Goal: Task Accomplishment & Management: Manage account settings

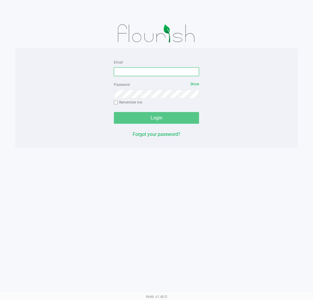
click at [173, 73] on input "Email" at bounding box center [156, 71] width 85 height 9
type input "[EMAIL_ADDRESS][DOMAIN_NAME]"
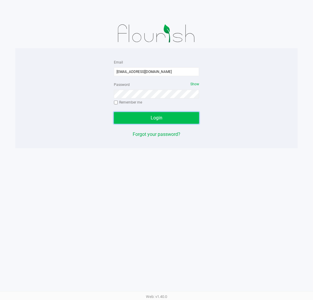
click at [173, 117] on button "Login" at bounding box center [156, 118] width 85 height 12
click at [182, 112] on button "Login" at bounding box center [156, 118] width 85 height 12
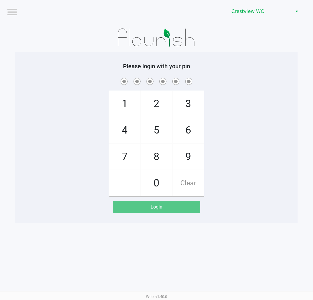
click at [152, 106] on span "2" at bounding box center [156, 104] width 31 height 26
checkbox input "true"
click at [122, 105] on span "1" at bounding box center [124, 104] width 31 height 26
checkbox input "true"
click at [183, 128] on span "6" at bounding box center [188, 130] width 31 height 26
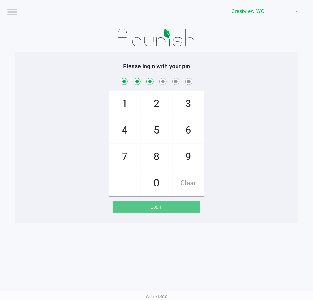
checkbox input "true"
click at [186, 129] on span "6" at bounding box center [188, 130] width 31 height 26
checkbox input "true"
click at [123, 104] on span "1" at bounding box center [124, 104] width 31 height 26
checkbox input "true"
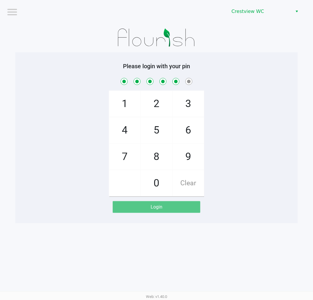
click at [150, 160] on span "8" at bounding box center [156, 157] width 31 height 26
checkbox input "true"
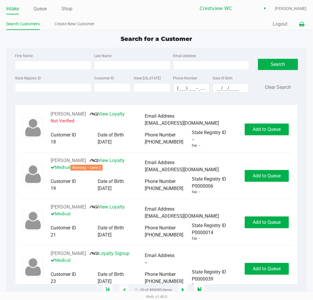
click at [300, 23] on icon at bounding box center [302, 24] width 5 height 4
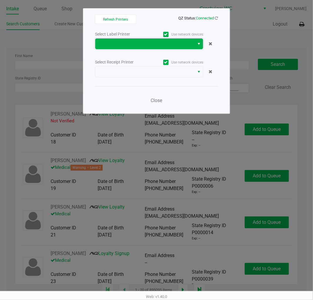
click at [140, 44] on span at bounding box center [145, 43] width 92 height 7
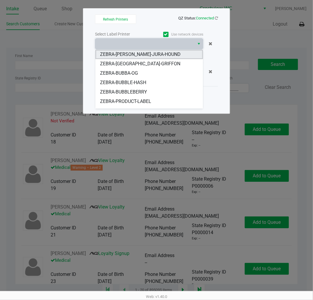
click at [140, 54] on span "ZEBRA-BRUNO-JURA-HOUND" at bounding box center [140, 54] width 81 height 7
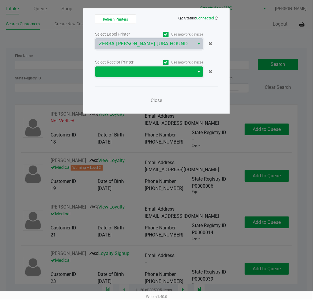
click at [145, 71] on span at bounding box center [145, 71] width 92 height 7
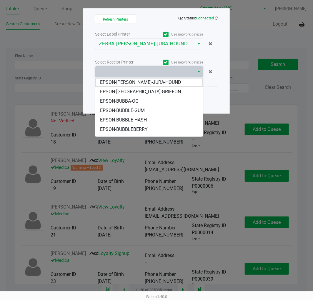
click at [146, 83] on span "EPSON-BRUNO-JURA-HOUND" at bounding box center [140, 82] width 81 height 7
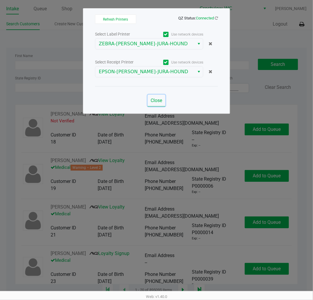
click at [158, 100] on span "Close" at bounding box center [156, 101] width 11 height 6
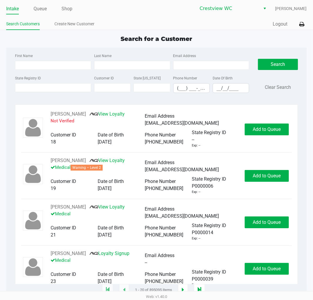
click at [231, 34] on div "Search for a Customer" at bounding box center [156, 38] width 309 height 9
click at [223, 45] on div "Search for a Customer First Name Last Name Email Address State Registry ID Cust…" at bounding box center [156, 162] width 301 height 256
click at [236, 44] on div "Search for a Customer First Name Last Name Email Address State Registry ID Cust…" at bounding box center [156, 162] width 301 height 256
click at [233, 41] on div "Search for a Customer" at bounding box center [156, 38] width 309 height 9
click at [43, 87] on input "State Registry ID" at bounding box center [53, 87] width 76 height 9
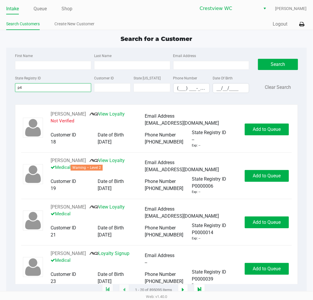
type input "p"
click at [39, 11] on link "Queue" at bounding box center [40, 9] width 13 height 8
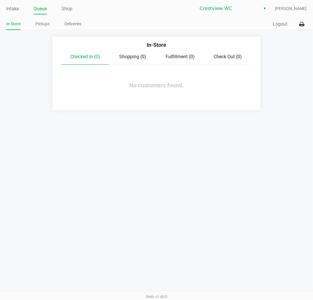
click at [42, 26] on link "Pickups" at bounding box center [42, 23] width 14 height 7
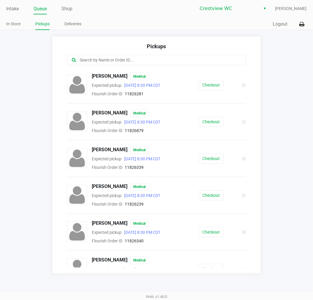
click at [283, 52] on app-pickups "Pickups ADRIENNE ASHLEY Medical Expected pickup Aug 22, 2025 8:30 PM CDT Flouri…" at bounding box center [156, 155] width 313 height 238
click at [158, 18] on div "Intake Queue Shop Crestview WC Eric Stevenson In-Store Pickups Deliveries Quick…" at bounding box center [156, 15] width 313 height 30
click at [29, 76] on app-pickups "Pickups ADRIENNE ASHLEY Medical Expected pickup Aug 22, 2025 8:30 PM CDT Flouri…" at bounding box center [156, 155] width 313 height 238
click at [15, 7] on link "Intake" at bounding box center [12, 9] width 13 height 8
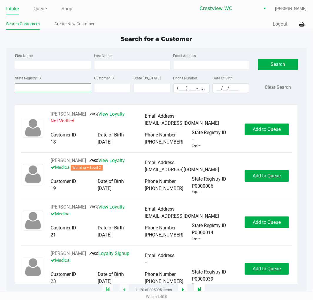
click at [49, 86] on input "State Registry ID" at bounding box center [53, 87] width 76 height 9
type input "p4mf9103"
click at [277, 62] on button "Search" at bounding box center [278, 64] width 40 height 11
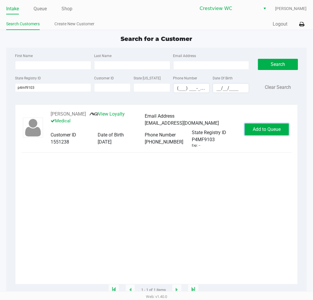
click at [268, 130] on span "Add to Queue" at bounding box center [267, 130] width 28 height 6
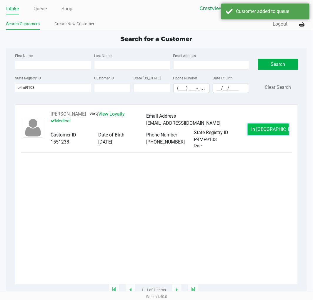
click at [272, 127] on button "In Queue" at bounding box center [268, 130] width 41 height 12
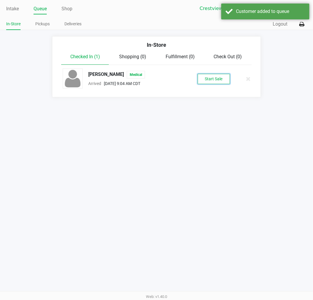
click at [208, 76] on button "Start Sale" at bounding box center [214, 79] width 32 height 10
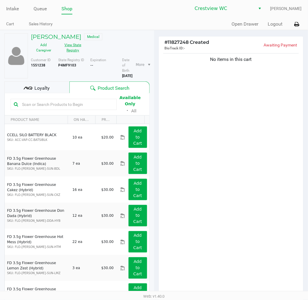
click at [69, 46] on button "View State Registry" at bounding box center [71, 47] width 29 height 15
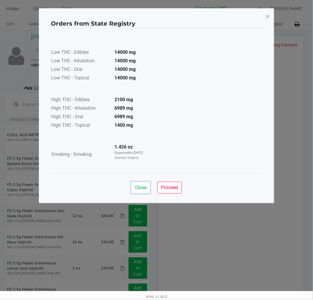
drag, startPoint x: 142, startPoint y: 189, endPoint x: 144, endPoint y: 186, distance: 4.1
click at [142, 189] on span "Close" at bounding box center [140, 188] width 11 height 6
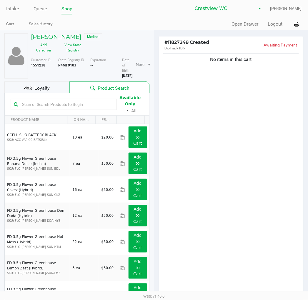
click at [151, 10] on ul "Intake Queue Shop" at bounding box center [80, 9] width 148 height 10
click at [252, 111] on div "No items in this cart" at bounding box center [231, 174] width 145 height 244
click at [230, 136] on div "No items in this cart" at bounding box center [231, 174] width 145 height 244
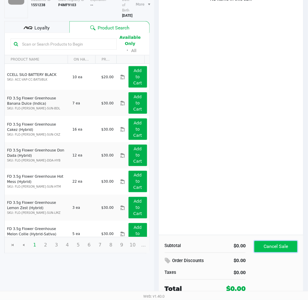
click at [282, 247] on button "Cancel Sale" at bounding box center [276, 246] width 43 height 11
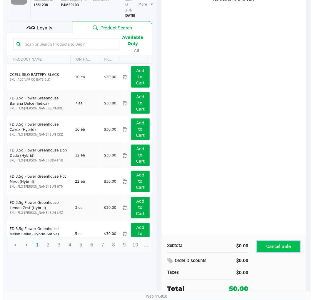
scroll to position [0, 0]
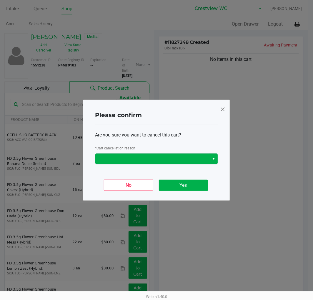
click at [209, 155] on button "Select" at bounding box center [213, 159] width 9 height 11
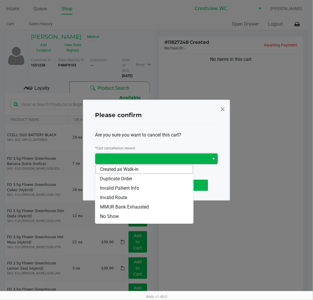
scroll to position [26, 0]
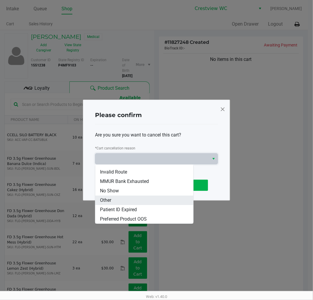
click at [115, 200] on li "Other" at bounding box center [144, 200] width 98 height 9
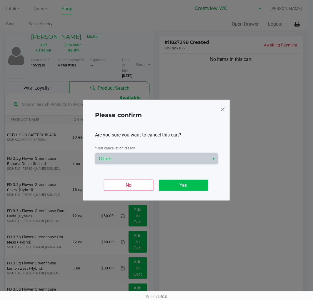
click at [190, 185] on button "Yes" at bounding box center [183, 185] width 49 height 11
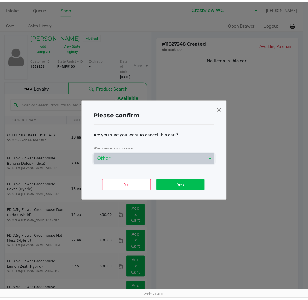
scroll to position [90, 0]
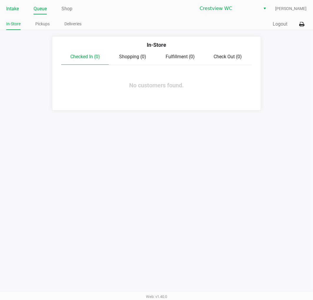
click at [8, 6] on link "Intake" at bounding box center [12, 9] width 13 height 8
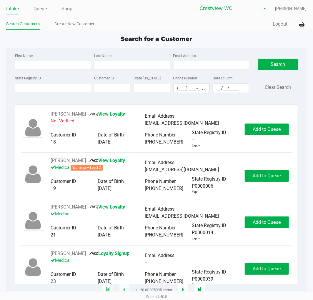
click at [236, 25] on div "Quick Sale Logout" at bounding box center [232, 24] width 150 height 11
click at [49, 87] on input "State Registry ID" at bounding box center [53, 87] width 76 height 9
type input "p7hf9655"
click at [282, 60] on button "Search" at bounding box center [278, 64] width 40 height 11
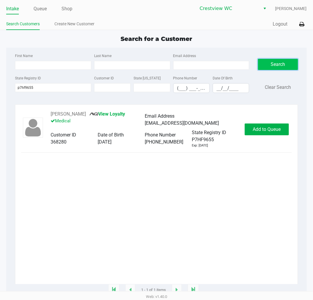
click at [269, 135] on button "Add to Queue" at bounding box center [267, 130] width 44 height 12
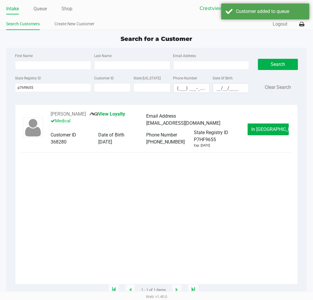
click at [268, 132] on span "In Queue" at bounding box center [276, 130] width 49 height 6
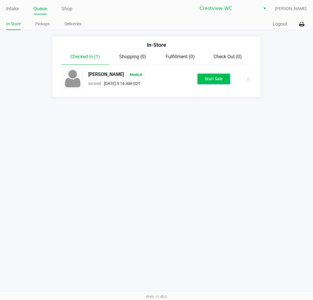
click at [222, 75] on button "Start Sale" at bounding box center [214, 79] width 32 height 10
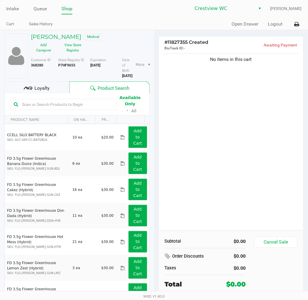
click at [257, 121] on div "No items in this cart" at bounding box center [231, 141] width 145 height 179
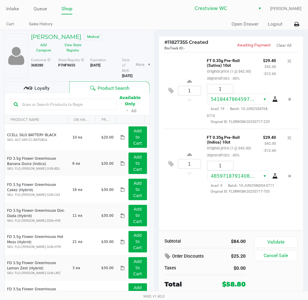
click at [173, 124] on div "1 FT 0.35g Pre-Roll (Sativa) 10ct Original price (1 @ $42.00) 30preroll10ct: -3…" at bounding box center [231, 90] width 136 height 77
click at [30, 88] on icon at bounding box center [30, 88] width 4 height 3
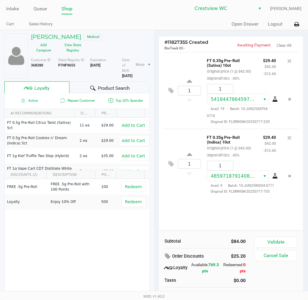
scroll to position [17, 0]
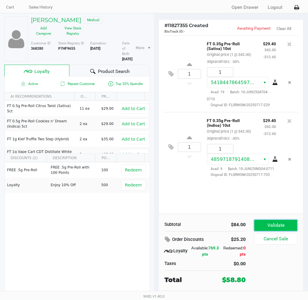
click at [275, 225] on button "Validate" at bounding box center [276, 225] width 43 height 11
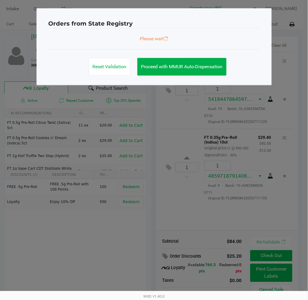
scroll to position [0, 0]
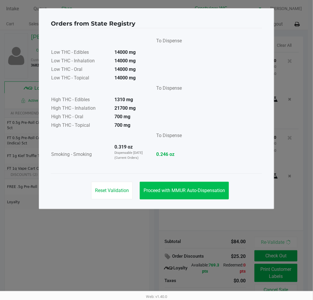
click at [199, 192] on span "Proceed with MMUR Auto-Dispensation" at bounding box center [185, 191] width 82 height 6
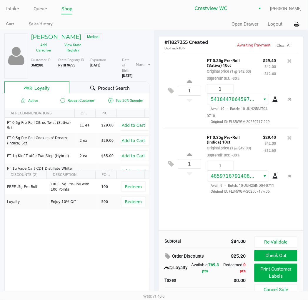
scroll to position [17, 0]
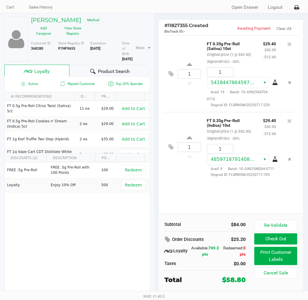
click at [276, 260] on button "Print Customer Labels" at bounding box center [276, 256] width 43 height 18
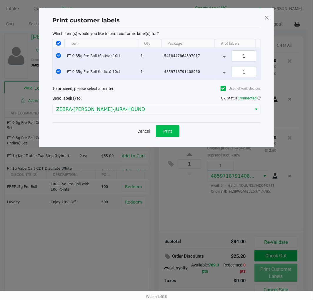
click at [167, 134] on span "Print" at bounding box center [167, 131] width 9 height 5
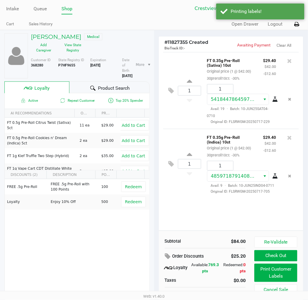
scroll to position [17, 0]
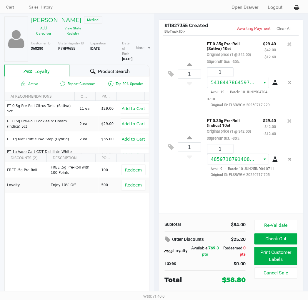
click at [187, 178] on div "1 FT 0.35g Pre-Roll (Indica) 10ct Original price (1 @ $42.00) 30preroll10ct: -3…" at bounding box center [231, 147] width 136 height 70
click at [91, 212] on div "FREE .5g Pre-Roll FREE .5g Pre-Roll with 100 Points 100 Redeem Loyalty Enjoy 10…" at bounding box center [77, 207] width 145 height 89
click at [278, 239] on button "Check Out" at bounding box center [276, 239] width 43 height 11
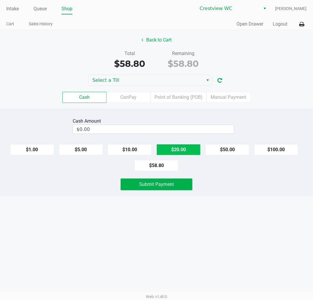
click at [181, 151] on button "$20.00" at bounding box center [179, 149] width 44 height 11
click at [180, 148] on button "$20.00" at bounding box center [179, 149] width 44 height 11
click at [183, 145] on button "$20.00" at bounding box center [179, 149] width 44 height 11
type input "$60.00"
click at [273, 202] on div "Intake Queue Shop Crestview WC Eric Stevenson Cart Sales History Quick Sale Ope…" at bounding box center [156, 150] width 313 height 300
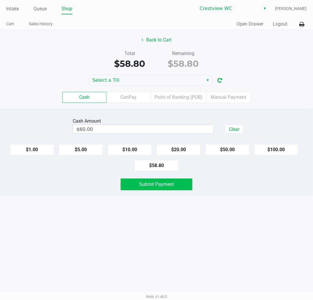
click at [171, 182] on span "Submit Payment" at bounding box center [156, 185] width 35 height 6
click at [267, 51] on div "Total $58.80 Remaining $58.80" at bounding box center [157, 60] width 322 height 20
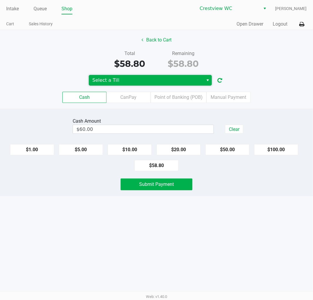
click at [174, 80] on span "Select a Till" at bounding box center [145, 80] width 107 height 7
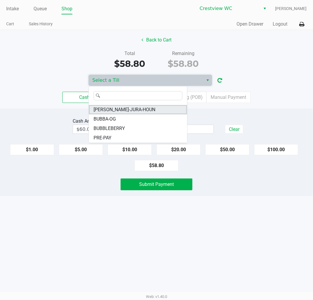
click at [131, 110] on span "BRUNO-JURA-HOUN" at bounding box center [125, 109] width 62 height 7
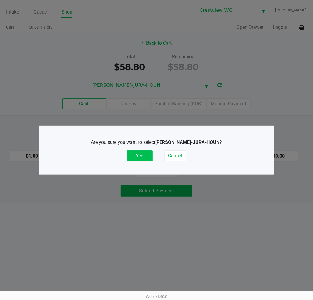
click at [139, 152] on button "Yes" at bounding box center [140, 155] width 26 height 11
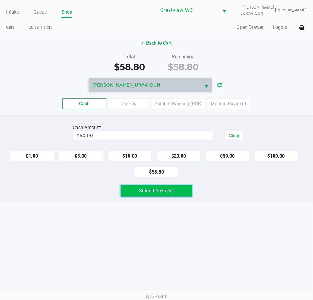
click at [184, 189] on button "Submit Payment" at bounding box center [157, 191] width 72 height 12
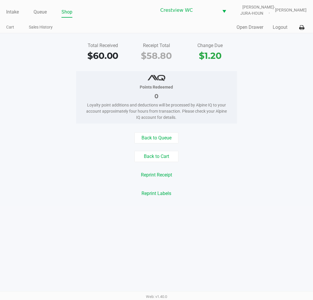
click at [288, 64] on div "Total Received $60.00 Receipt Total $58.80 Change Due $1.20 Points Redeemed 0 L…" at bounding box center [156, 119] width 313 height 173
click at [13, 10] on link "Intake" at bounding box center [12, 12] width 13 height 8
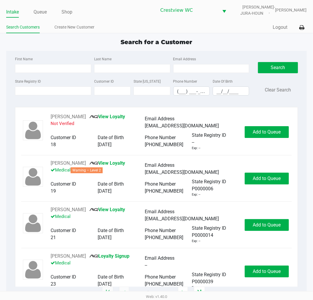
click at [252, 38] on div "Search for a Customer" at bounding box center [156, 42] width 309 height 9
click at [225, 40] on div "Search for a Customer" at bounding box center [156, 42] width 309 height 9
click at [59, 91] on input "State Registry ID" at bounding box center [53, 91] width 76 height 9
type input "p2kh7930"
click at [271, 69] on button "Search" at bounding box center [278, 67] width 40 height 11
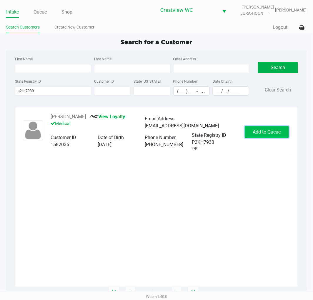
click at [273, 128] on button "Add to Queue" at bounding box center [267, 132] width 44 height 12
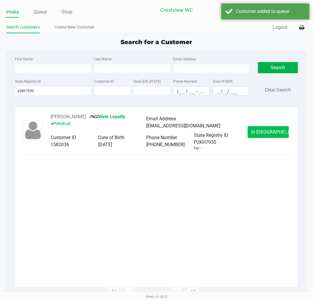
click at [276, 129] on button "In Queue" at bounding box center [268, 132] width 41 height 12
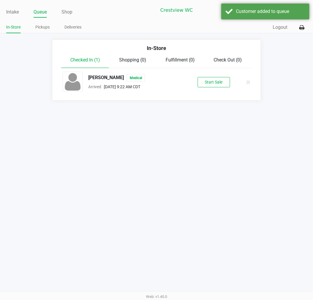
click at [219, 81] on button "Start Sale" at bounding box center [214, 82] width 32 height 10
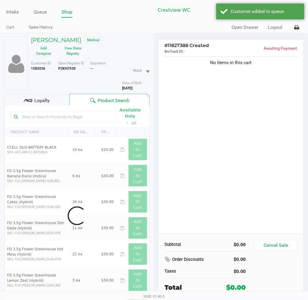
click at [69, 50] on button "View State Registry" at bounding box center [71, 51] width 29 height 15
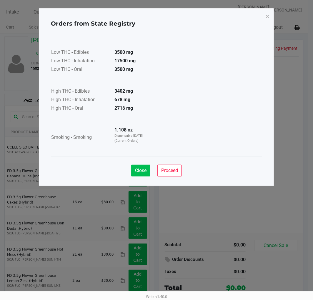
click at [144, 172] on span "Close" at bounding box center [140, 171] width 11 height 6
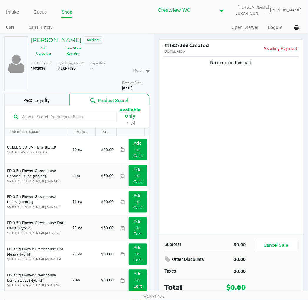
click at [242, 124] on div "No items in this cart" at bounding box center [231, 144] width 145 height 179
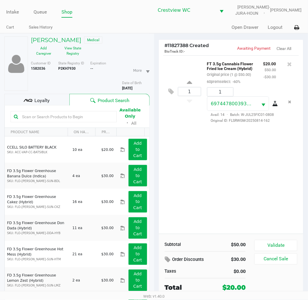
click at [241, 166] on div "1 FT 3.5g Cannabis Flower Fried Ice Cream (Hybrid) Original price (1 @ $50.00) …" at bounding box center [231, 144] width 145 height 179
click at [42, 98] on span "Loyalty" at bounding box center [41, 100] width 15 height 7
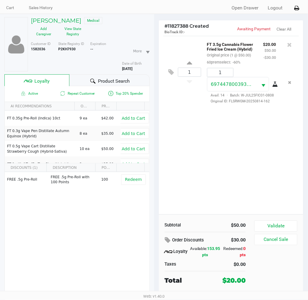
scroll to position [29, 0]
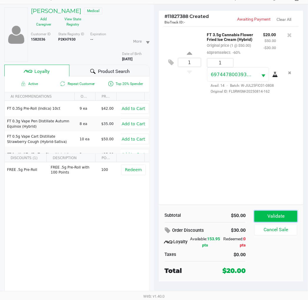
click at [283, 213] on button "Validate" at bounding box center [276, 216] width 43 height 11
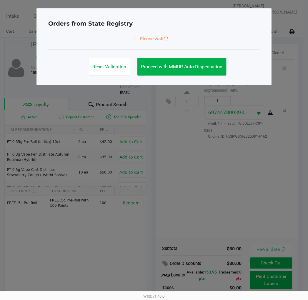
scroll to position [0, 0]
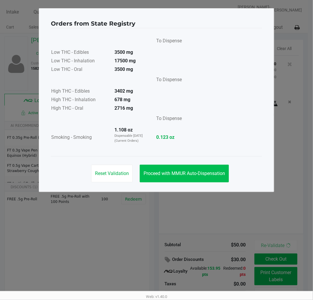
drag, startPoint x: 198, startPoint y: 164, endPoint x: 199, endPoint y: 171, distance: 6.8
click at [199, 164] on div "Reset Validation Proceed with MMUR Auto-Dispensation" at bounding box center [156, 171] width 211 height 30
click at [201, 171] on span "Proceed with MMUR Auto-Dispensation" at bounding box center [185, 174] width 82 height 6
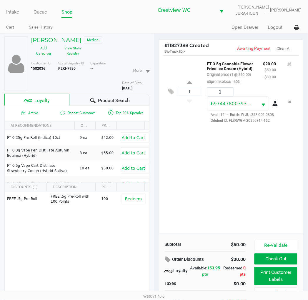
scroll to position [29, 0]
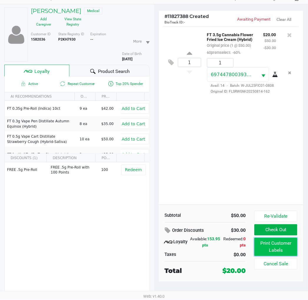
click at [278, 249] on button "Print Customer Labels" at bounding box center [276, 247] width 43 height 18
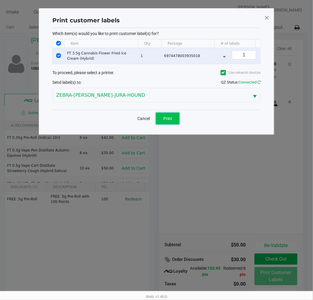
click at [171, 121] on span "Print" at bounding box center [167, 118] width 9 height 5
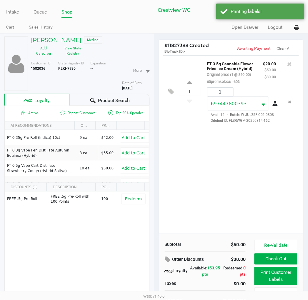
click at [247, 177] on div "1 FT 3.5g Cannabis Flower Fried Ice Cream (Hybrid) Original price (1 @ $50.00) …" at bounding box center [231, 144] width 145 height 179
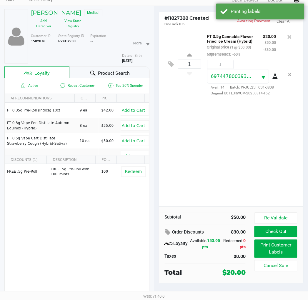
scroll to position [29, 0]
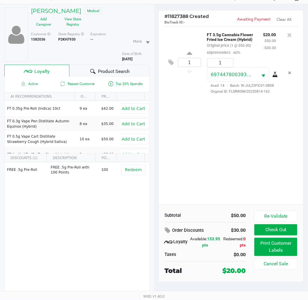
click at [279, 214] on button "Re-Validate" at bounding box center [276, 216] width 43 height 11
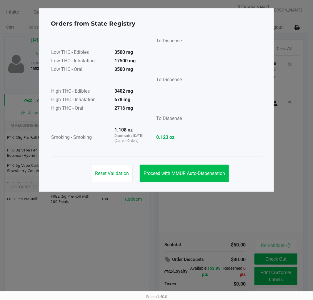
click at [208, 171] on span "Proceed with MMUR Auto-Dispensation" at bounding box center [185, 174] width 82 height 6
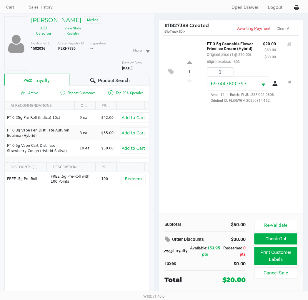
scroll to position [29, 0]
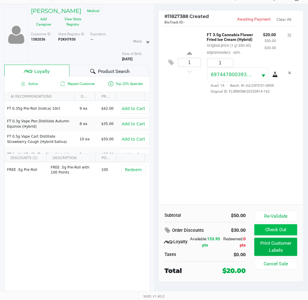
click at [278, 231] on button "Check Out" at bounding box center [276, 230] width 43 height 11
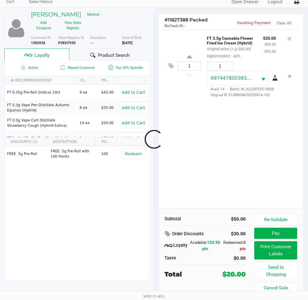
scroll to position [26, 0]
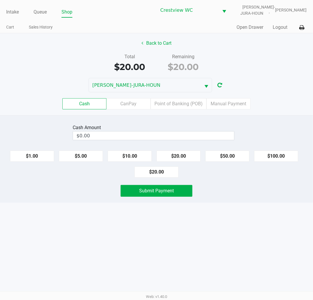
click at [184, 155] on button "$20.00" at bounding box center [179, 156] width 44 height 11
type input "$20.00"
click at [173, 191] on span "Submit Payment" at bounding box center [156, 191] width 35 height 6
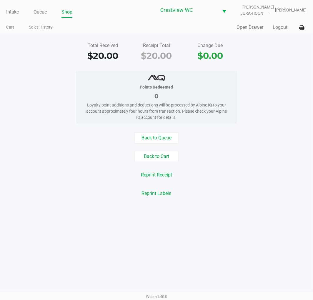
click at [285, 59] on div "Total Received $20.00 Receipt Total $20.00 Change Due $0.00" at bounding box center [157, 52] width 322 height 20
click at [292, 58] on div "Total Received $20.00 Receipt Total $20.00 Change Due $0.00" at bounding box center [157, 52] width 322 height 20
click at [281, 93] on div "Points Redeemed 0 Loyalty point additions and deductions will be processed by A…" at bounding box center [157, 97] width 322 height 52
click at [279, 60] on div "Total Received $20.00 Receipt Total $20.00 Change Due $0.00" at bounding box center [157, 52] width 322 height 20
click at [11, 13] on link "Intake" at bounding box center [12, 12] width 13 height 8
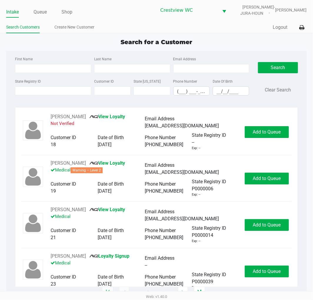
click at [233, 38] on div "Search for a Customer" at bounding box center [156, 42] width 309 height 9
click at [240, 39] on div "Search for a Customer" at bounding box center [156, 42] width 309 height 9
click at [49, 89] on input "State Registry ID" at bounding box center [53, 91] width 76 height 9
click at [231, 31] on div "Quick Sale Logout" at bounding box center [232, 27] width 150 height 11
click at [53, 89] on input "State Registry ID" at bounding box center [53, 91] width 76 height 9
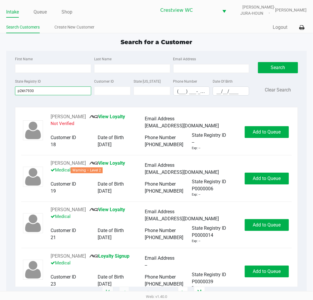
type input "p2kh7930"
click at [277, 66] on button "Search" at bounding box center [278, 67] width 40 height 11
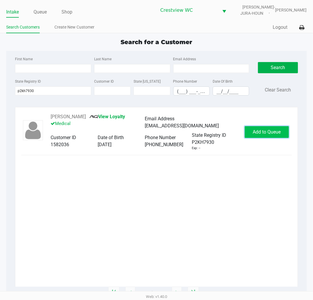
click at [266, 130] on span "Add to Queue" at bounding box center [267, 132] width 28 height 6
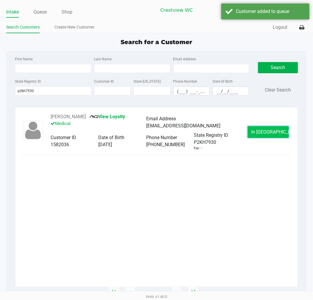
click at [267, 136] on button "In Queue" at bounding box center [268, 132] width 41 height 12
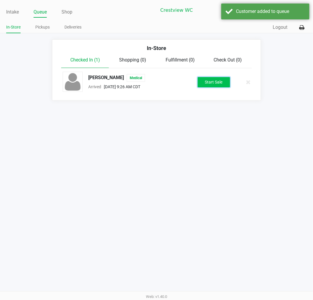
click at [220, 82] on button "Start Sale" at bounding box center [214, 82] width 32 height 10
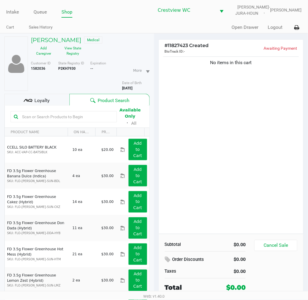
click at [261, 127] on div "No items in this cart" at bounding box center [231, 144] width 145 height 179
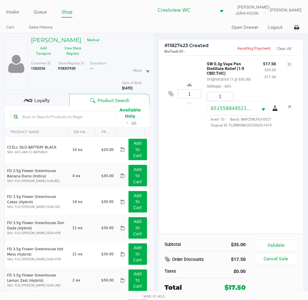
click at [210, 173] on div "1 SW 0.3g Vape Pen Distillate Relief (1:9 CBD:THC) Original price (1 @ $35.00) …" at bounding box center [231, 144] width 145 height 179
click at [43, 96] on div "Loyalty" at bounding box center [36, 100] width 65 height 12
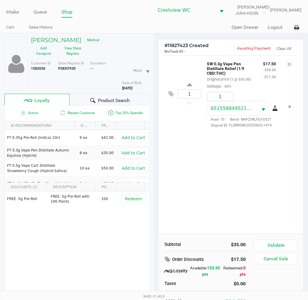
click at [241, 159] on div "1 SW 0.3g Vape Pen Distillate Relief (1:9 CBD:THC) Original price (1 @ $35.00) …" at bounding box center [231, 144] width 145 height 179
click at [286, 249] on button "Validate" at bounding box center [276, 245] width 43 height 11
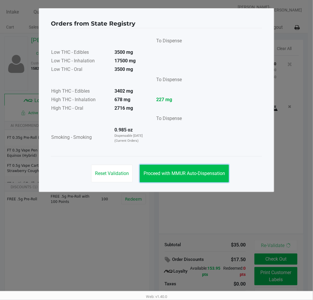
click at [204, 171] on span "Proceed with MMUR Auto-Dispensation" at bounding box center [185, 174] width 82 height 6
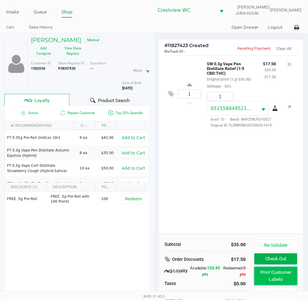
click at [281, 276] on button "Print Customer Labels" at bounding box center [276, 276] width 43 height 18
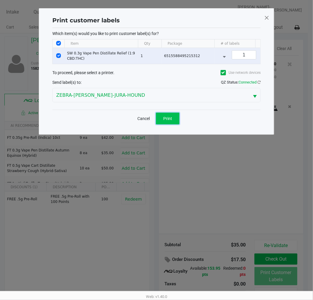
click at [166, 121] on span "Print" at bounding box center [167, 118] width 9 height 5
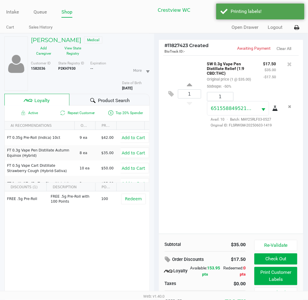
scroll to position [29, 0]
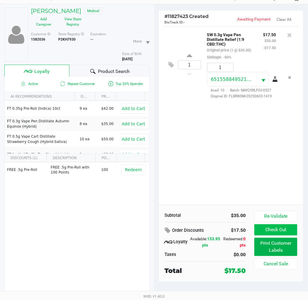
click at [277, 231] on button "Check Out" at bounding box center [276, 230] width 43 height 11
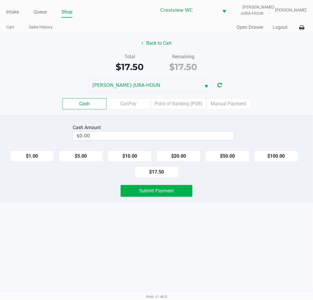
click at [183, 155] on button "$20.00" at bounding box center [179, 156] width 44 height 11
type input "$20.00"
click at [176, 193] on button "Submit Payment" at bounding box center [157, 191] width 72 height 12
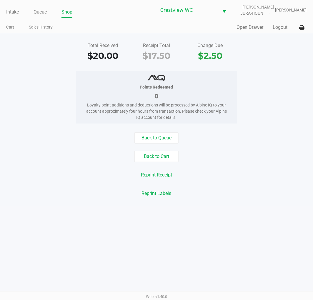
click at [165, 154] on button "Back to Cart" at bounding box center [157, 156] width 44 height 11
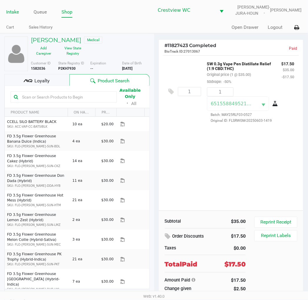
click at [7, 9] on link "Intake" at bounding box center [12, 12] width 13 height 8
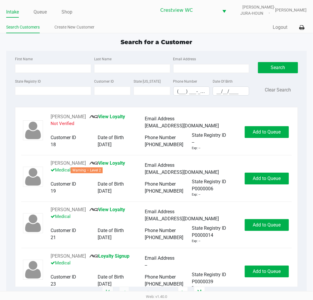
click at [232, 41] on div "Search for a Customer" at bounding box center [156, 42] width 309 height 9
click at [246, 48] on div "Search for a Customer First Name Last Name Email Address State Registry ID Cust…" at bounding box center [156, 166] width 301 height 256
click at [41, 14] on link "Queue" at bounding box center [40, 12] width 13 height 8
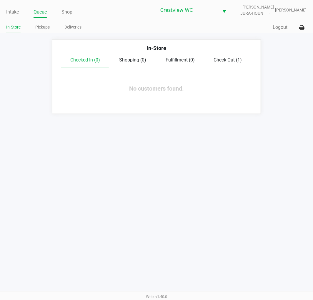
click at [42, 24] on link "Pickups" at bounding box center [42, 27] width 14 height 7
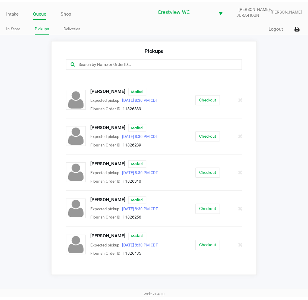
scroll to position [99, 0]
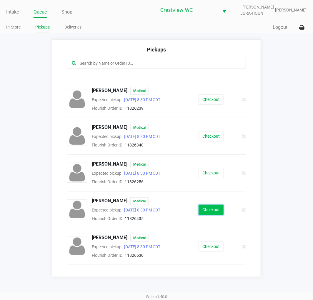
click at [211, 210] on button "Checkout" at bounding box center [211, 210] width 25 height 10
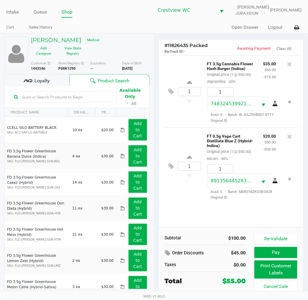
click at [186, 131] on div "1 FT 0.5g Vape Cart Distillate Blue Z (Hybrid-Indica) Original price (1 @ $50.0…" at bounding box center [231, 166] width 136 height 77
click at [201, 189] on div "1 FT 0.5g Vape Cart Distillate Blue Z (Hybrid-Indica) Original price (1 @ $50.0…" at bounding box center [231, 166] width 136 height 77
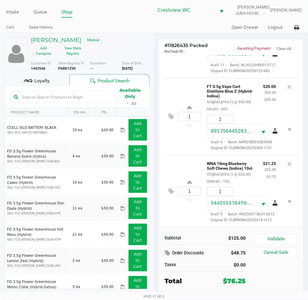
scroll to position [103, 0]
click at [191, 155] on div "1 WNA 10mg Blueberry Soft Chews (Indica) 10ct Original price (1 @ $25.00) veter…" at bounding box center [231, 191] width 136 height 72
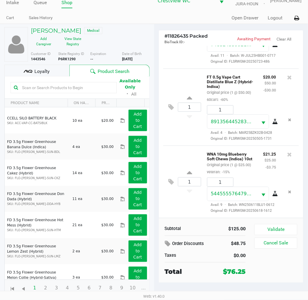
click at [195, 117] on div "1 FT 0.5g Vape Cart Distillate Blue Z (Hybrid-Indica) Original price (1 @ $50.0…" at bounding box center [231, 107] width 136 height 77
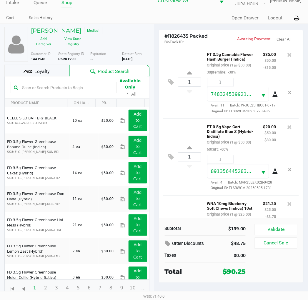
scroll to position [0, 0]
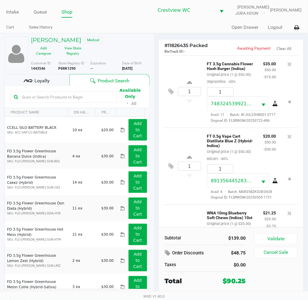
click at [190, 70] on div "1 FT 3.5g Cannabis Flower Hash Burger (Indica) Original price (1 @ $50.00) 30pr…" at bounding box center [231, 91] width 136 height 72
click at [190, 69] on div "1 FT 3.5g Cannabis Flower Hash Burger (Indica) Original price (1 @ $50.00) 30pr…" at bounding box center [231, 91] width 136 height 72
click at [186, 69] on div "1 FT 3.5g Cannabis Flower Hash Burger (Indica) Original price (1 @ $50.00) 30pr…" at bounding box center [231, 91] width 136 height 72
click at [41, 83] on span "Loyalty" at bounding box center [41, 80] width 15 height 7
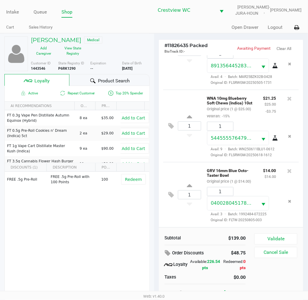
scroll to position [176, 0]
click at [186, 144] on div "1 WNA 10mg Blueberry Soft Chews (Indica) 10ct Original price (1 @ $25.00) veter…" at bounding box center [231, 126] width 136 height 72
click at [283, 236] on button "Validate" at bounding box center [276, 239] width 43 height 11
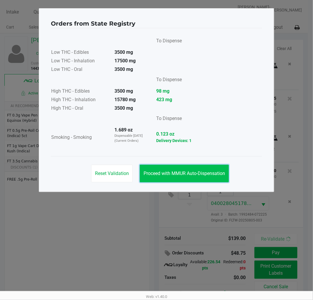
click at [203, 170] on button "Proceed with MMUR Auto-Dispensation" at bounding box center [184, 174] width 89 height 18
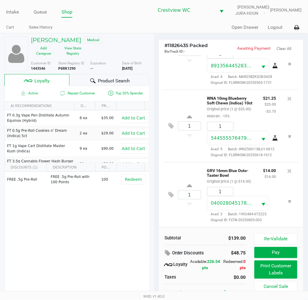
scroll to position [9, 0]
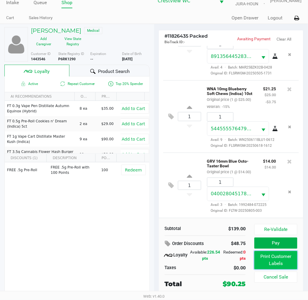
click at [280, 262] on button "Print Customer Labels" at bounding box center [276, 260] width 43 height 18
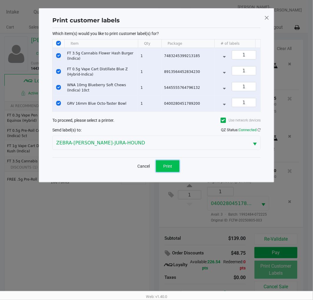
click at [172, 169] on span "Print" at bounding box center [167, 166] width 9 height 5
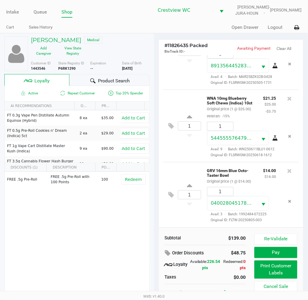
scroll to position [9, 0]
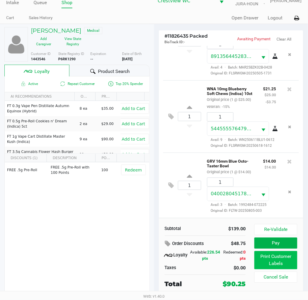
click at [276, 260] on button "Print Customer Labels" at bounding box center [276, 260] width 43 height 18
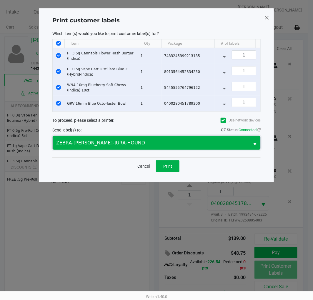
click at [153, 145] on span "ZEBRA-BRUNO-JURA-HOUND" at bounding box center [151, 143] width 190 height 7
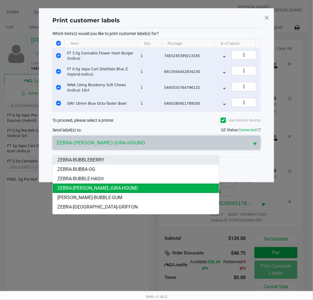
click at [108, 158] on li "ZEBRA-BUBBLEBERRY" at bounding box center [136, 159] width 166 height 9
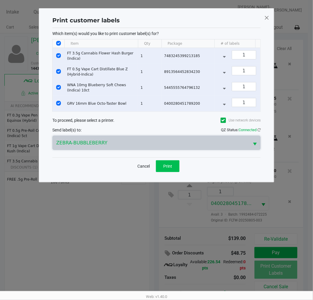
click at [173, 170] on button "Print" at bounding box center [168, 166] width 24 height 12
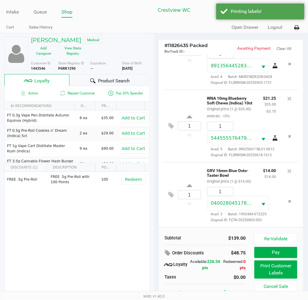
scroll to position [9, 0]
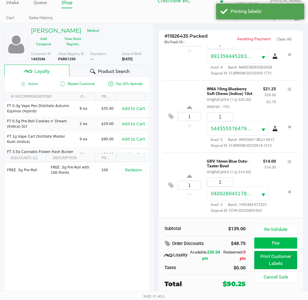
click at [278, 242] on button "Pay" at bounding box center [276, 243] width 43 height 11
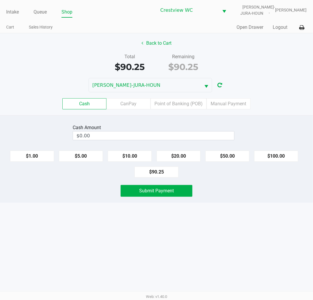
click at [180, 102] on label "Point of Banking (POB)" at bounding box center [179, 103] width 56 height 11
click at [0, 0] on 7 "Point of Banking (POB)" at bounding box center [0, 0] width 0 height 0
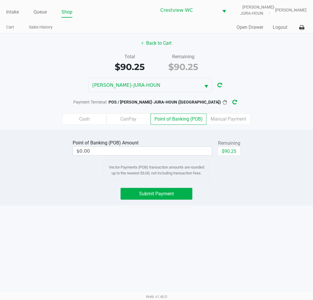
click at [233, 154] on button "$90.25" at bounding box center [229, 151] width 22 height 9
type input "$90.25"
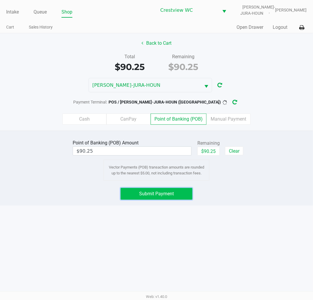
click at [165, 193] on span "Submit Payment" at bounding box center [156, 194] width 35 height 6
click at [237, 104] on icon "button" at bounding box center [240, 102] width 6 height 5
click at [168, 195] on span "Submit Payment" at bounding box center [156, 194] width 35 height 6
click at [237, 102] on icon "button" at bounding box center [240, 103] width 6 height 6
click at [166, 193] on span "Submit Payment" at bounding box center [156, 194] width 35 height 6
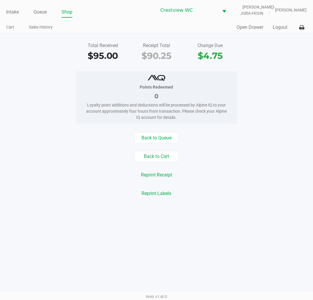
click at [284, 62] on div "Total Received $95.00 Receipt Total $90.25 Change Due $4.75" at bounding box center [157, 52] width 322 height 20
click at [282, 87] on div "Points Redeemed 0 Loyalty point additions and deductions will be processed by A…" at bounding box center [157, 97] width 322 height 52
click at [7, 9] on link "Intake" at bounding box center [12, 12] width 13 height 8
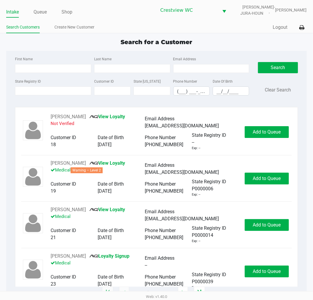
click at [230, 31] on div "Quick Sale Logout" at bounding box center [232, 27] width 150 height 11
click at [42, 69] on input "First Name" at bounding box center [53, 68] width 76 height 9
type input "david"
click at [120, 68] on input "Last Name" at bounding box center [132, 68] width 76 height 9
click at [112, 68] on input "Last Name" at bounding box center [132, 68] width 76 height 9
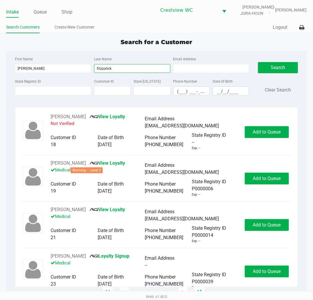
type input "fitzpatick"
click at [219, 92] on input "__/__/____" at bounding box center [231, 91] width 36 height 9
type input "01/14/1994"
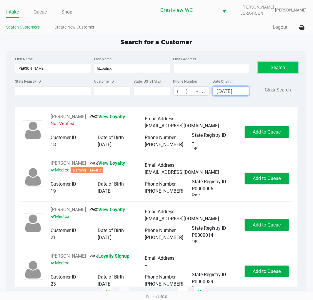
click at [275, 69] on button "Search" at bounding box center [278, 67] width 40 height 11
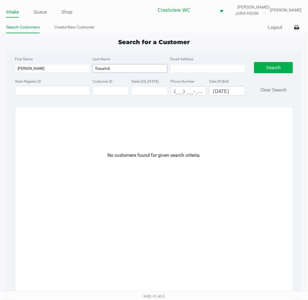
click at [129, 68] on input "fitzpatick" at bounding box center [130, 68] width 75 height 9
click at [37, 69] on input "david" at bounding box center [52, 68] width 75 height 9
click at [273, 66] on button "Search" at bounding box center [273, 67] width 39 height 11
click at [48, 69] on input "david james" at bounding box center [52, 68] width 75 height 9
type input "d"
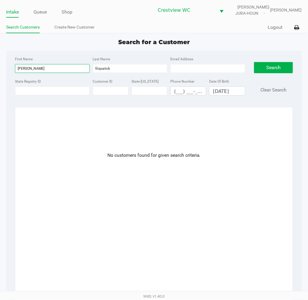
type input "david"
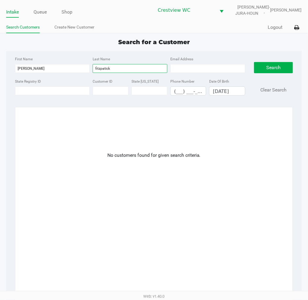
click at [126, 69] on input "fitzpatick" at bounding box center [130, 68] width 75 height 9
type input "f"
type input "fitzpatrick"
click at [273, 70] on button "Search" at bounding box center [273, 67] width 39 height 11
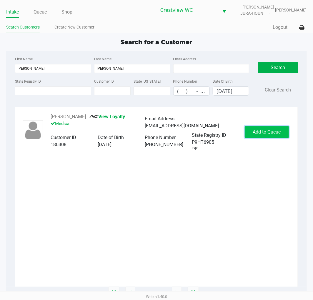
click at [280, 133] on span "Add to Queue" at bounding box center [267, 132] width 28 height 6
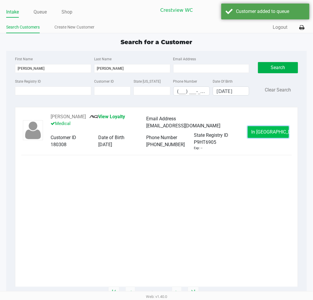
click at [260, 134] on span "In Queue" at bounding box center [276, 132] width 49 height 6
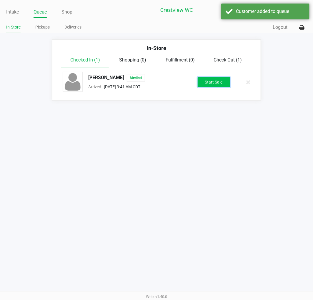
click at [216, 77] on button "Start Sale" at bounding box center [214, 82] width 32 height 10
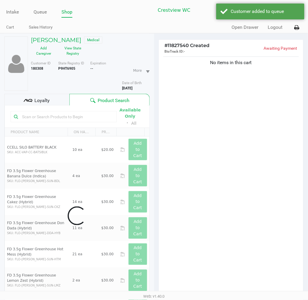
click at [199, 95] on div "No items in this cart" at bounding box center [231, 177] width 145 height 244
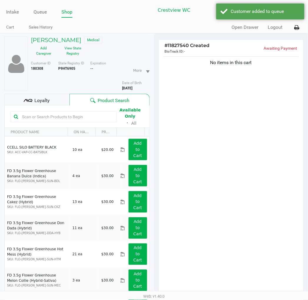
click at [249, 132] on div "No items in this cart" at bounding box center [231, 177] width 145 height 244
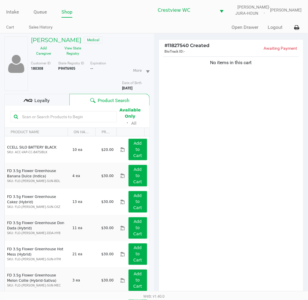
click at [263, 147] on div "No items in this cart" at bounding box center [231, 177] width 145 height 244
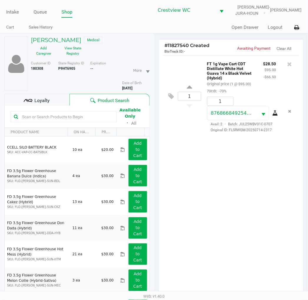
click at [264, 191] on div "1 FT 1g Vape Cart CDT Distillate White Hot Guava 14 x Black Velvet (Hybrid) Ori…" at bounding box center [231, 177] width 145 height 244
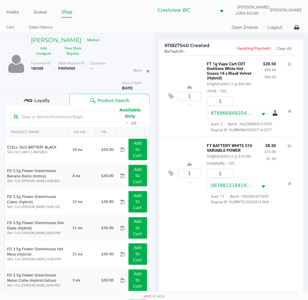
click at [48, 99] on span "Loyalty" at bounding box center [41, 100] width 15 height 7
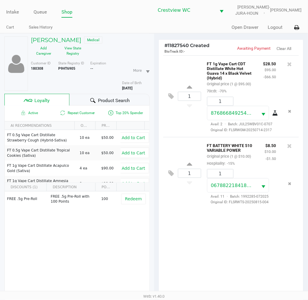
drag, startPoint x: 193, startPoint y: 241, endPoint x: 248, endPoint y: 206, distance: 64.5
click at [196, 239] on div "1 FT 1g Vape Cart CDT Distillate White Hot Guava 14 x Black Velvet (Hybrid) Ori…" at bounding box center [231, 177] width 145 height 244
click at [215, 223] on div "1 FT 1g Vape Cart CDT Distillate White Hot Guava 14 x Black Velvet (Hybrid) Ori…" at bounding box center [231, 177] width 145 height 244
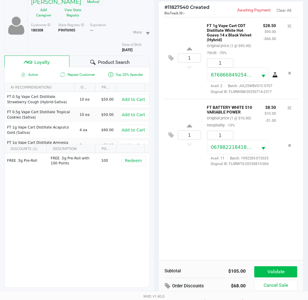
scroll to position [76, 0]
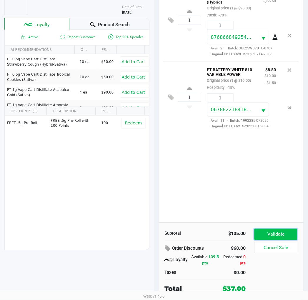
click at [289, 235] on button "Validate" at bounding box center [276, 234] width 43 height 11
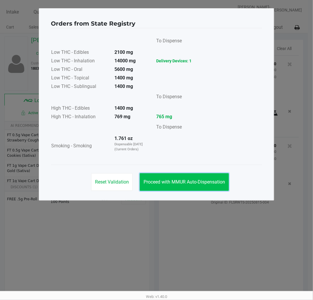
click at [169, 183] on span "Proceed with MMUR Auto-Dispensation" at bounding box center [185, 182] width 82 height 6
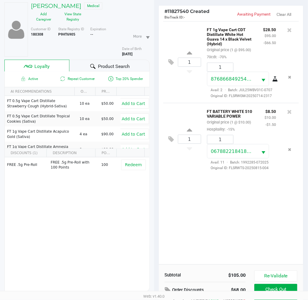
scroll to position [76, 0]
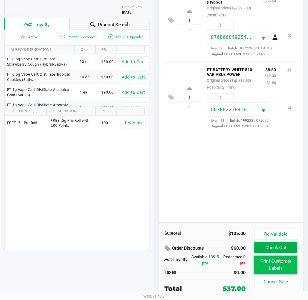
click at [286, 266] on button "Print Customer Labels" at bounding box center [276, 265] width 43 height 18
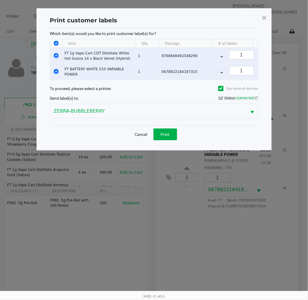
scroll to position [0, 0]
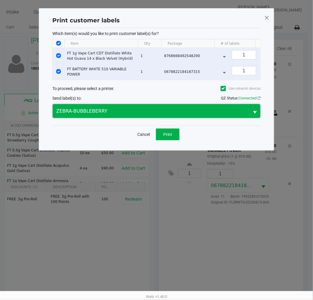
click at [193, 115] on span "ZEBRA-BUBBLEBERRY" at bounding box center [151, 111] width 190 height 7
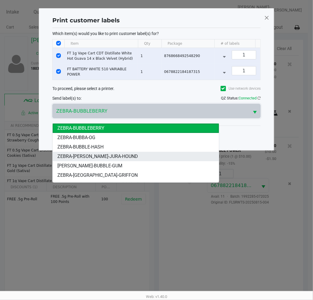
click at [114, 156] on span "ZEBRA-BRUNO-JURA-HOUND" at bounding box center [97, 156] width 81 height 7
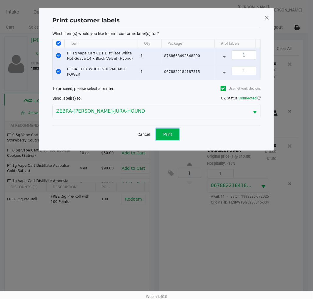
click at [167, 137] on span "Print" at bounding box center [167, 134] width 9 height 5
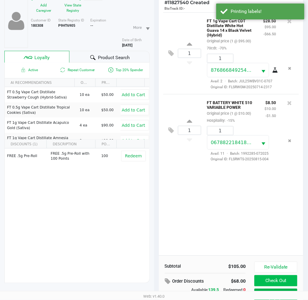
scroll to position [76, 0]
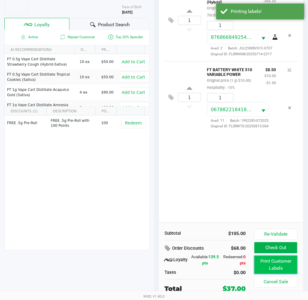
click at [285, 264] on button "Print Customer Labels" at bounding box center [276, 265] width 43 height 18
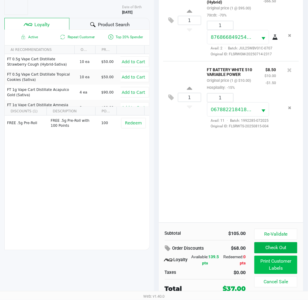
scroll to position [0, 0]
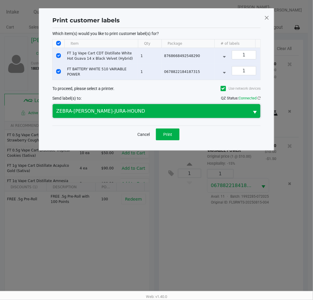
click at [126, 115] on span "ZEBRA-BRUNO-JURA-HOUND" at bounding box center [151, 111] width 190 height 7
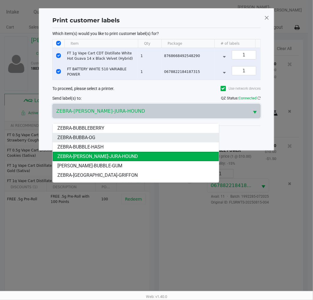
click at [102, 138] on li "ZEBRA-BUBBA-OG" at bounding box center [136, 137] width 166 height 9
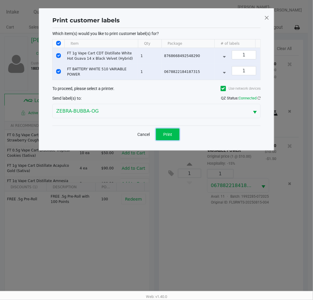
click at [174, 140] on button "Print" at bounding box center [168, 135] width 24 height 12
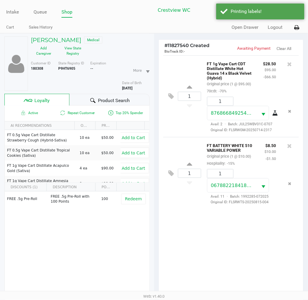
scroll to position [76, 0]
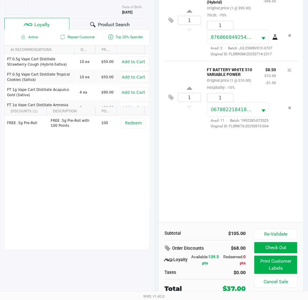
click at [270, 165] on div "1 FT 1g Vape Cart CDT Distillate White Hot Guava 14 x Black Velvet (Hybrid) Ori…" at bounding box center [231, 101] width 145 height 244
click at [85, 161] on div "FREE .5g Pre-Roll FREE .5g Pre-Roll with 100 Points 100 Redeem" at bounding box center [77, 160] width 145 height 89
click at [222, 160] on div "1 FT 1g Vape Cart CDT Distillate White Hot Guava 14 x Black Velvet (Hybrid) Ori…" at bounding box center [231, 101] width 145 height 244
click at [282, 245] on button "Check Out" at bounding box center [276, 248] width 43 height 11
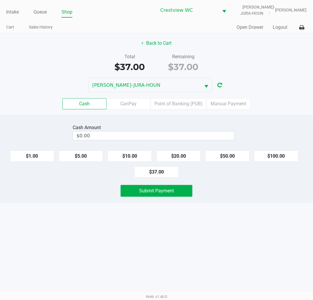
click at [178, 103] on label "Point of Banking (POB)" at bounding box center [179, 103] width 56 height 11
click at [0, 0] on 7 "Point of Banking (POB)" at bounding box center [0, 0] width 0 height 0
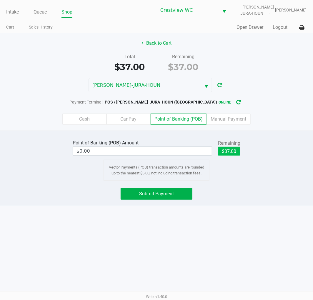
click at [232, 153] on button "$37.00" at bounding box center [229, 151] width 22 height 9
type input "$37.00"
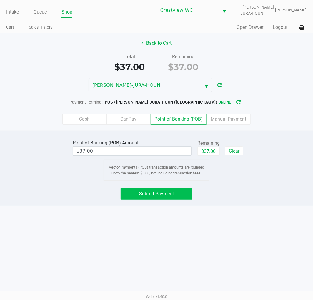
click at [173, 195] on span "Submit Payment" at bounding box center [156, 194] width 35 height 6
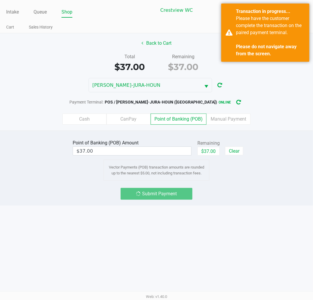
click at [287, 85] on div "BRUNO-JURA-HOUN" at bounding box center [156, 85] width 313 height 14
click at [280, 232] on div "Intake Queue Shop Crestview WC BRUNO-JURA-HOUN Eric Stevenson Cart Sales Histor…" at bounding box center [156, 150] width 313 height 300
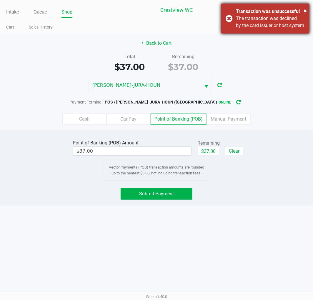
click at [228, 21] on div "× Transaction was unsuccessful The transaction was declined by the card issuer …" at bounding box center [265, 19] width 88 height 30
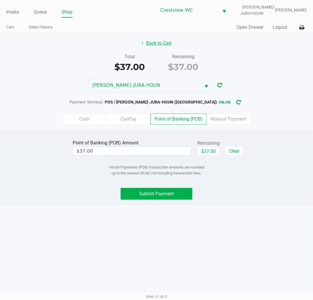
click at [158, 42] on button "Back to Cart" at bounding box center [157, 43] width 38 height 11
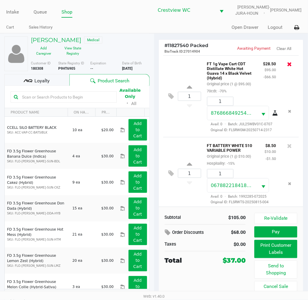
click at [288, 65] on icon at bounding box center [290, 64] width 5 height 6
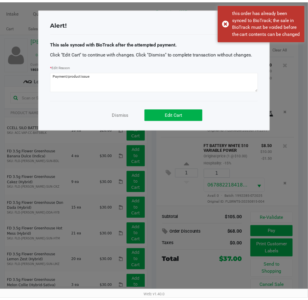
scroll to position [25, 0]
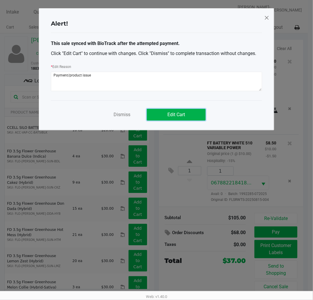
drag, startPoint x: 183, startPoint y: 116, endPoint x: 188, endPoint y: 115, distance: 4.9
click at [184, 116] on span "Edit Cart" at bounding box center [177, 115] width 18 height 6
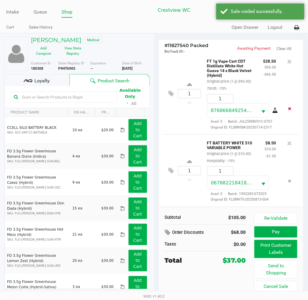
click at [289, 107] on icon "Remove the package from the orderLine" at bounding box center [290, 109] width 3 height 4
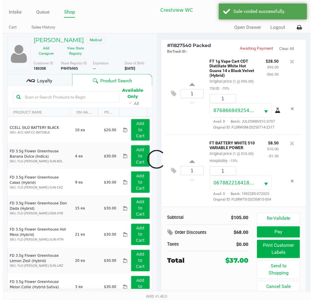
scroll to position [0, 0]
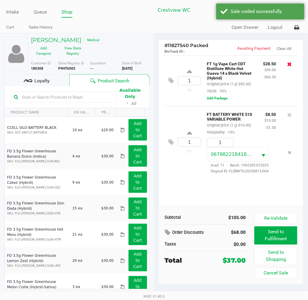
click at [290, 65] on icon at bounding box center [290, 64] width 5 height 6
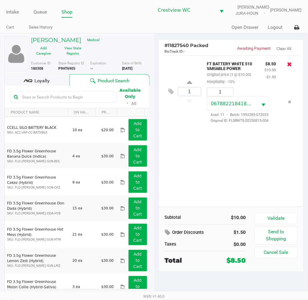
click at [289, 65] on icon at bounding box center [290, 64] width 5 height 6
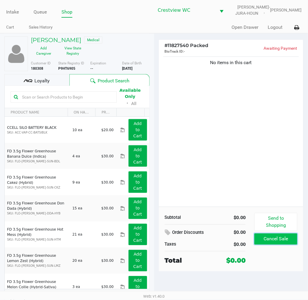
click at [281, 239] on button "Cancel Sale" at bounding box center [276, 239] width 43 height 11
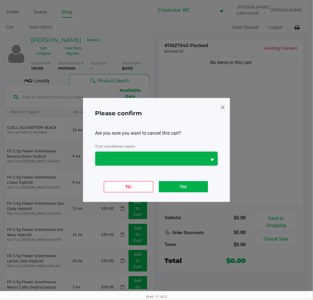
click at [169, 157] on span at bounding box center [151, 158] width 104 height 7
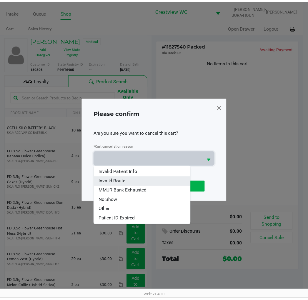
scroll to position [26, 0]
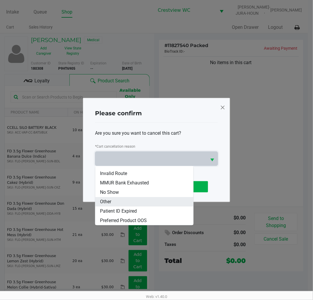
click at [123, 202] on li "Other" at bounding box center [144, 201] width 98 height 9
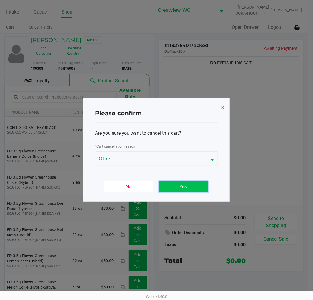
click at [187, 186] on button "Yes" at bounding box center [183, 186] width 49 height 11
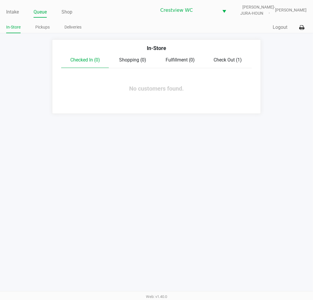
click at [223, 62] on span "Check Out (1)" at bounding box center [228, 60] width 28 height 6
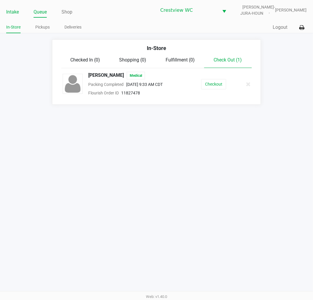
click at [15, 10] on link "Intake" at bounding box center [12, 12] width 13 height 8
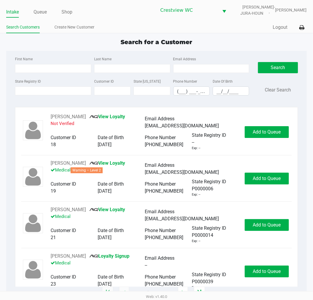
click at [240, 40] on div "Search for a Customer" at bounding box center [156, 42] width 309 height 9
click at [238, 46] on div "Search for a Customer" at bounding box center [156, 42] width 309 height 9
click at [237, 32] on div "Quick Sale Logout" at bounding box center [232, 27] width 150 height 11
click at [60, 90] on input "State Registry ID" at bounding box center [53, 91] width 76 height 9
type input "p9rr9982"
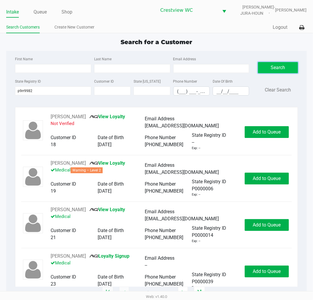
click at [285, 67] on button "Search" at bounding box center [278, 67] width 40 height 11
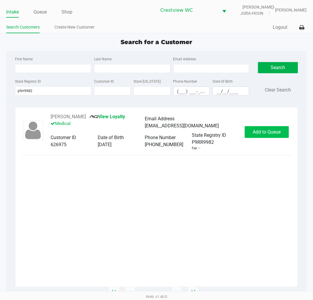
click at [271, 138] on button "Add to Queue" at bounding box center [267, 132] width 44 height 12
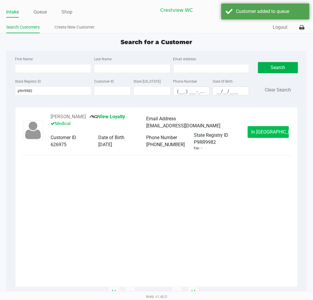
click at [274, 133] on span "In Queue" at bounding box center [276, 132] width 49 height 6
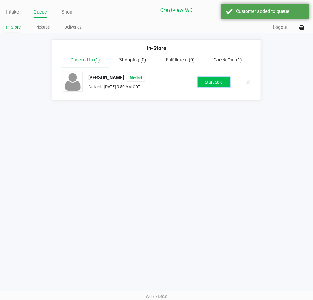
click at [223, 87] on button "Start Sale" at bounding box center [214, 82] width 32 height 10
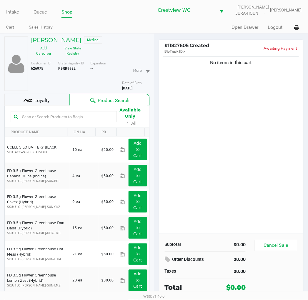
click at [234, 119] on div "No items in this cart" at bounding box center [231, 144] width 145 height 179
click at [42, 95] on div "Loyalty" at bounding box center [36, 100] width 65 height 12
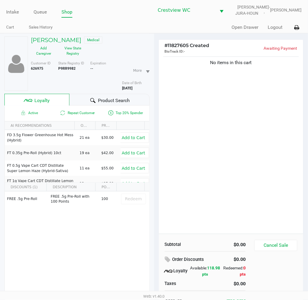
click at [214, 116] on div "No items in this cart" at bounding box center [231, 144] width 145 height 179
click at [218, 104] on div "No items in this cart" at bounding box center [231, 144] width 145 height 179
click at [263, 138] on div "No items in this cart" at bounding box center [231, 144] width 145 height 179
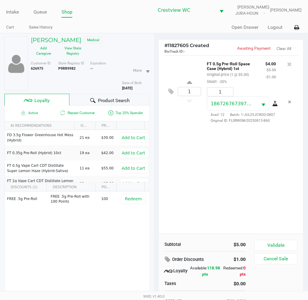
drag, startPoint x: 263, startPoint y: 177, endPoint x: 263, endPoint y: 183, distance: 6.2
click at [264, 176] on div "1 FT 0.5g Pre-Roll Space Case (Hybrid) 1ct Original price (1 @ $5.00) SNAP: -20…" at bounding box center [231, 144] width 145 height 179
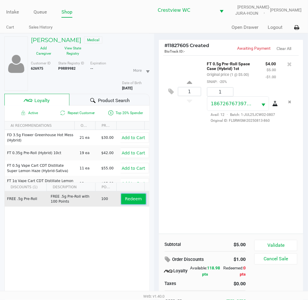
click at [128, 201] on span "Redeem" at bounding box center [133, 199] width 17 height 5
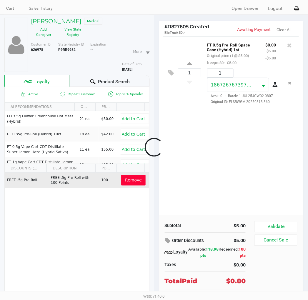
scroll to position [29, 0]
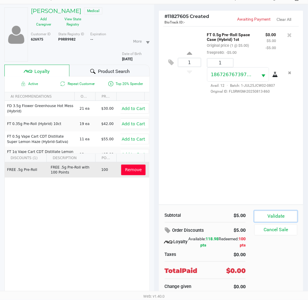
click at [283, 215] on button "Validate" at bounding box center [276, 216] width 43 height 11
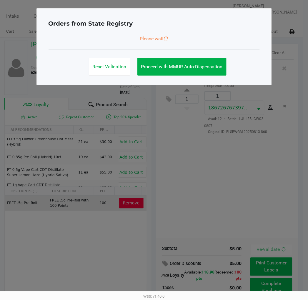
scroll to position [0, 0]
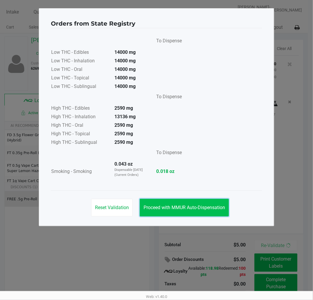
click at [208, 202] on button "Proceed with MMUR Auto-Dispensation" at bounding box center [184, 208] width 89 height 18
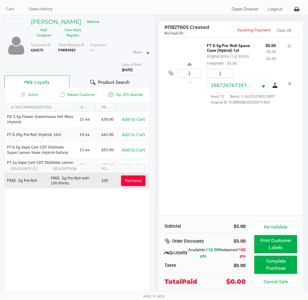
scroll to position [29, 0]
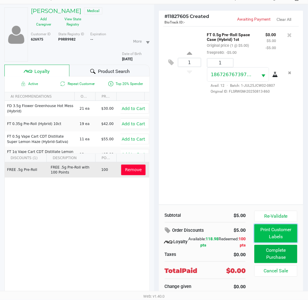
click at [286, 231] on button "Print Customer Labels" at bounding box center [276, 234] width 43 height 18
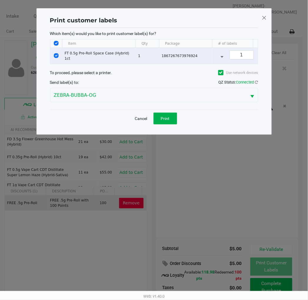
scroll to position [0, 0]
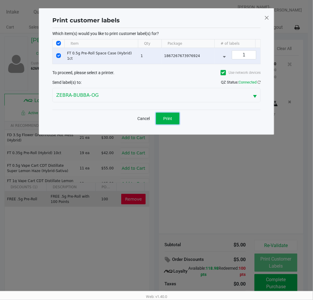
click at [174, 124] on button "Print" at bounding box center [168, 119] width 24 height 12
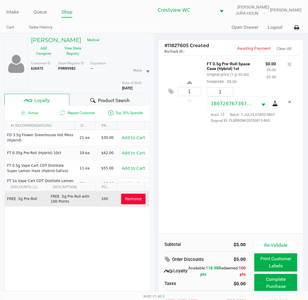
click at [252, 160] on div "1 FT 0.5g Pre-Roll Space Case (Hybrid) 1ct Original price (1 @ $5.00) freepre80…" at bounding box center [231, 144] width 145 height 179
click at [249, 158] on div "1 FT 0.5g Pre-Roll Space Case (Hybrid) 1ct Original price (1 @ $5.00) freepre80…" at bounding box center [231, 144] width 145 height 179
click at [281, 174] on div "1 FT 0.5g Pre-Roll Space Case (Hybrid) 1ct Original price (1 @ $5.00) freepre80…" at bounding box center [231, 144] width 145 height 179
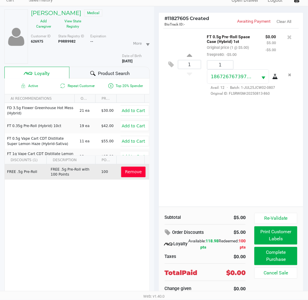
scroll to position [29, 0]
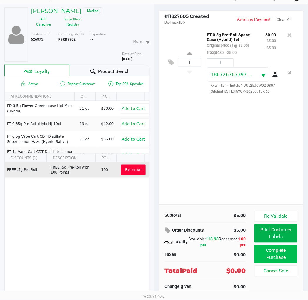
click at [276, 255] on button "Complete Purchase" at bounding box center [276, 254] width 43 height 18
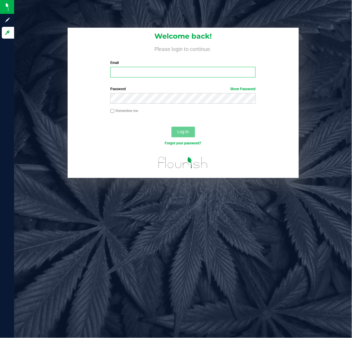
click at [148, 69] on input "Email" at bounding box center [182, 72] width 145 height 11
type input "[EMAIL_ADDRESS][DOMAIN_NAME]"
click at [130, 89] on label "Password Show Password" at bounding box center [182, 88] width 145 height 5
click at [181, 134] on span "Log In" at bounding box center [183, 131] width 11 height 5
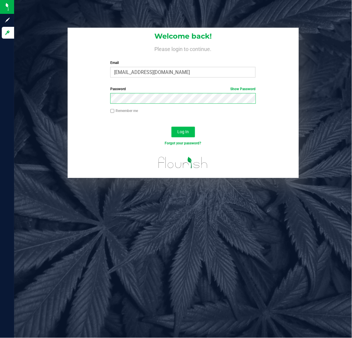
click at [184, 131] on span "Log In" at bounding box center [183, 131] width 11 height 5
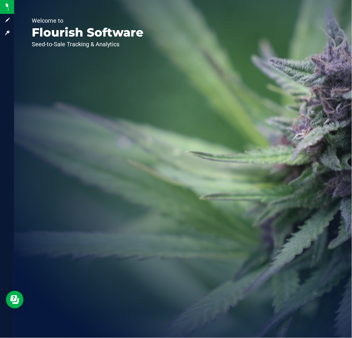
drag, startPoint x: 145, startPoint y: 82, endPoint x: 155, endPoint y: 68, distance: 17.4
click at [146, 81] on div "Welcome to Flourish Software Seed-to-Sale Tracking & Analytics" at bounding box center [87, 169] width 147 height 338
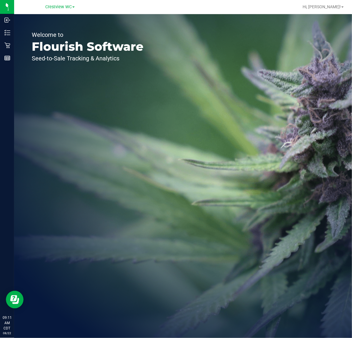
click at [237, 29] on div "Welcome to Flourish Software Seed-to-Sale Tracking & Analytics" at bounding box center [183, 176] width 338 height 324
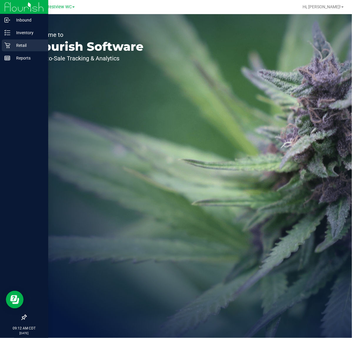
click at [21, 45] on p "Retail" at bounding box center [27, 45] width 35 height 7
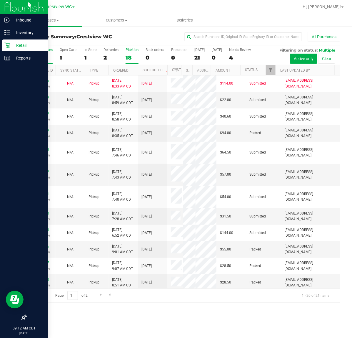
click at [130, 49] on div "PickUps" at bounding box center [132, 50] width 13 height 4
click at [0, 0] on input "PickUps 18" at bounding box center [0, 0] width 0 height 0
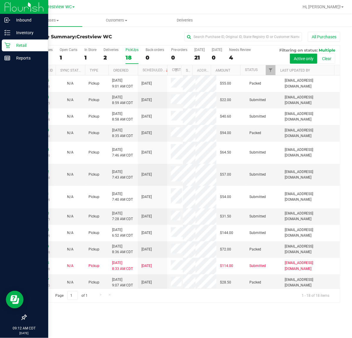
click at [132, 49] on div "PickUps" at bounding box center [132, 50] width 13 height 4
click at [0, 0] on input "PickUps 18" at bounding box center [0, 0] width 0 height 0
click at [273, 72] on span "Filter" at bounding box center [271, 70] width 5 height 5
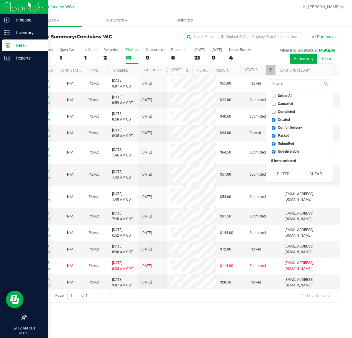
click at [274, 95] on input "Select All" at bounding box center [274, 96] width 4 height 4
checkbox input "true"
click at [274, 95] on input "Select All" at bounding box center [274, 96] width 4 height 4
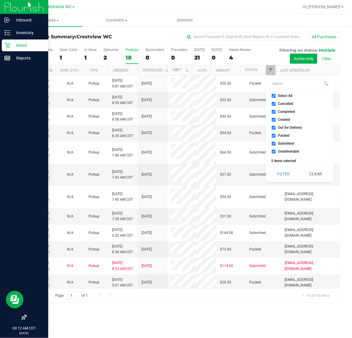
checkbox input "false"
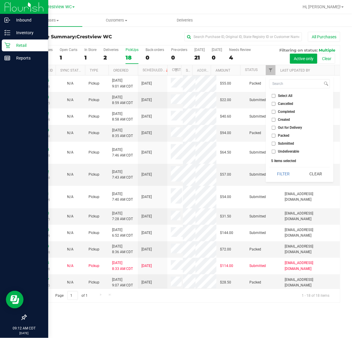
checkbox input "false"
click at [272, 143] on li "Submitted" at bounding box center [300, 143] width 61 height 6
click at [273, 142] on input "Submitted" at bounding box center [274, 144] width 4 height 4
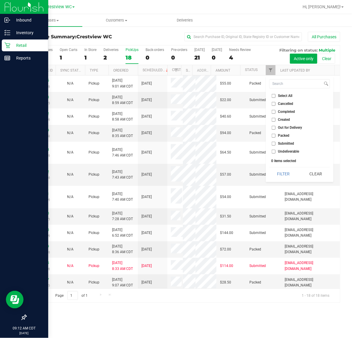
checkbox input "true"
click at [270, 167] on button "Filter" at bounding box center [284, 173] width 28 height 13
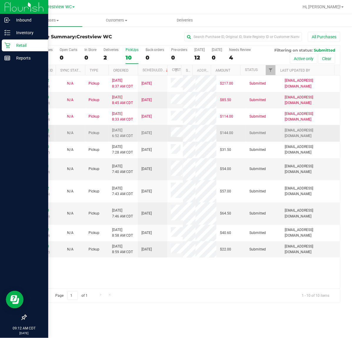
click at [47, 132] on link "11826520" at bounding box center [41, 130] width 16 height 4
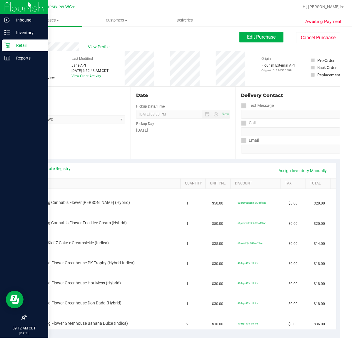
click at [32, 36] on link "Back" at bounding box center [30, 35] width 9 height 4
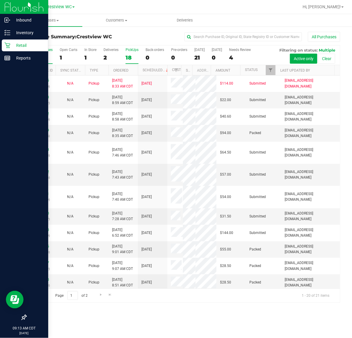
click at [134, 49] on div "PickUps" at bounding box center [132, 50] width 13 height 4
click at [0, 0] on input "PickUps 18" at bounding box center [0, 0] width 0 height 0
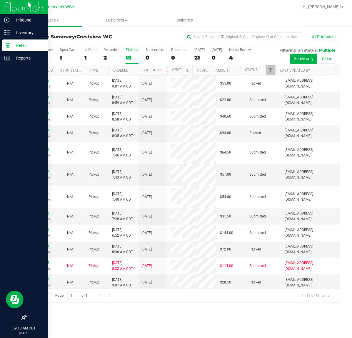
click at [133, 49] on div "PickUps" at bounding box center [132, 50] width 13 height 4
click at [0, 0] on input "PickUps 18" at bounding box center [0, 0] width 0 height 0
click at [128, 48] on div "PickUps" at bounding box center [132, 50] width 13 height 4
click at [0, 0] on input "PickUps 18" at bounding box center [0, 0] width 0 height 0
click at [271, 72] on span "Filter" at bounding box center [271, 70] width 5 height 5
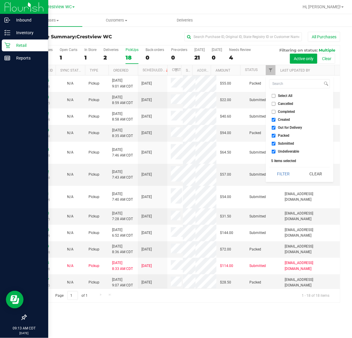
click at [274, 95] on input "Select All" at bounding box center [274, 96] width 4 height 4
checkbox input "true"
click at [274, 95] on input "Select All" at bounding box center [274, 96] width 4 height 4
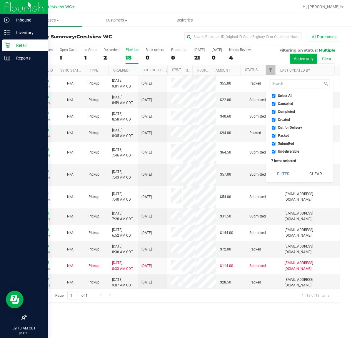
checkbox input "false"
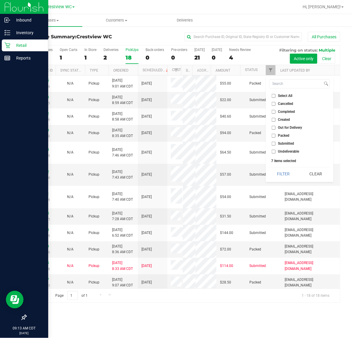
checkbox input "false"
click at [276, 144] on input "Submitted" at bounding box center [274, 144] width 4 height 4
checkbox input "true"
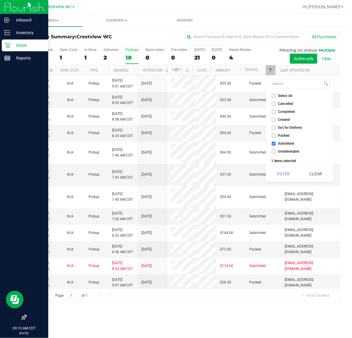
click at [270, 167] on button "Filter" at bounding box center [284, 173] width 28 height 13
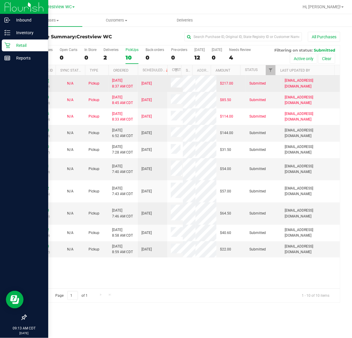
click at [47, 80] on link "11826242" at bounding box center [41, 80] width 16 height 4
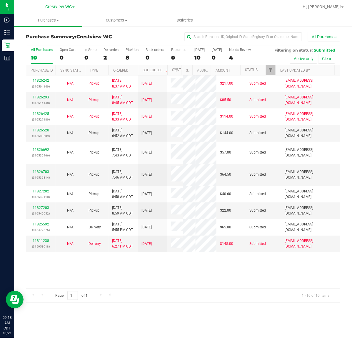
click at [133, 47] on div "All Purchases 10 Open Carts 0 In Store 0 Deliveries 2 PickUps 8 Back-orders 0 P…" at bounding box center [183, 47] width 314 height 5
click at [133, 52] on div "PickUps" at bounding box center [132, 50] width 13 height 4
click at [0, 0] on input "PickUps 8" at bounding box center [0, 0] width 0 height 0
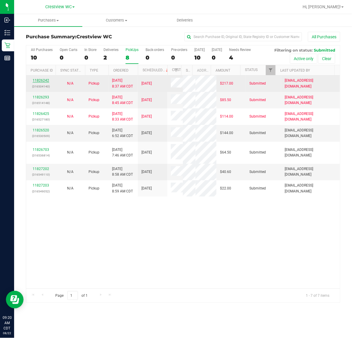
click at [47, 80] on link "11826242" at bounding box center [41, 80] width 16 height 4
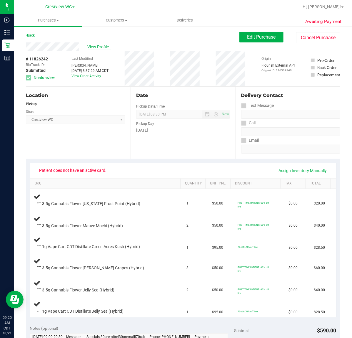
click at [100, 46] on span "View Profile" at bounding box center [100, 47] width 24 height 6
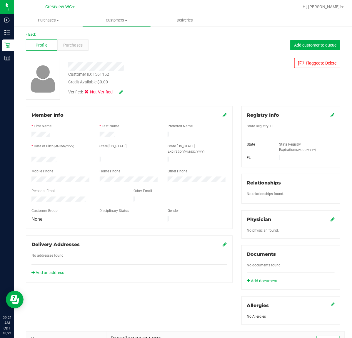
click at [206, 57] on div "Back Profile Purchases Add customer to queue Customer ID: 1561152 Credit Availa…" at bounding box center [183, 221] width 315 height 379
click at [211, 54] on div "Back Profile Purchases Add customer to queue Customer ID: 1561152 Credit Availa…" at bounding box center [183, 221] width 315 height 379
click at [32, 34] on link "Back" at bounding box center [31, 34] width 10 height 4
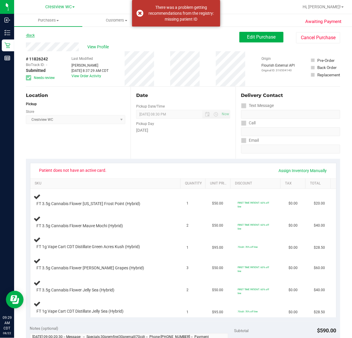
click at [31, 36] on link "Back" at bounding box center [30, 35] width 9 height 4
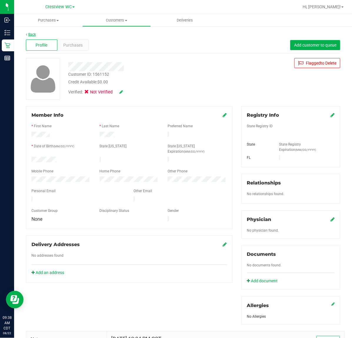
click at [29, 34] on link "Back" at bounding box center [31, 34] width 10 height 4
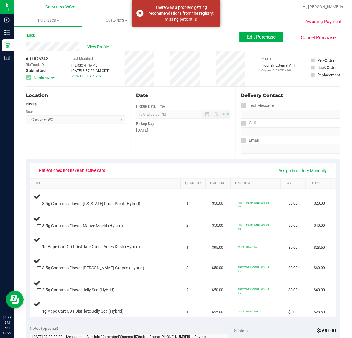
click at [33, 36] on link "Back" at bounding box center [30, 35] width 9 height 4
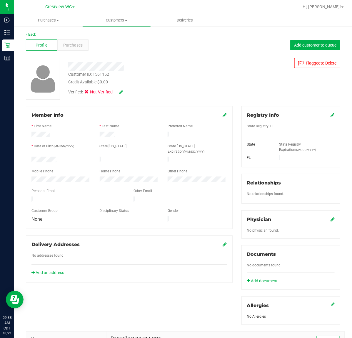
click at [25, 32] on div "Back Profile Purchases Add customer to queue Customer ID: 1561152 Credit Availa…" at bounding box center [183, 228] width 338 height 404
click at [33, 34] on link "Back" at bounding box center [31, 34] width 10 height 4
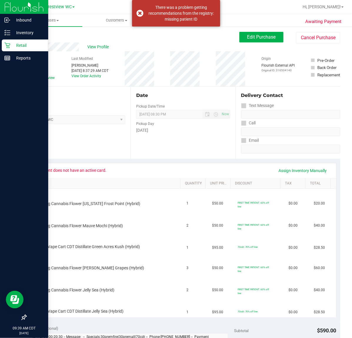
click at [19, 45] on p "Retail" at bounding box center [27, 45] width 35 height 7
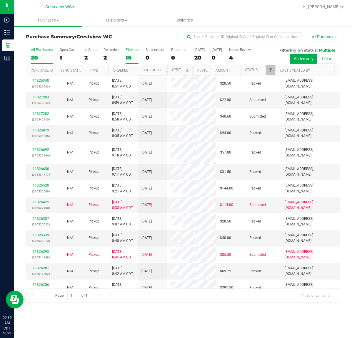
click at [132, 51] on div "PickUps" at bounding box center [132, 50] width 13 height 4
click at [0, 0] on input "PickUps 16" at bounding box center [0, 0] width 0 height 0
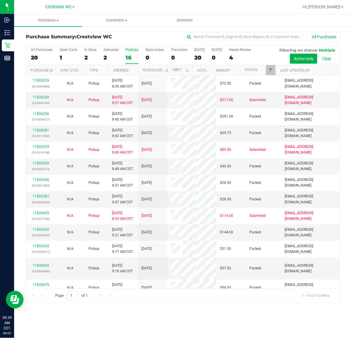
click at [132, 50] on div "PickUps" at bounding box center [132, 50] width 13 height 4
click at [0, 0] on input "PickUps 16" at bounding box center [0, 0] width 0 height 0
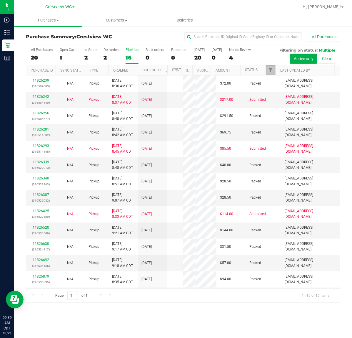
click at [274, 70] on link "Filter" at bounding box center [271, 70] width 10 height 10
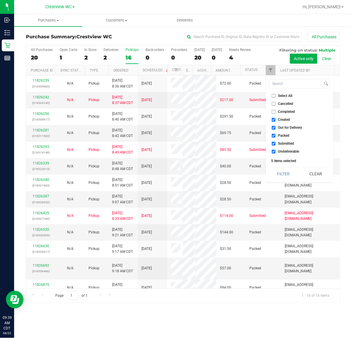
click at [277, 96] on label "Select All" at bounding box center [282, 96] width 21 height 4
click at [276, 96] on input "Select All" at bounding box center [274, 96] width 4 height 4
checkbox input "true"
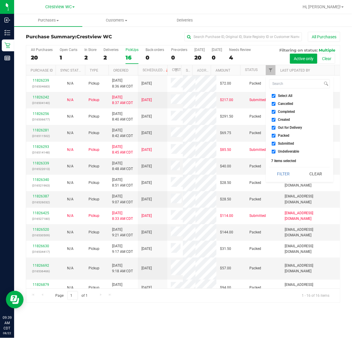
click at [277, 96] on label "Select All" at bounding box center [282, 96] width 21 height 4
click at [276, 96] on input "Select All" at bounding box center [274, 96] width 4 height 4
checkbox input "false"
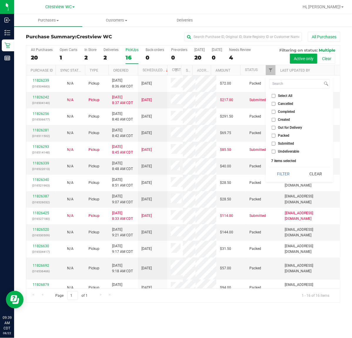
checkbox input "false"
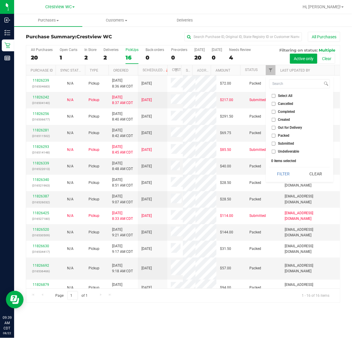
click at [274, 142] on input "Submitted" at bounding box center [274, 144] width 4 height 4
checkbox input "true"
click at [270, 167] on button "Filter" at bounding box center [284, 173] width 28 height 13
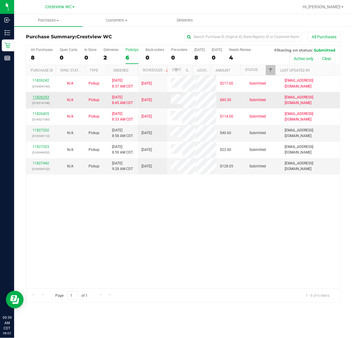
click at [40, 99] on link "11826293" at bounding box center [41, 97] width 16 height 4
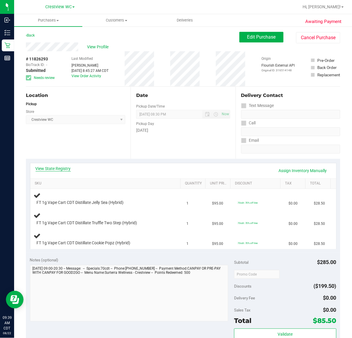
click at [66, 171] on link "View State Registry" at bounding box center [53, 168] width 35 height 6
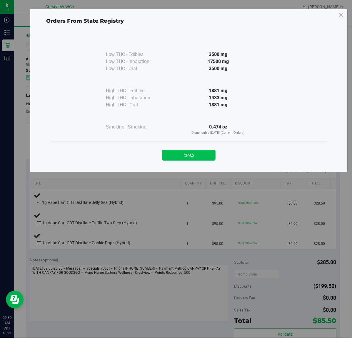
click at [205, 157] on button "Close" at bounding box center [189, 155] width 54 height 11
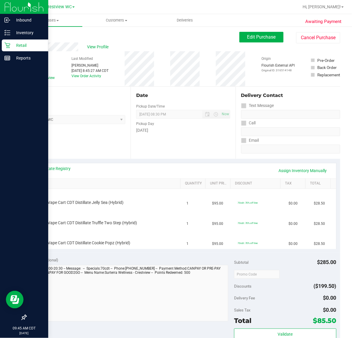
click at [20, 43] on p "Retail" at bounding box center [27, 45] width 35 height 7
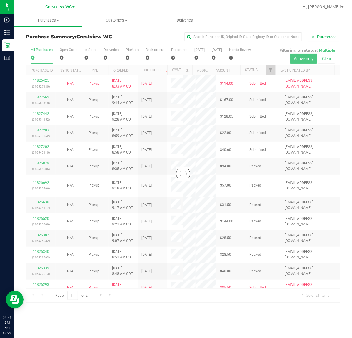
click at [136, 48] on div at bounding box center [183, 173] width 314 height 257
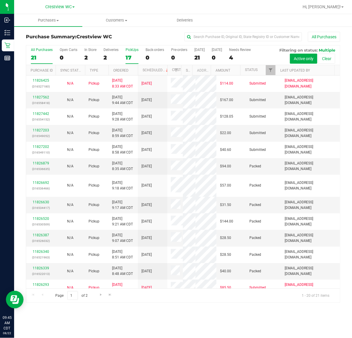
click at [135, 49] on div "PickUps" at bounding box center [132, 50] width 13 height 4
click at [0, 0] on input "PickUps 17" at bounding box center [0, 0] width 0 height 0
click at [272, 69] on span "Filter" at bounding box center [271, 70] width 5 height 5
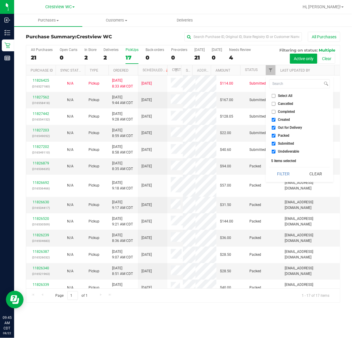
click at [276, 95] on input "Select All" at bounding box center [274, 96] width 4 height 4
checkbox input "true"
click at [276, 95] on input "Select All" at bounding box center [274, 96] width 4 height 4
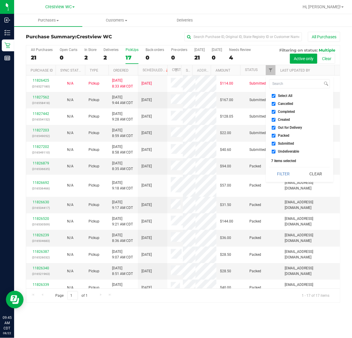
checkbox input "false"
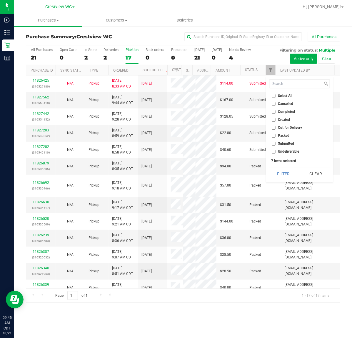
checkbox input "false"
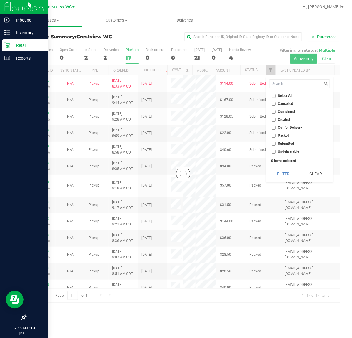
checkbox input "true"
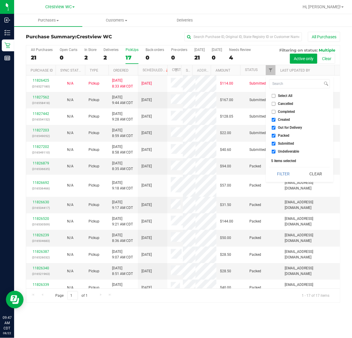
click at [130, 49] on div "PickUps" at bounding box center [132, 50] width 13 height 4
click at [0, 0] on input "PickUps 17" at bounding box center [0, 0] width 0 height 0
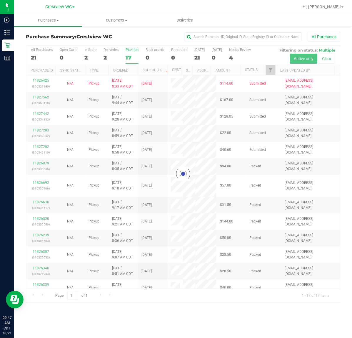
checkbox input "true"
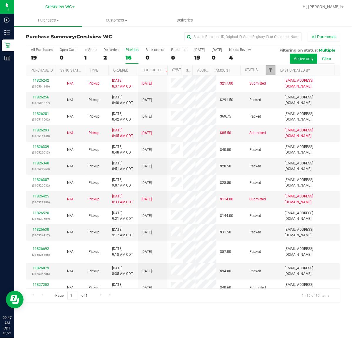
click at [269, 69] on span "Filter" at bounding box center [271, 70] width 5 height 5
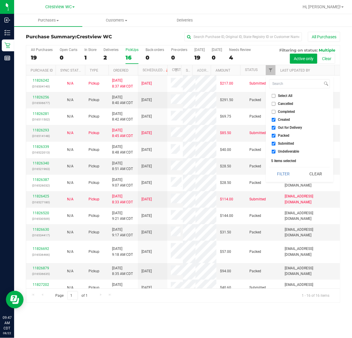
click at [272, 94] on input "Select All" at bounding box center [274, 96] width 4 height 4
checkbox input "true"
click at [272, 94] on input "Select All" at bounding box center [274, 96] width 4 height 4
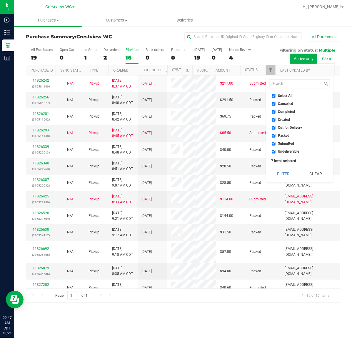
checkbox input "false"
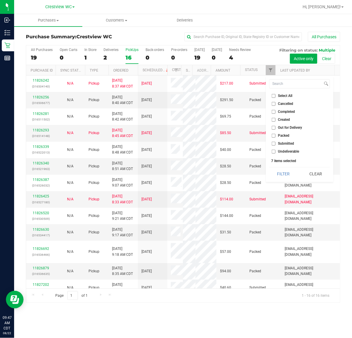
checkbox input "false"
click at [275, 142] on input "Submitted" at bounding box center [274, 144] width 4 height 4
checkbox input "true"
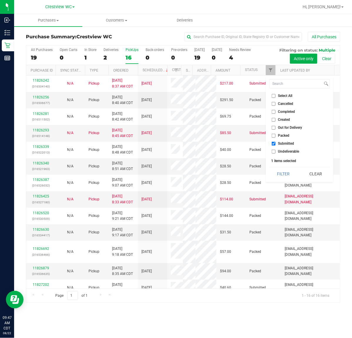
click at [270, 167] on button "Filter" at bounding box center [284, 173] width 28 height 13
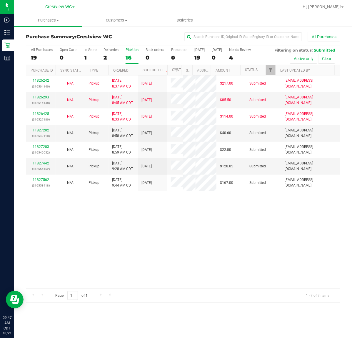
click at [239, 266] on div "11826242 (316504140) N/A Pickup 8/22/2025 8:37 AM CDT 8/22/2025 $217.00 Submitt…" at bounding box center [183, 181] width 314 height 213
click at [43, 99] on link "11826293" at bounding box center [41, 97] width 16 height 4
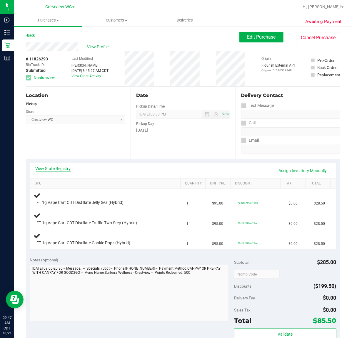
click at [67, 168] on link "View State Registry" at bounding box center [53, 168] width 35 height 6
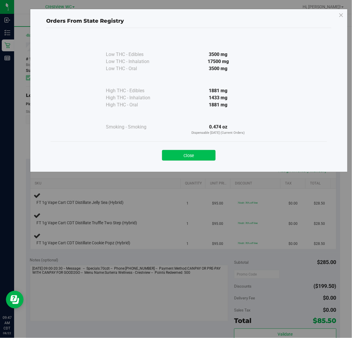
click at [213, 153] on button "Close" at bounding box center [189, 155] width 54 height 11
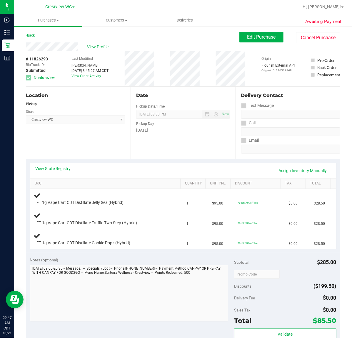
click at [106, 136] on div "Location Pickup Store Crestview WC Select Store Bonita Springs WC Boynton Beach…" at bounding box center [78, 123] width 105 height 72
click at [89, 140] on div "Location Pickup Store Crestview WC Select Store Bonita Springs WC Boynton Beach…" at bounding box center [78, 123] width 105 height 72
click at [94, 47] on span "View Profile" at bounding box center [99, 47] width 24 height 6
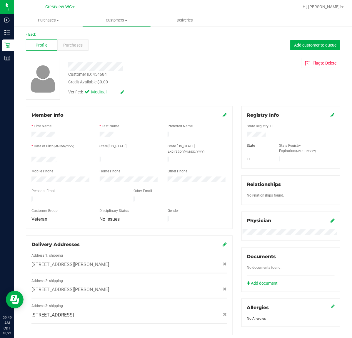
click at [177, 67] on div at bounding box center [145, 66] width 162 height 9
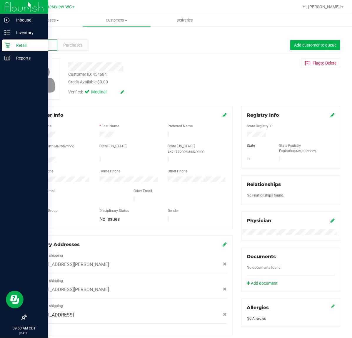
click at [28, 43] on p "Retail" at bounding box center [27, 45] width 35 height 7
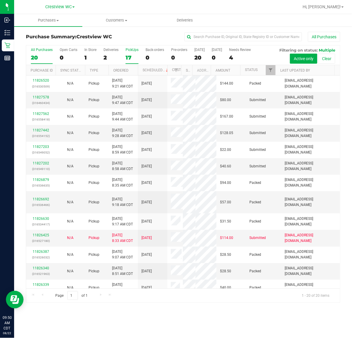
click at [133, 49] on div "PickUps" at bounding box center [132, 50] width 13 height 4
click at [0, 0] on input "PickUps 17" at bounding box center [0, 0] width 0 height 0
click at [133, 49] on div "PickUps" at bounding box center [132, 50] width 13 height 4
click at [0, 0] on input "PickUps 17" at bounding box center [0, 0] width 0 height 0
click at [272, 69] on span "Filter" at bounding box center [271, 70] width 5 height 5
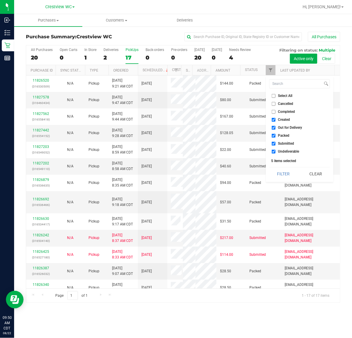
click at [275, 95] on input "Select All" at bounding box center [274, 96] width 4 height 4
checkbox input "true"
click at [275, 95] on input "Select All" at bounding box center [274, 96] width 4 height 4
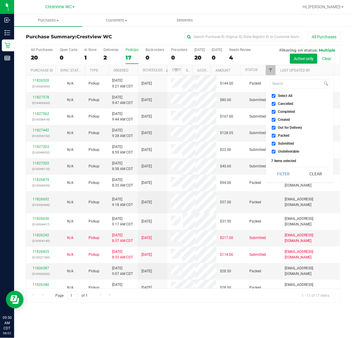
checkbox input "false"
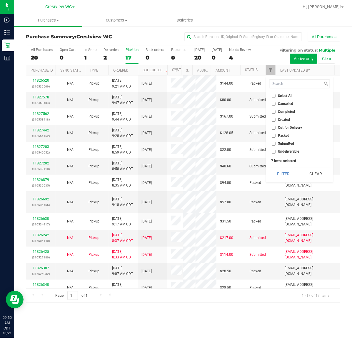
checkbox input "false"
click at [274, 143] on input "Submitted" at bounding box center [274, 144] width 4 height 4
checkbox input "true"
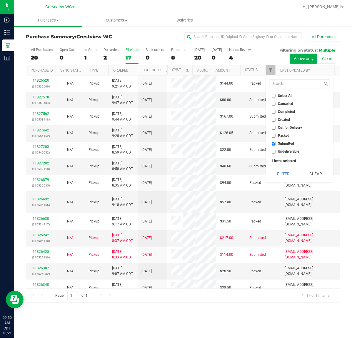
click at [270, 167] on button "Filter" at bounding box center [284, 173] width 28 height 13
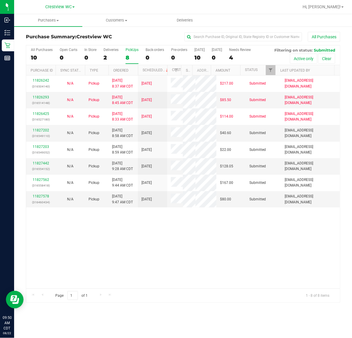
click at [176, 279] on div "11826242 (316504140) N/A Pickup 8/22/2025 8:37 AM CDT 8/22/2025 $217.00 Submitt…" at bounding box center [183, 181] width 314 height 213
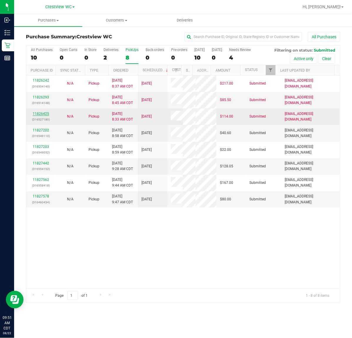
click at [42, 116] on link "11826425" at bounding box center [41, 114] width 16 height 4
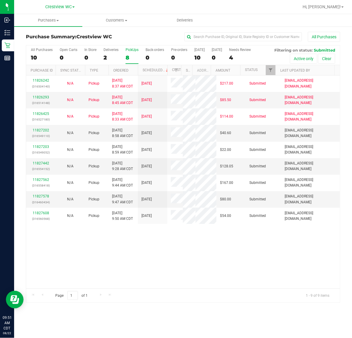
click at [134, 50] on div "PickUps" at bounding box center [132, 50] width 13 height 4
click at [0, 0] on input "PickUps 8" at bounding box center [0, 0] width 0 height 0
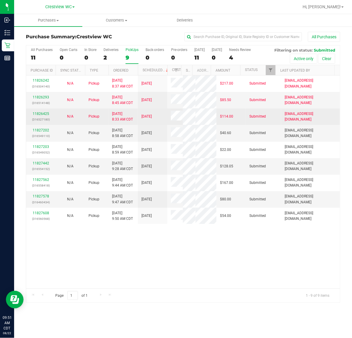
click at [40, 122] on div "11826425 (316527180)" at bounding box center [41, 116] width 22 height 11
click at [42, 116] on link "11826425" at bounding box center [41, 114] width 16 height 4
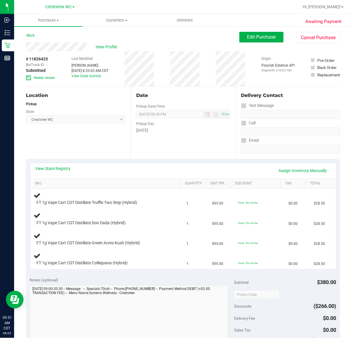
click at [76, 135] on div "Location Pickup Store Crestview WC Select Store Bonita Springs WC Boynton Beach…" at bounding box center [78, 123] width 105 height 72
click at [81, 140] on div "Location Pickup Store Crestview WC Select Store Bonita Springs WC Boynton Beach…" at bounding box center [78, 123] width 105 height 72
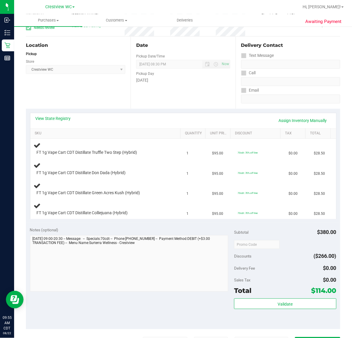
scroll to position [74, 0]
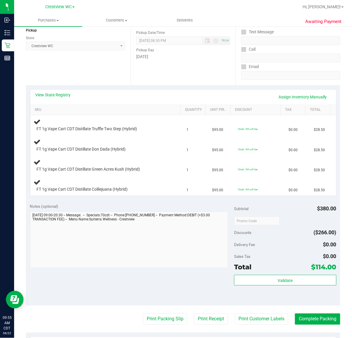
click at [95, 67] on div "Location Pickup Store Crestview WC Select Store Bonita Springs WC Boynton Beach…" at bounding box center [78, 49] width 105 height 72
click at [79, 62] on div "Location Pickup Store Crestview WC Select Store Bonita Springs WC Boynton Beach…" at bounding box center [78, 49] width 105 height 72
click at [65, 94] on link "View State Registry" at bounding box center [53, 95] width 35 height 6
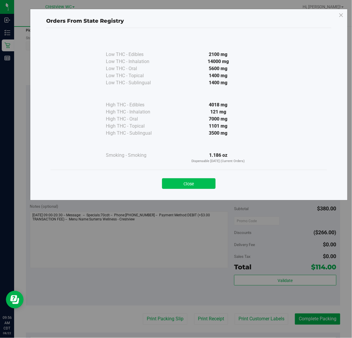
click at [194, 181] on button "Close" at bounding box center [189, 183] width 54 height 11
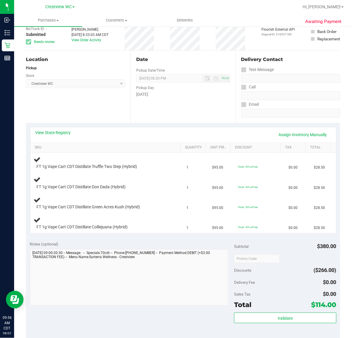
scroll to position [0, 0]
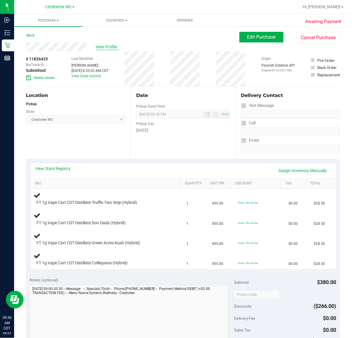
click at [108, 48] on span "View Profile" at bounding box center [108, 47] width 24 height 6
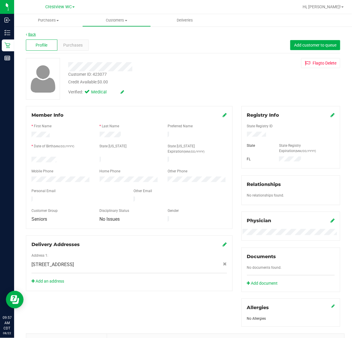
click at [33, 34] on link "Back" at bounding box center [31, 34] width 10 height 4
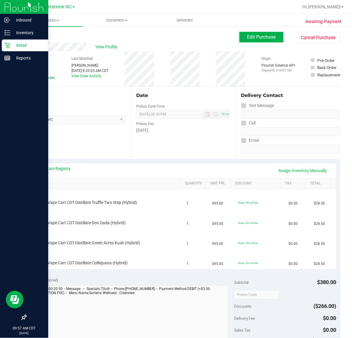
click at [25, 44] on p "Retail" at bounding box center [27, 45] width 35 height 7
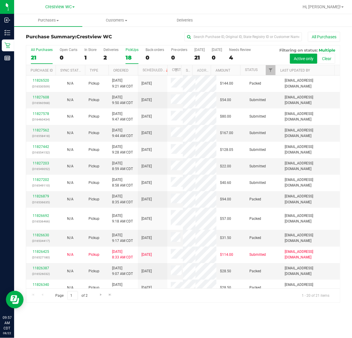
click at [133, 51] on div "PickUps" at bounding box center [132, 50] width 13 height 4
click at [0, 0] on input "PickUps 18" at bounding box center [0, 0] width 0 height 0
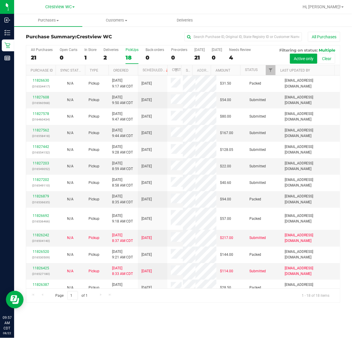
click at [133, 51] on div "PickUps" at bounding box center [132, 50] width 13 height 4
click at [0, 0] on input "PickUps 18" at bounding box center [0, 0] width 0 height 0
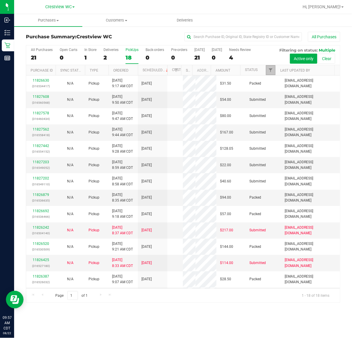
click at [270, 67] on link "Filter" at bounding box center [271, 70] width 10 height 10
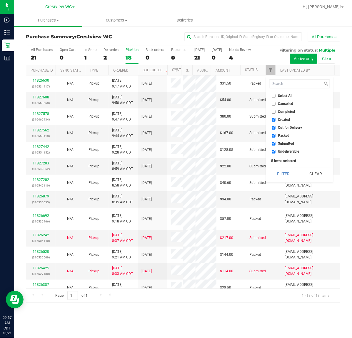
click at [273, 94] on input "Select All" at bounding box center [274, 96] width 4 height 4
checkbox input "true"
click at [273, 94] on input "Select All" at bounding box center [274, 96] width 4 height 4
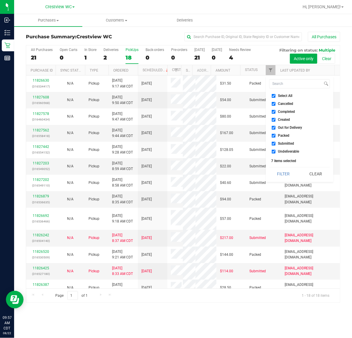
checkbox input "false"
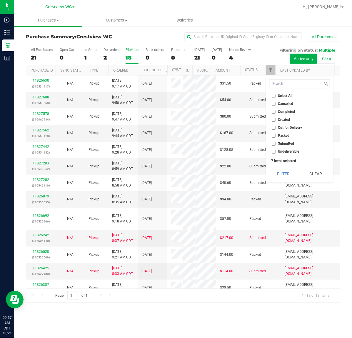
checkbox input "false"
click at [274, 144] on input "Submitted" at bounding box center [274, 144] width 4 height 4
checkbox input "true"
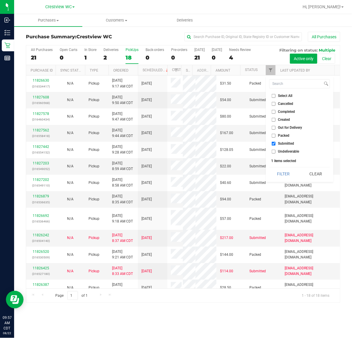
click at [270, 167] on button "Filter" at bounding box center [284, 173] width 28 height 13
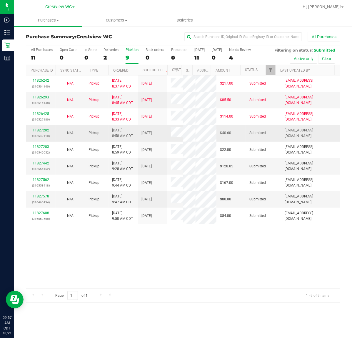
click at [39, 132] on link "11827202" at bounding box center [41, 130] width 16 height 4
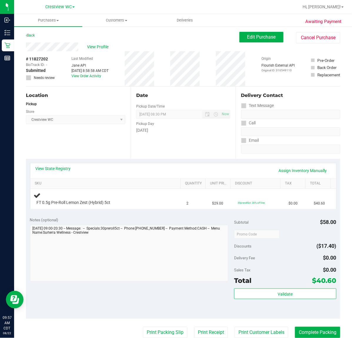
click at [92, 141] on div "Location Pickup Store Crestview WC Select Store Bonita Springs WC Boynton Beach…" at bounding box center [78, 123] width 105 height 72
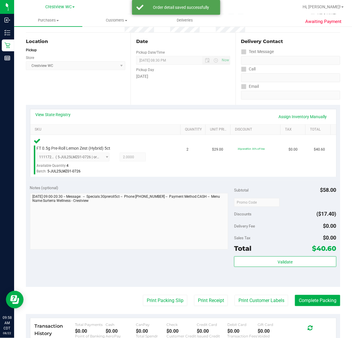
scroll to position [110, 0]
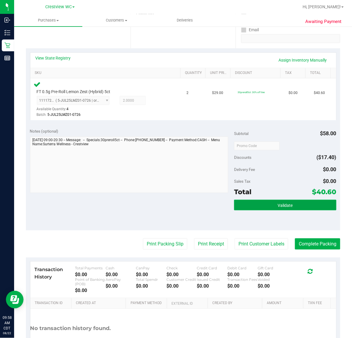
click at [288, 206] on span "Validate" at bounding box center [285, 205] width 15 height 5
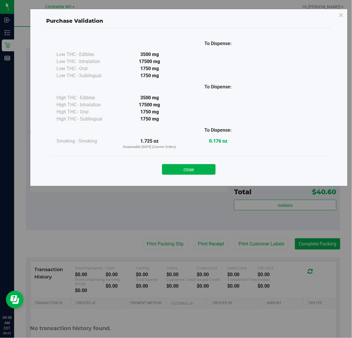
click at [183, 166] on button "Close" at bounding box center [189, 169] width 54 height 11
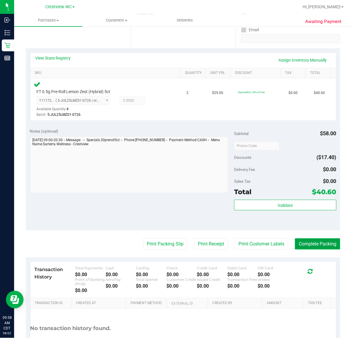
click at [317, 244] on button "Complete Packing" at bounding box center [317, 243] width 45 height 11
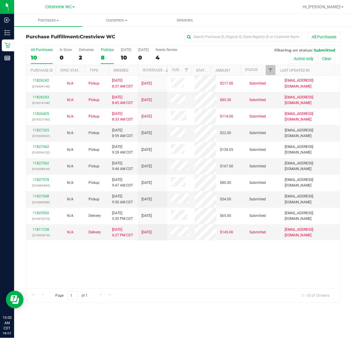
click at [107, 49] on div "PickUps" at bounding box center [107, 50] width 13 height 4
click at [0, 0] on input "PickUps 8" at bounding box center [0, 0] width 0 height 0
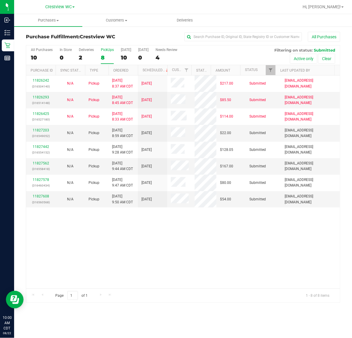
click at [106, 47] on div "All Purchases 10 In Store 0 Deliveries 2 PickUps 8 Today 10 Tomorrow 0 Needs Re…" at bounding box center [183, 47] width 314 height 5
drag, startPoint x: 222, startPoint y: 252, endPoint x: 215, endPoint y: 171, distance: 81.9
click at [225, 251] on div "11826242 (316504140) N/A Pickup 8/22/2025 8:37 AM CDT 8/22/2025 $217.00 Submitt…" at bounding box center [183, 181] width 314 height 213
click at [45, 127] on td "11827203 (316549052)" at bounding box center [40, 133] width 29 height 16
click at [46, 128] on link "11827203" at bounding box center [41, 130] width 16 height 4
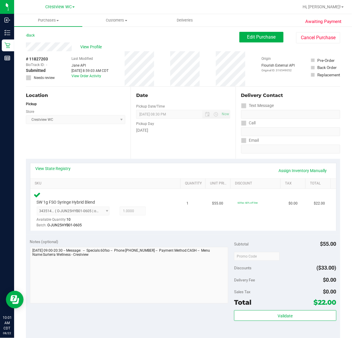
drag, startPoint x: 64, startPoint y: 144, endPoint x: 65, endPoint y: 140, distance: 3.9
click at [65, 140] on div "Location Pickup Store Crestview WC Select Store Bonita Springs WC Boynton Beach…" at bounding box center [78, 123] width 105 height 72
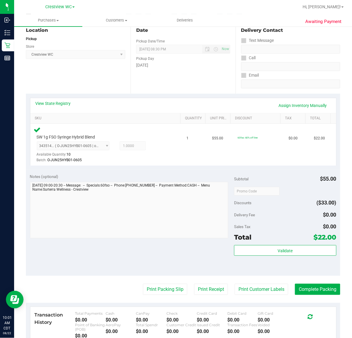
scroll to position [147, 0]
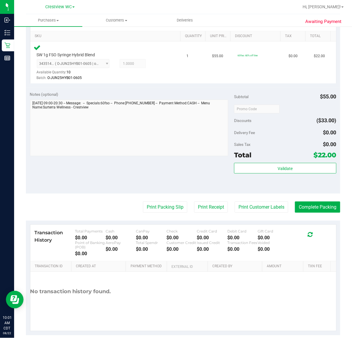
click at [280, 162] on div "Subtotal $55.00 Discounts ($33.00) Delivery Fee $0.00 Sales Tax $0.00 Total $22…" at bounding box center [285, 140] width 102 height 98
click at [282, 168] on span "Validate" at bounding box center [285, 168] width 15 height 5
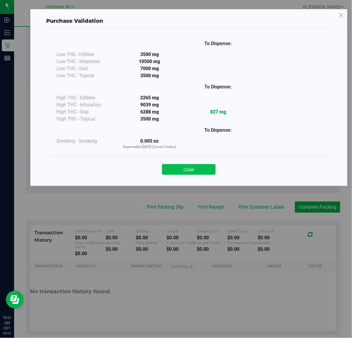
click at [205, 164] on button "Close" at bounding box center [189, 169] width 54 height 11
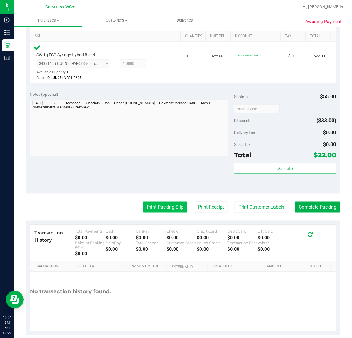
click at [160, 207] on button "Print Packing Slip" at bounding box center [165, 206] width 44 height 11
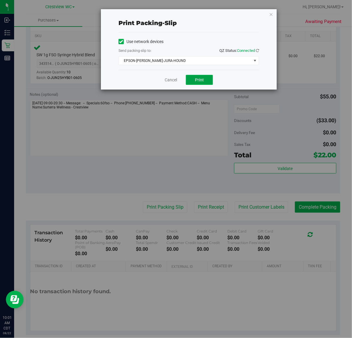
click at [202, 81] on span "Print" at bounding box center [199, 79] width 9 height 5
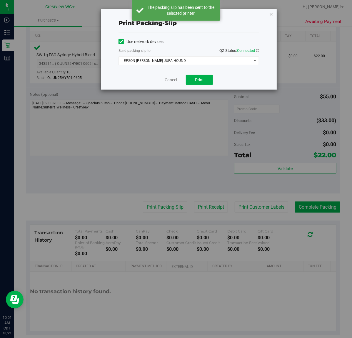
click at [272, 14] on icon "button" at bounding box center [271, 14] width 4 height 7
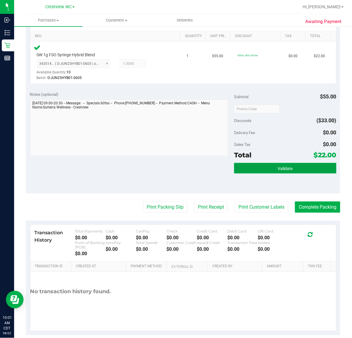
click at [291, 172] on button "Validate" at bounding box center [285, 168] width 102 height 11
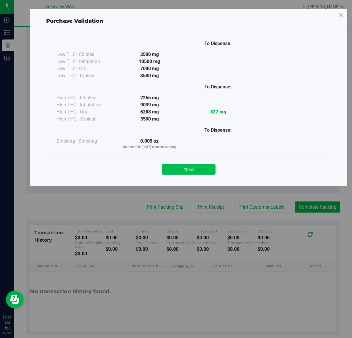
click at [199, 171] on button "Close" at bounding box center [189, 169] width 54 height 11
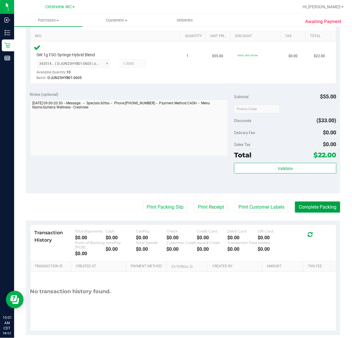
click at [316, 207] on button "Complete Packing" at bounding box center [317, 206] width 45 height 11
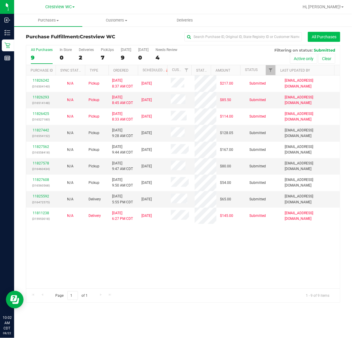
click at [323, 37] on button "All Purchases" at bounding box center [324, 37] width 32 height 10
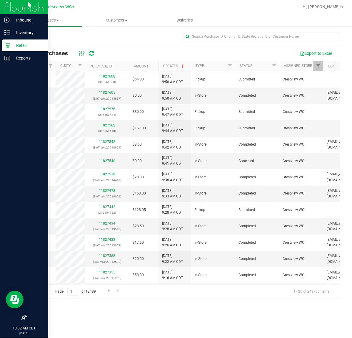
click at [26, 45] on p "Retail" at bounding box center [27, 45] width 35 height 7
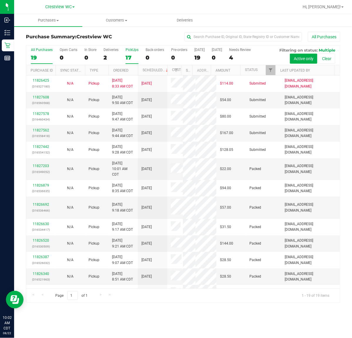
click at [131, 51] on div "PickUps" at bounding box center [132, 50] width 13 height 4
click at [0, 0] on input "PickUps 17" at bounding box center [0, 0] width 0 height 0
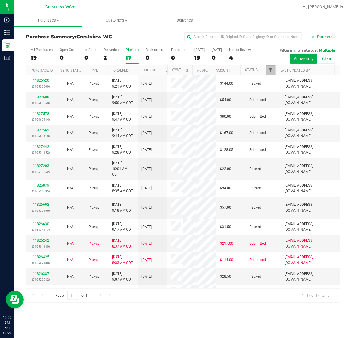
click at [269, 69] on span "Filter" at bounding box center [271, 70] width 5 height 5
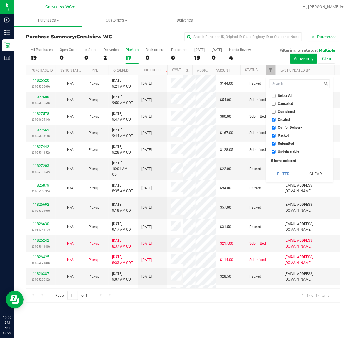
click at [274, 95] on input "Select All" at bounding box center [274, 96] width 4 height 4
checkbox input "true"
click at [274, 95] on input "Select All" at bounding box center [274, 96] width 4 height 4
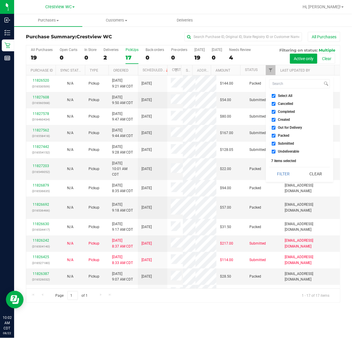
checkbox input "false"
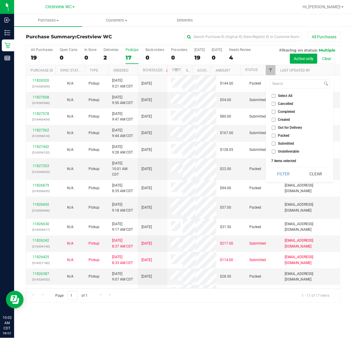
checkbox input "false"
click at [275, 141] on li "Submitted" at bounding box center [300, 143] width 61 height 6
click at [274, 142] on input "Submitted" at bounding box center [274, 144] width 4 height 4
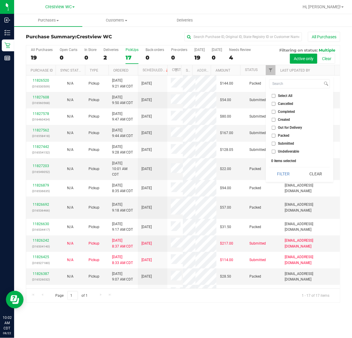
checkbox input "true"
click at [270, 167] on button "Filter" at bounding box center [284, 173] width 28 height 13
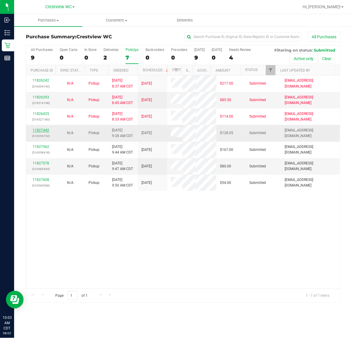
click at [44, 132] on link "11827442" at bounding box center [41, 130] width 16 height 4
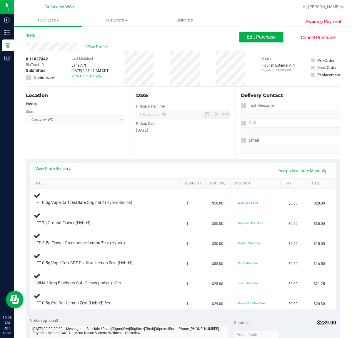
click at [93, 140] on div "Location Pickup Store Crestview WC Select Store Bonita Springs WC Boynton Beach…" at bounding box center [78, 123] width 105 height 72
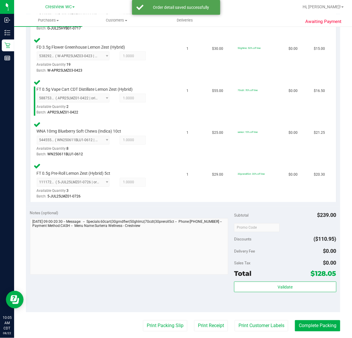
scroll to position [281, 0]
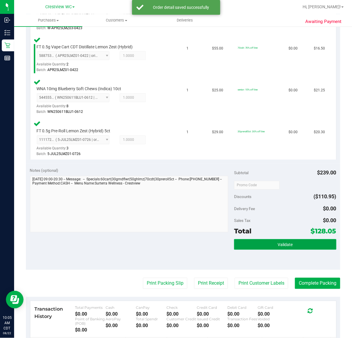
click at [300, 241] on button "Validate" at bounding box center [285, 244] width 102 height 11
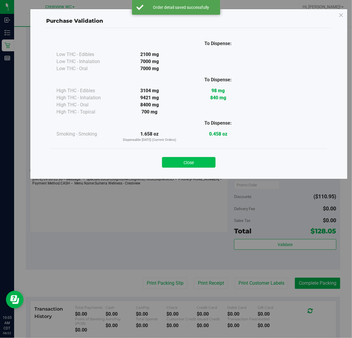
click at [202, 161] on button "Close" at bounding box center [189, 162] width 54 height 11
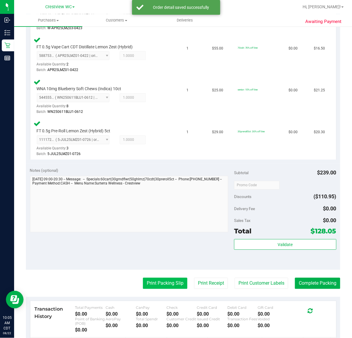
click at [173, 280] on button "Print Packing Slip" at bounding box center [165, 283] width 44 height 11
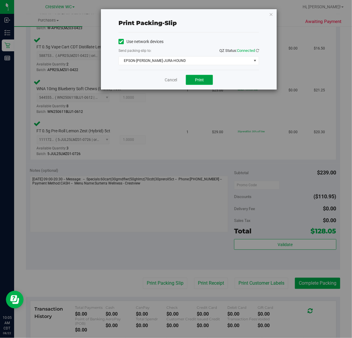
click at [208, 79] on button "Print" at bounding box center [199, 80] width 27 height 10
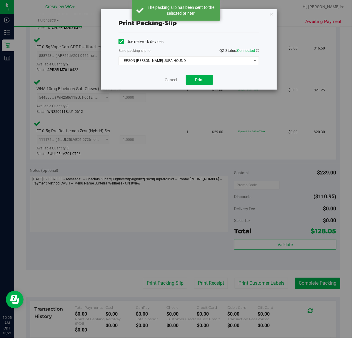
click at [271, 14] on icon "button" at bounding box center [271, 14] width 4 height 7
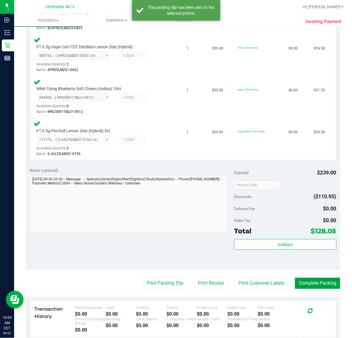
click at [320, 281] on button "Complete Packing" at bounding box center [317, 283] width 45 height 11
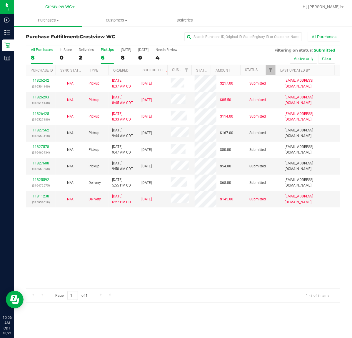
click at [113, 51] on div "PickUps" at bounding box center [107, 50] width 13 height 4
click at [0, 0] on input "PickUps 6" at bounding box center [0, 0] width 0 height 0
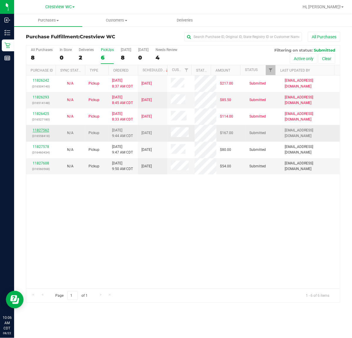
click at [44, 129] on link "11827562" at bounding box center [41, 130] width 16 height 4
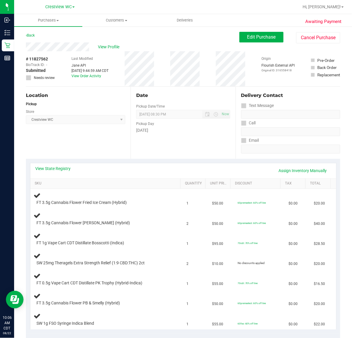
click at [82, 145] on div "Location Pickup Store Crestview WC Select Store Bonita Springs WC Boynton Beach…" at bounding box center [78, 123] width 105 height 72
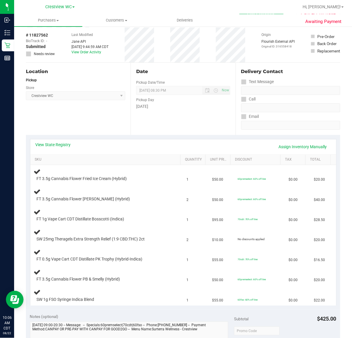
scroll to position [37, 0]
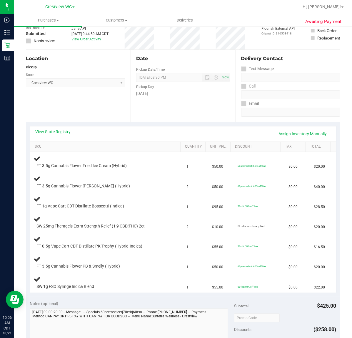
click at [95, 120] on div "Location Pickup Store Crestview WC Select Store Bonita Springs WC Boynton Beach…" at bounding box center [78, 86] width 105 height 72
click at [95, 107] on div "Location Pickup Store Crestview WC Select Store Bonita Springs WC Boynton Beach…" at bounding box center [78, 86] width 105 height 72
click at [155, 184] on div "FT 3.5g Cannabis Flower Dulce De Fresa (Hybrid)" at bounding box center [101, 186] width 134 height 6
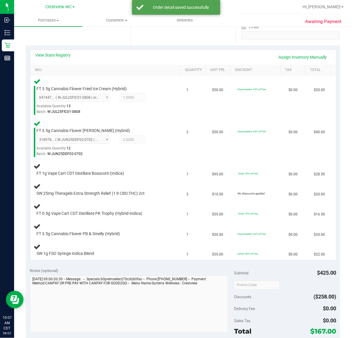
scroll to position [135, 0]
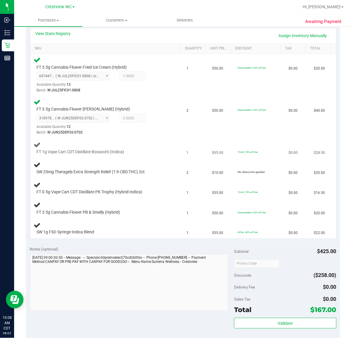
click at [171, 138] on td "FT 1g Vape Cart CDT Distillate Bosscotti (Indica)" at bounding box center [106, 148] width 153 height 20
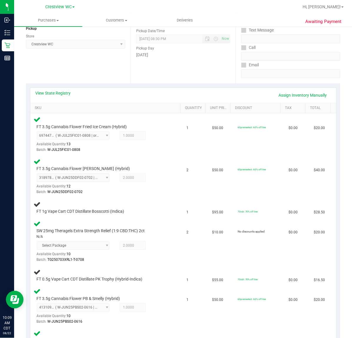
scroll to position [75, 0]
click at [168, 183] on div "FT 3.5g Cannabis Flower Dulce De Fresa (Hybrid) 3189780680311045 ( W-JUN25DDF02…" at bounding box center [107, 176] width 146 height 37
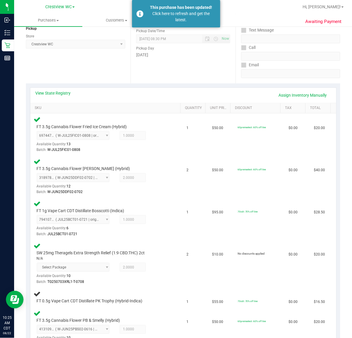
click at [99, 61] on div "Location Pickup Store Crestview WC Select Store Bonita Springs WC Boynton Beach…" at bounding box center [78, 47] width 105 height 72
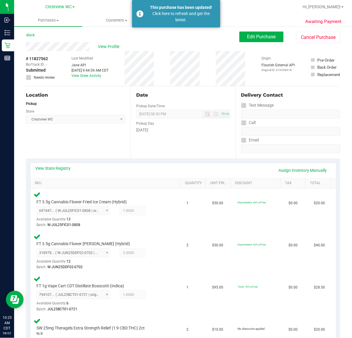
scroll to position [0, 0]
click at [102, 140] on div "Location Pickup Store Crestview WC Select Store Bonita Springs WC Boynton Beach…" at bounding box center [78, 123] width 105 height 72
click at [103, 97] on div "Location" at bounding box center [76, 95] width 100 height 7
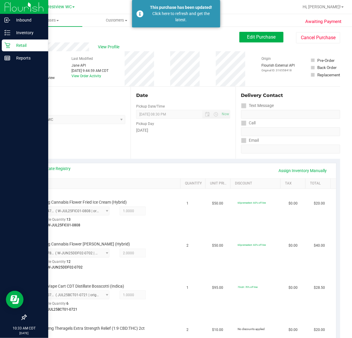
click at [21, 45] on p "Retail" at bounding box center [27, 45] width 35 height 7
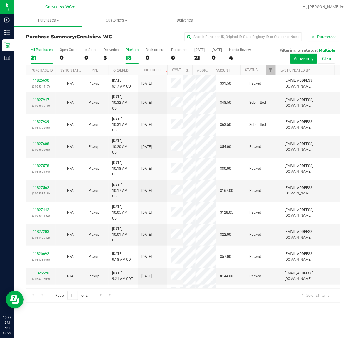
click at [130, 49] on div "PickUps" at bounding box center [132, 50] width 13 height 4
click at [0, 0] on input "PickUps 18" at bounding box center [0, 0] width 0 height 0
click at [135, 47] on div "All Purchases 21 Open Carts 0 In Store 0 Deliveries 3 PickUps 18 Back-orders 0 …" at bounding box center [183, 47] width 314 height 5
click at [152, 28] on div "Purchase Summary: Crestview WC All Purchases All Purchases 21 Open Carts 0 In S…" at bounding box center [183, 167] width 338 height 282
click at [136, 49] on div "PickUps" at bounding box center [132, 50] width 13 height 4
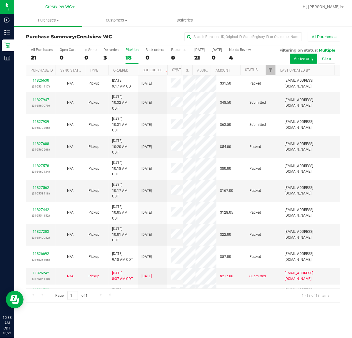
click at [0, 0] on input "PickUps 18" at bounding box center [0, 0] width 0 height 0
click at [270, 70] on span "Filter" at bounding box center [271, 70] width 5 height 5
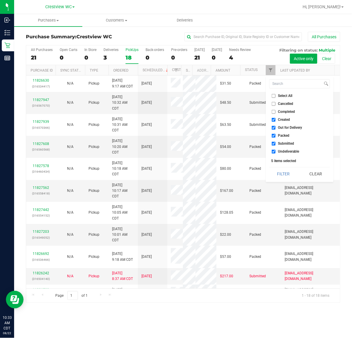
click at [273, 98] on li "Select All" at bounding box center [300, 96] width 61 height 6
click at [274, 96] on input "Select All" at bounding box center [274, 96] width 4 height 4
checkbox input "true"
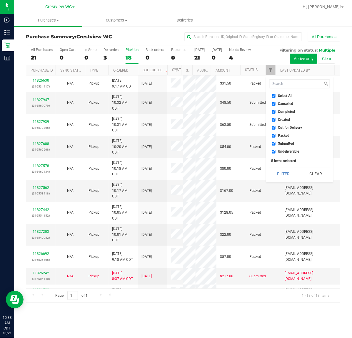
checkbox input "true"
click at [274, 96] on input "Select All" at bounding box center [274, 96] width 4 height 4
checkbox input "false"
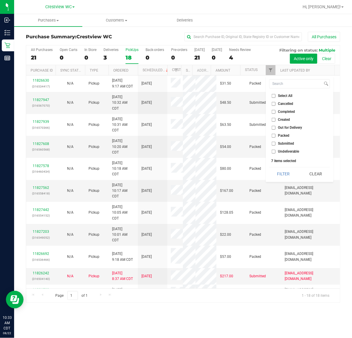
checkbox input "false"
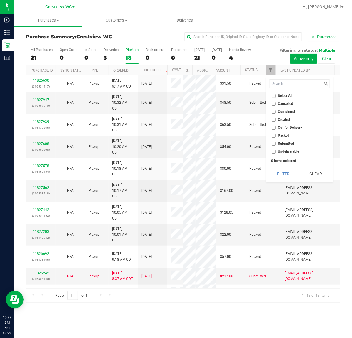
click at [274, 142] on input "Submitted" at bounding box center [274, 144] width 4 height 4
checkbox input "true"
click at [270, 167] on button "Filter" at bounding box center [284, 173] width 28 height 13
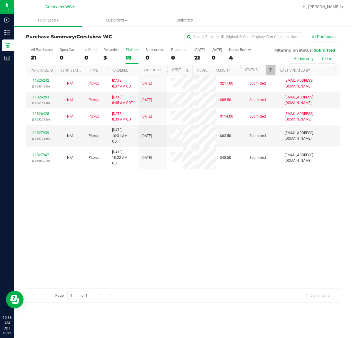
click at [210, 248] on div "11826242 (316504140) N/A Pickup 8/22/2025 8:37 AM CDT 8/22/2025 $217.00 Submitt…" at bounding box center [183, 181] width 314 height 213
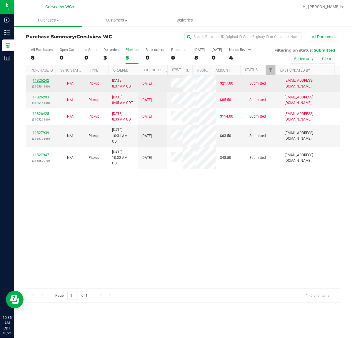
click at [44, 80] on link "11826242" at bounding box center [41, 80] width 16 height 4
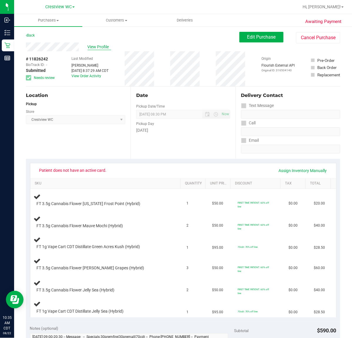
click at [97, 47] on span "View Profile" at bounding box center [100, 47] width 24 height 6
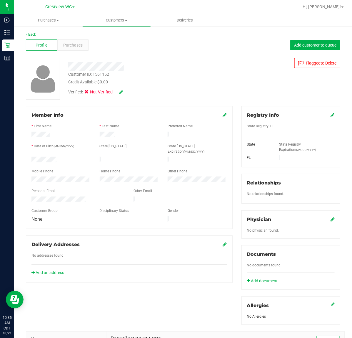
click at [34, 32] on link "Back" at bounding box center [31, 34] width 10 height 4
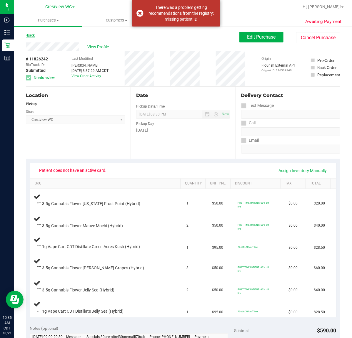
click at [31, 33] on link "Back" at bounding box center [30, 35] width 9 height 4
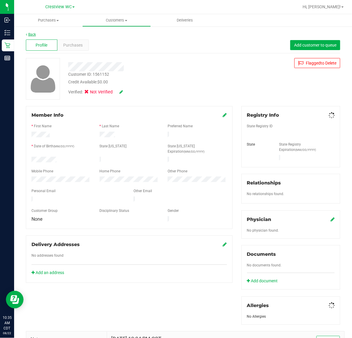
click at [33, 33] on link "Back" at bounding box center [31, 34] width 10 height 4
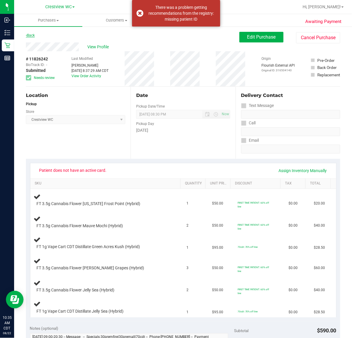
click at [32, 34] on link "Back" at bounding box center [30, 35] width 9 height 4
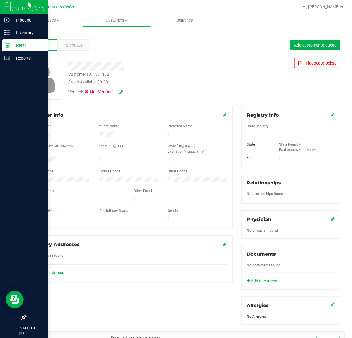
click at [25, 43] on p "Retail" at bounding box center [27, 45] width 35 height 7
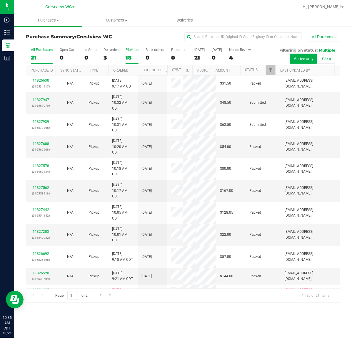
click at [137, 50] on div "PickUps" at bounding box center [132, 50] width 13 height 4
click at [0, 0] on input "PickUps 18" at bounding box center [0, 0] width 0 height 0
click at [136, 50] on div "PickUps" at bounding box center [132, 50] width 13 height 4
click at [0, 0] on input "PickUps 18" at bounding box center [0, 0] width 0 height 0
click at [272, 71] on span "Filter" at bounding box center [271, 70] width 5 height 5
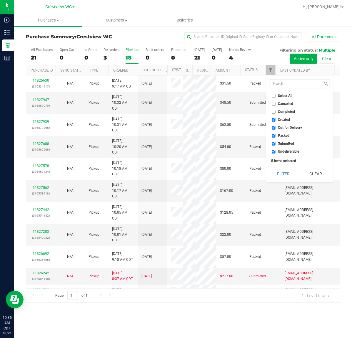
click at [274, 97] on input "Select All" at bounding box center [274, 96] width 4 height 4
checkbox input "true"
click at [274, 97] on input "Select All" at bounding box center [274, 96] width 4 height 4
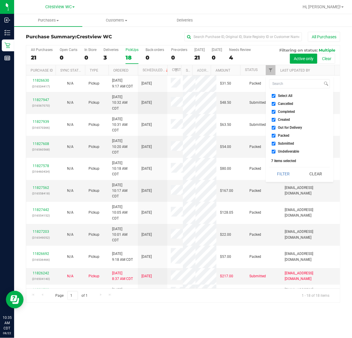
checkbox input "false"
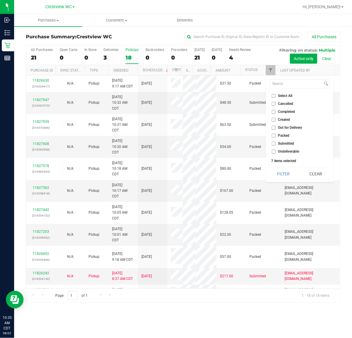
checkbox input "false"
click at [275, 142] on input "Submitted" at bounding box center [274, 144] width 4 height 4
checkbox input "true"
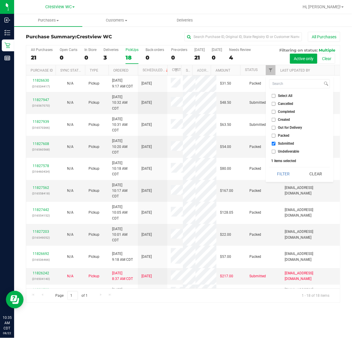
click at [270, 167] on button "Filter" at bounding box center [284, 173] width 28 height 13
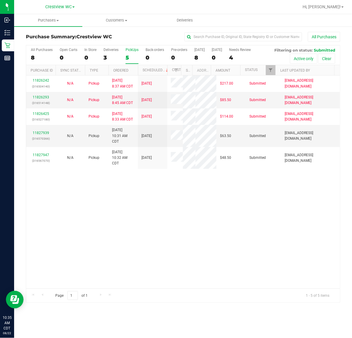
click at [196, 226] on div "11826242 (316504140) N/A Pickup 8/22/2025 8:37 AM CDT 8/22/2025 $217.00 Submitt…" at bounding box center [183, 181] width 314 height 213
click at [39, 135] on link "11827939" at bounding box center [41, 133] width 16 height 4
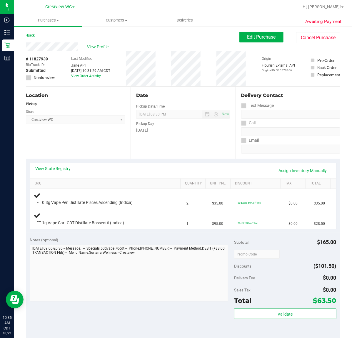
click at [82, 128] on div "Location Pickup Store Crestview WC Select Store Bonita Springs WC Boynton Beach…" at bounding box center [78, 123] width 105 height 72
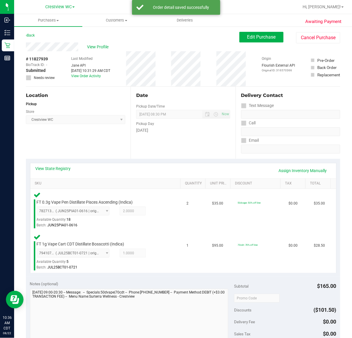
click at [97, 144] on div "Location Pickup Store Crestview WC Select Store Bonita Springs WC Boynton Beach…" at bounding box center [78, 123] width 105 height 72
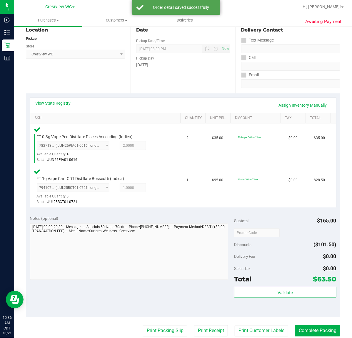
scroll to position [197, 0]
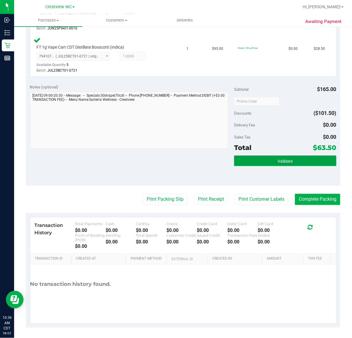
click at [301, 161] on button "Validate" at bounding box center [285, 160] width 102 height 11
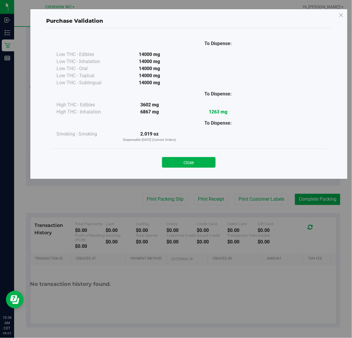
click at [179, 164] on button "Close" at bounding box center [189, 162] width 54 height 11
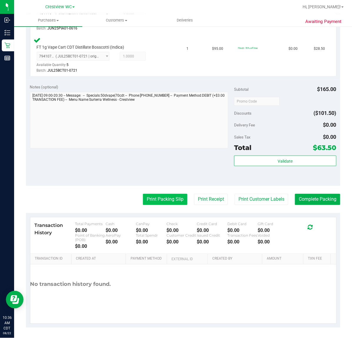
click at [173, 199] on button "Print Packing Slip" at bounding box center [165, 199] width 44 height 11
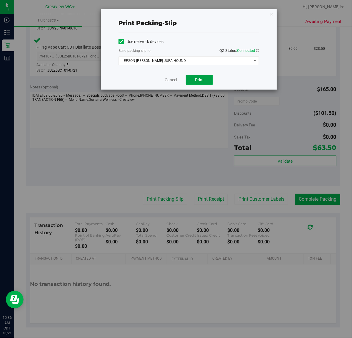
click at [208, 80] on button "Print" at bounding box center [199, 80] width 27 height 10
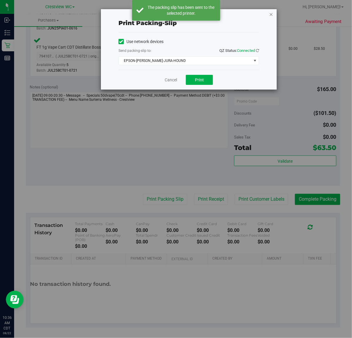
click at [272, 14] on icon "button" at bounding box center [271, 14] width 4 height 7
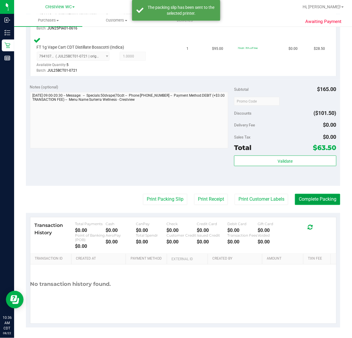
click at [327, 194] on button "Complete Packing" at bounding box center [317, 199] width 45 height 11
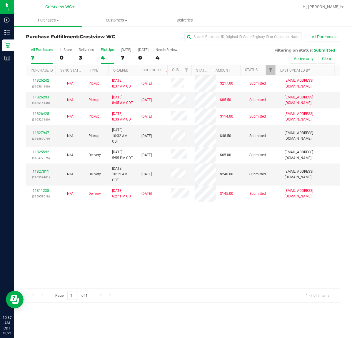
click at [108, 49] on div "PickUps" at bounding box center [107, 50] width 13 height 4
click at [0, 0] on input "PickUps 4" at bounding box center [0, 0] width 0 height 0
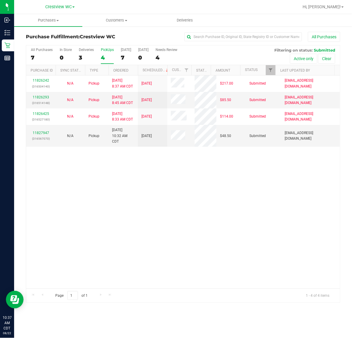
click at [283, 180] on div "11826242 (316504140) N/A Pickup 8/22/2025 8:37 AM CDT 8/22/2025 $217.00 Submitt…" at bounding box center [183, 181] width 314 height 213
click at [44, 133] on link "11827947" at bounding box center [41, 133] width 16 height 4
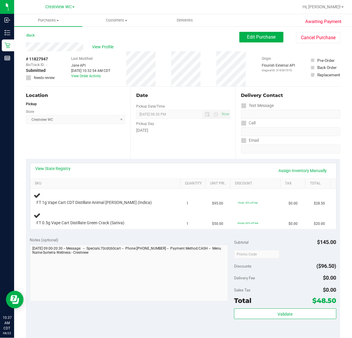
click at [105, 137] on div "Location Pickup Store Crestview WC Select Store Bonita Springs WC Boynton Beach…" at bounding box center [78, 123] width 105 height 72
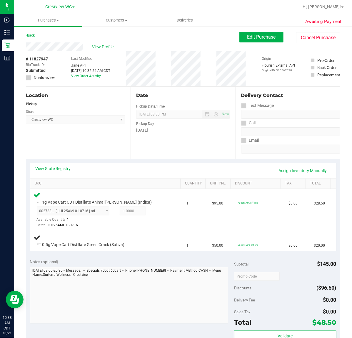
click at [92, 141] on div "Location Pickup Store Crestview WC Select Store Bonita Springs WC Boynton Beach…" at bounding box center [78, 123] width 105 height 72
click at [98, 149] on div "Location Pickup Store Crestview WC Select Store Bonita Springs WC Boynton Beach…" at bounding box center [78, 123] width 105 height 72
click at [97, 146] on div "Location Pickup Store Crestview WC Select Store Bonita Springs WC Boynton Beach…" at bounding box center [78, 123] width 105 height 72
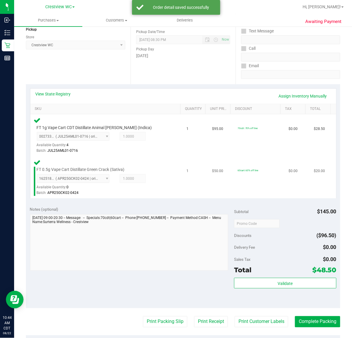
scroll to position [147, 0]
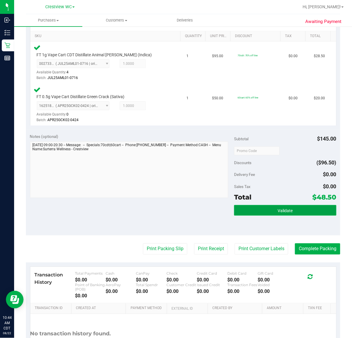
drag, startPoint x: 289, startPoint y: 209, endPoint x: 292, endPoint y: 210, distance: 3.3
click at [292, 210] on button "Validate" at bounding box center [285, 210] width 102 height 11
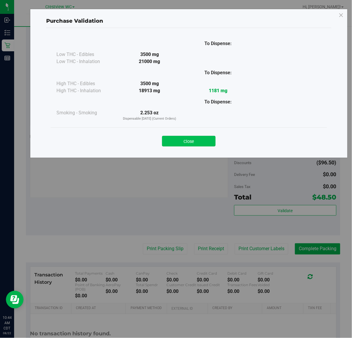
click at [202, 140] on button "Close" at bounding box center [189, 141] width 54 height 11
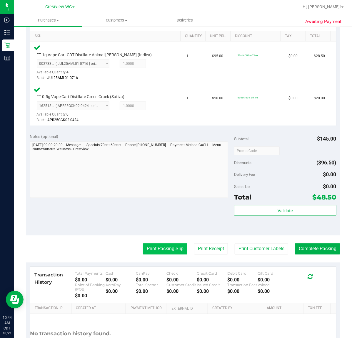
click at [170, 249] on button "Print Packing Slip" at bounding box center [165, 248] width 44 height 11
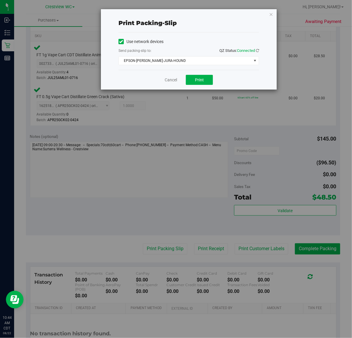
click at [244, 63] on span "EPSON-BRUNO-JURA-HOUND" at bounding box center [185, 61] width 133 height 8
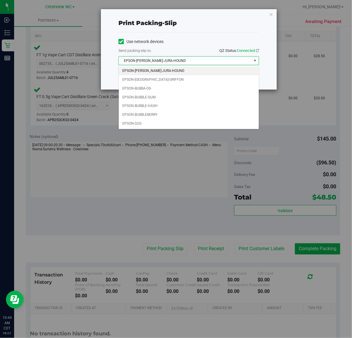
click at [185, 62] on span "EPSON-BRUNO-JURA-HOUND" at bounding box center [185, 61] width 133 height 8
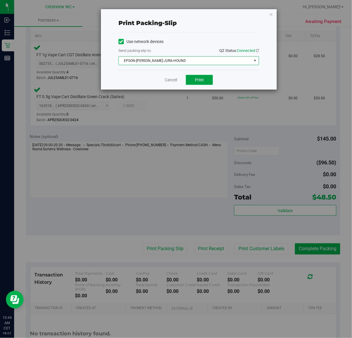
drag, startPoint x: 203, startPoint y: 80, endPoint x: 207, endPoint y: 80, distance: 4.2
click at [204, 80] on span "Print" at bounding box center [199, 79] width 9 height 5
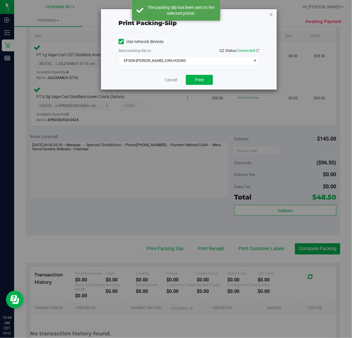
click at [272, 14] on icon "button" at bounding box center [271, 14] width 4 height 7
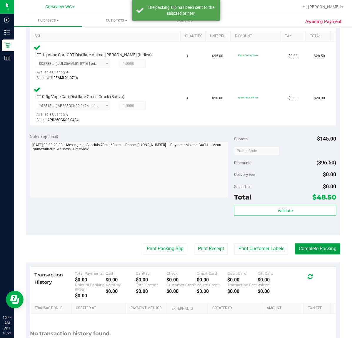
click at [322, 249] on button "Complete Packing" at bounding box center [317, 248] width 45 height 11
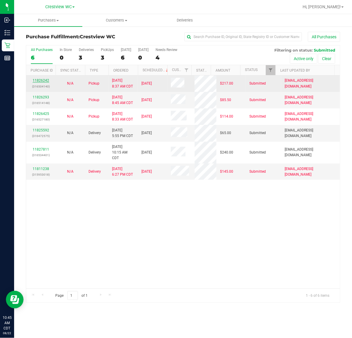
click at [40, 80] on link "11826242" at bounding box center [41, 80] width 16 height 4
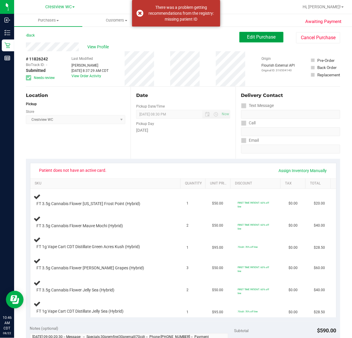
click at [250, 35] on span "Edit Purchase" at bounding box center [262, 37] width 29 height 6
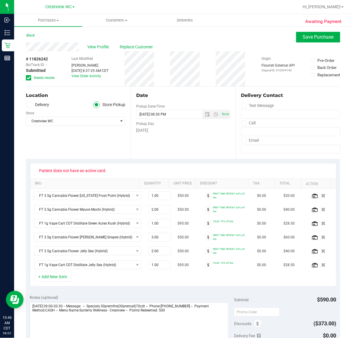
drag, startPoint x: 171, startPoint y: 59, endPoint x: 204, endPoint y: 72, distance: 35.1
click at [206, 72] on div "# 11826242 BioTrack ID: - Submitted Needs review Last Modified Lewis Schilling …" at bounding box center [183, 68] width 315 height 35
drag, startPoint x: 37, startPoint y: 169, endPoint x: 110, endPoint y: 171, distance: 72.8
click at [110, 172] on span "Patient does not have an active card." at bounding box center [73, 170] width 75 height 9
click at [132, 46] on span "Replace Customer" at bounding box center [137, 47] width 35 height 6
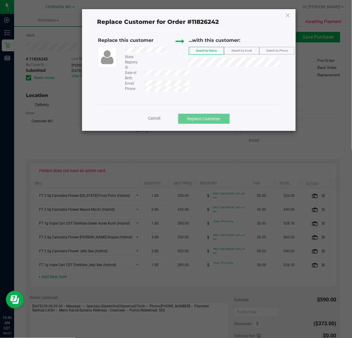
click at [171, 48] on div at bounding box center [155, 50] width 68 height 7
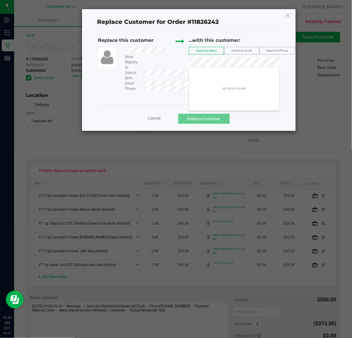
click at [292, 12] on div "Replace Customer for Order #11826242 Replace this customer State Registry ID Da…" at bounding box center [188, 70] width 213 height 122
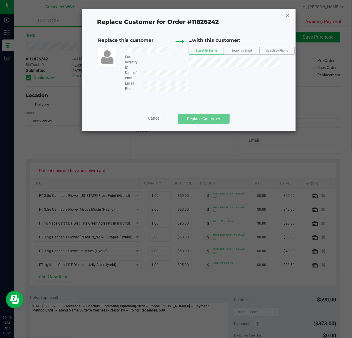
click at [286, 14] on icon at bounding box center [288, 15] width 5 height 9
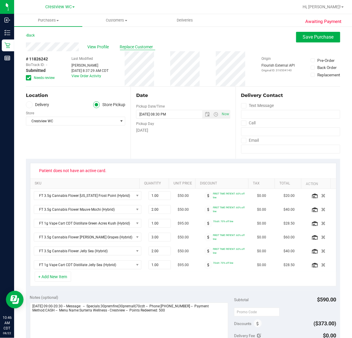
click at [140, 46] on span "Replace Customer" at bounding box center [137, 47] width 35 height 6
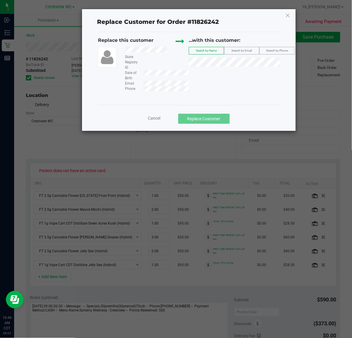
drag, startPoint x: 123, startPoint y: 51, endPoint x: 172, endPoint y: 51, distance: 49.5
click at [175, 51] on div at bounding box center [155, 50] width 68 height 7
click at [229, 74] on span "ROXANNE (ROXANNE) RANDALL" at bounding box center [242, 73] width 99 height 5
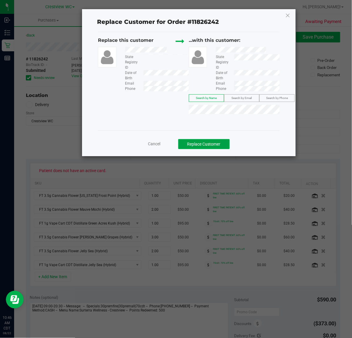
click at [216, 148] on button "Replace Customer" at bounding box center [204, 144] width 52 height 10
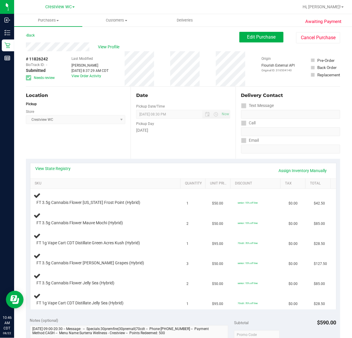
click at [96, 145] on div "Location Pickup Store Crestview WC Select Store Bonita Springs WC Boynton Beach…" at bounding box center [78, 123] width 105 height 72
click at [96, 144] on div "Location Pickup Store Crestview WC Select Store Bonita Springs WC Boynton Beach…" at bounding box center [78, 123] width 105 height 72
click at [90, 137] on div "Location Pickup Store Crestview WC Select Store Bonita Springs WC Boynton Beach…" at bounding box center [78, 123] width 105 height 72
click at [87, 137] on div "Location Pickup Store Crestview WC Select Store Bonita Springs WC Boynton Beach…" at bounding box center [78, 123] width 105 height 72
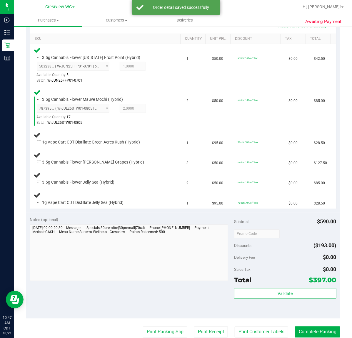
scroll to position [143, 0]
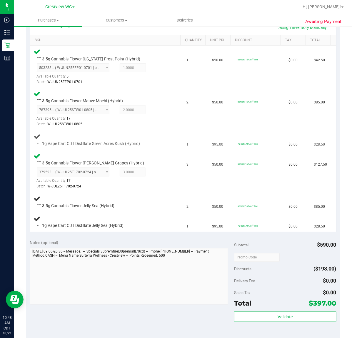
click at [165, 143] on div "FT 1g Vape Cart CDT Distillate Green Acres Kush (Hybrid)" at bounding box center [107, 140] width 146 height 14
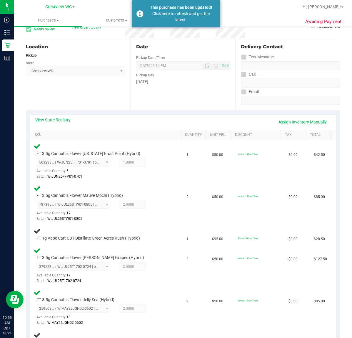
scroll to position [0, 0]
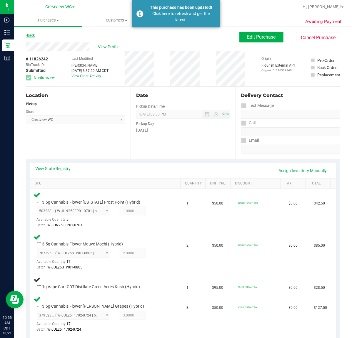
click at [34, 37] on link "Back" at bounding box center [30, 35] width 9 height 4
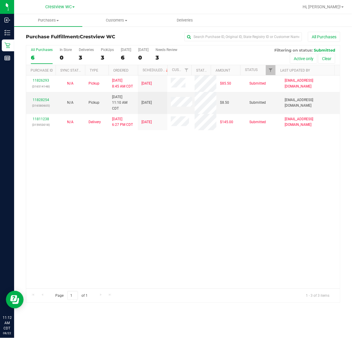
drag, startPoint x: 219, startPoint y: 183, endPoint x: 224, endPoint y: 182, distance: 5.4
click at [222, 183] on div "11826293 (316514148) N/A Pickup 8/22/2025 8:45 AM CDT 8/22/2025 $85.50 Submitte…" at bounding box center [183, 181] width 314 height 213
click at [110, 50] on div "PickUps" at bounding box center [107, 50] width 13 height 4
click at [0, 0] on input "PickUps 3" at bounding box center [0, 0] width 0 height 0
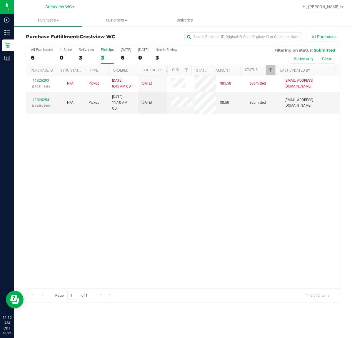
click at [244, 155] on div "11826293 (316514148) N/A Pickup 8/22/2025 8:45 AM CDT 8/22/2025 $85.50 Submitte…" at bounding box center [183, 181] width 314 height 213
click at [38, 100] on link "11828254" at bounding box center [41, 100] width 16 height 4
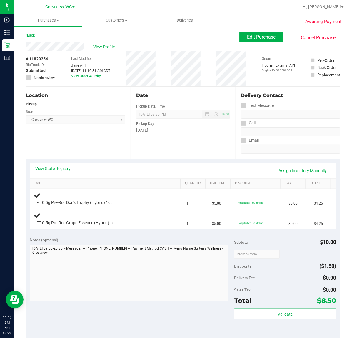
click at [92, 140] on div "Location Pickup Store Crestview WC Select Store Bonita Springs WC Boynton Beach…" at bounding box center [78, 123] width 105 height 72
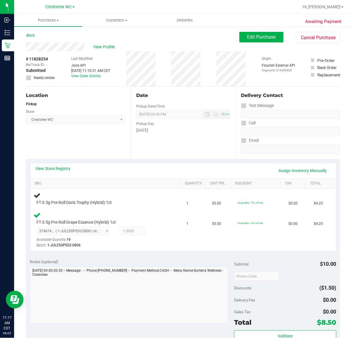
click at [74, 139] on div "Location Pickup Store Crestview WC Select Store Bonita Springs WC Boynton Beach…" at bounding box center [78, 123] width 105 height 72
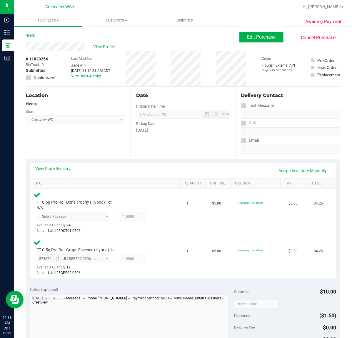
scroll to position [147, 0]
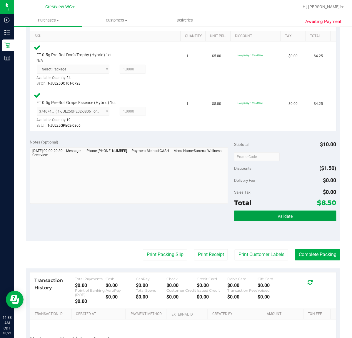
click at [300, 217] on button "Validate" at bounding box center [285, 216] width 102 height 11
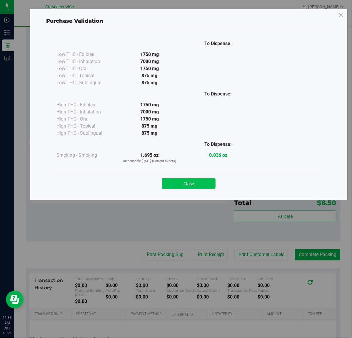
click at [202, 181] on button "Close" at bounding box center [189, 183] width 54 height 11
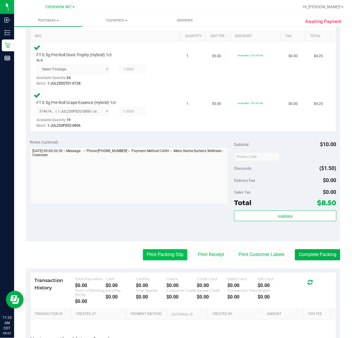
click at [164, 254] on button "Print Packing Slip" at bounding box center [165, 254] width 44 height 11
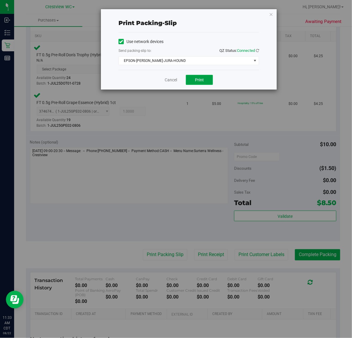
click at [204, 77] on button "Print" at bounding box center [199, 80] width 27 height 10
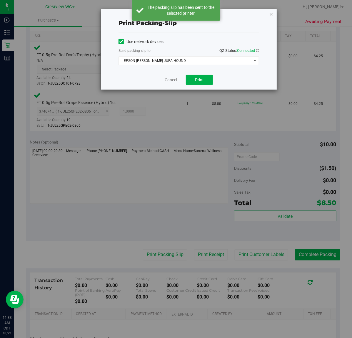
click at [270, 13] on icon "button" at bounding box center [271, 14] width 4 height 7
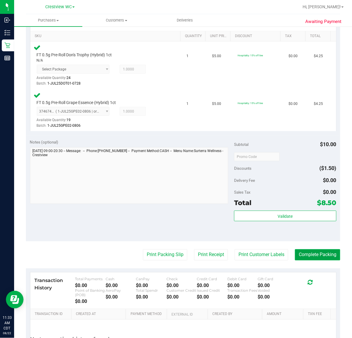
click at [317, 252] on button "Complete Packing" at bounding box center [317, 254] width 45 height 11
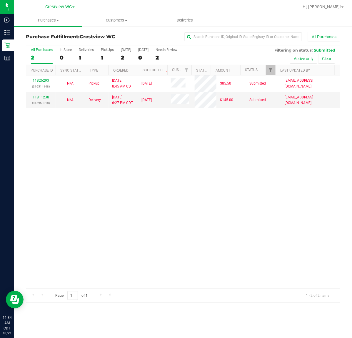
drag, startPoint x: 130, startPoint y: 180, endPoint x: 117, endPoint y: 115, distance: 66.1
click at [130, 180] on div "11826293 (316514148) N/A Pickup 8/22/2025 8:45 AM CDT 8/22/2025 $85.50 Submitte…" at bounding box center [183, 181] width 314 height 213
click at [107, 46] on div "All Purchases 2 In Store 0 Deliveries 1 PickUps 1 Today 2 Tomorrow 0 Needs Revi…" at bounding box center [183, 47] width 314 height 5
click at [158, 178] on div "11826293 (316514148) N/A Pickup 8/22/2025 8:45 AM CDT 8/22/2025 $85.50 Submitte…" at bounding box center [183, 181] width 314 height 213
click at [89, 49] on div "Deliveries" at bounding box center [86, 50] width 15 height 4
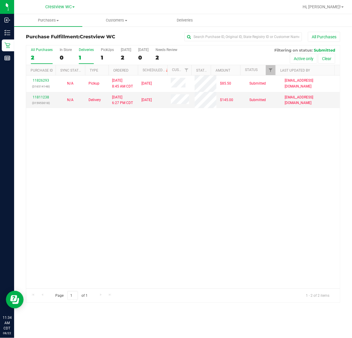
click at [0, 0] on input "Deliveries 1" at bounding box center [0, 0] width 0 height 0
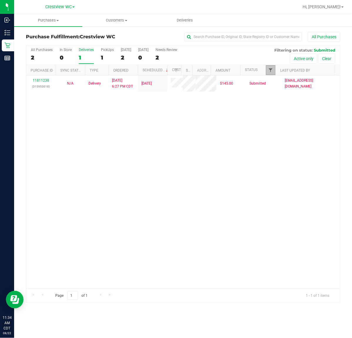
click at [272, 71] on span "Filter" at bounding box center [271, 70] width 5 height 5
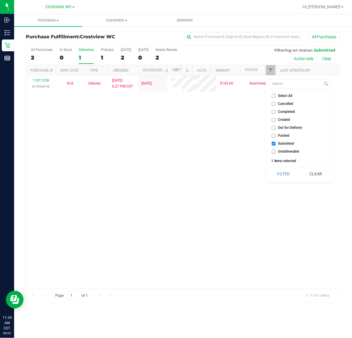
click at [274, 135] on input "Packed" at bounding box center [274, 136] width 4 height 4
checkbox input "true"
click at [275, 142] on input "Submitted" at bounding box center [274, 144] width 4 height 4
click at [270, 167] on button "Filter" at bounding box center [284, 173] width 28 height 13
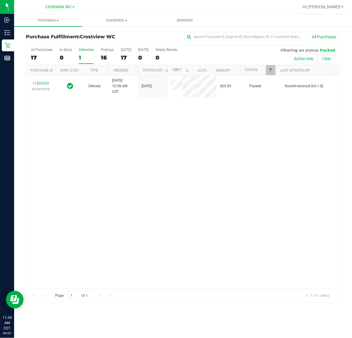
click at [83, 49] on div "Deliveries" at bounding box center [86, 50] width 15 height 4
click at [0, 0] on input "Deliveries 1" at bounding box center [0, 0] width 0 height 0
click at [269, 69] on span "Filter" at bounding box center [271, 70] width 5 height 5
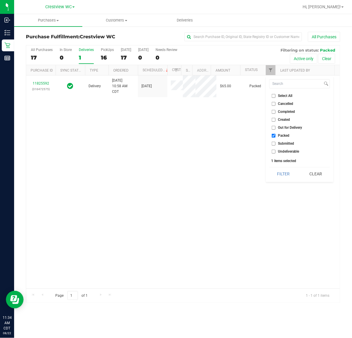
click at [274, 142] on input "Submitted" at bounding box center [274, 144] width 4 height 4
checkbox input "true"
click at [270, 167] on button "Filter" at bounding box center [284, 173] width 28 height 13
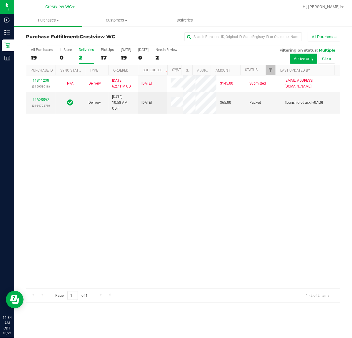
click at [85, 50] on div "Deliveries" at bounding box center [86, 50] width 15 height 4
click at [0, 0] on input "Deliveries 2" at bounding box center [0, 0] width 0 height 0
checkbox input "true"
click at [269, 71] on span "Filter" at bounding box center [271, 70] width 5 height 5
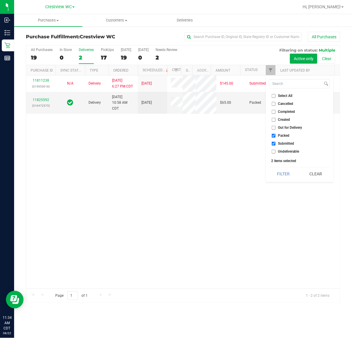
click at [275, 96] on input "Select All" at bounding box center [274, 96] width 4 height 4
checkbox input "true"
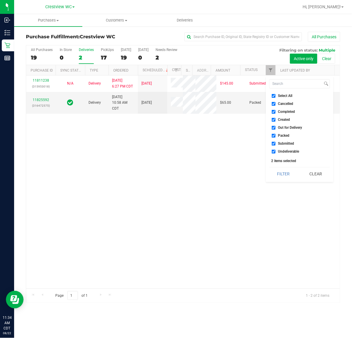
checkbox input "true"
click at [270, 167] on button "Filter" at bounding box center [284, 173] width 28 height 13
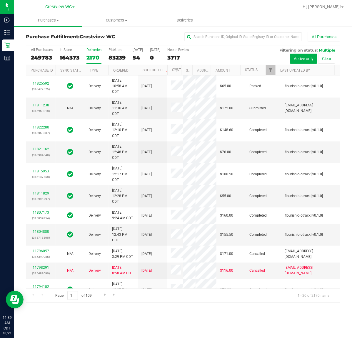
click at [98, 51] on div "Deliveries" at bounding box center [94, 50] width 15 height 4
click at [0, 0] on input "Deliveries 2170" at bounding box center [0, 0] width 0 height 0
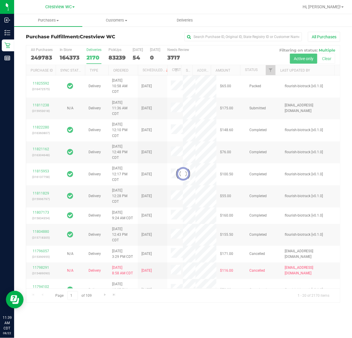
checkbox input "true"
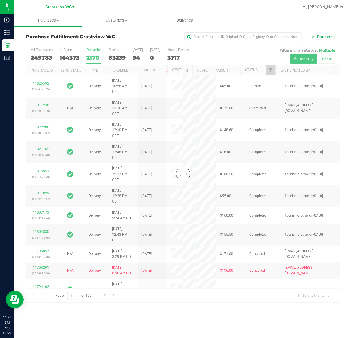
checkbox input "true"
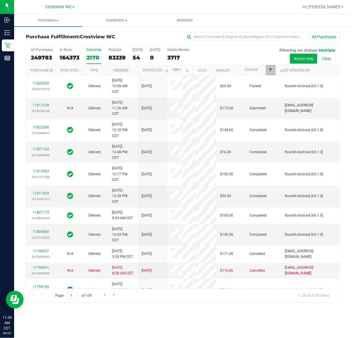
click at [272, 72] on span "Filter" at bounding box center [271, 70] width 5 height 5
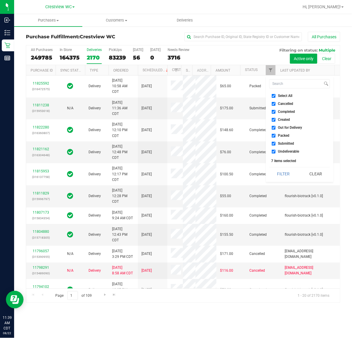
click at [273, 95] on input "Select All" at bounding box center [274, 96] width 4 height 4
checkbox input "false"
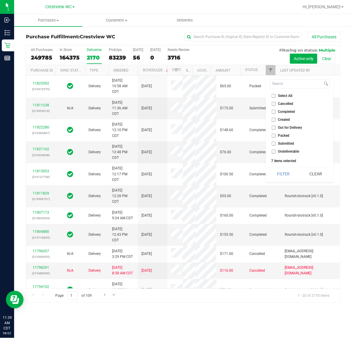
checkbox input "false"
click at [274, 145] on input "Submitted" at bounding box center [274, 144] width 4 height 4
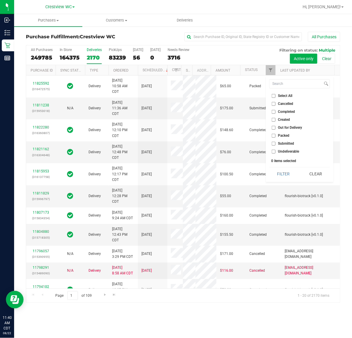
checkbox input "true"
click at [270, 167] on button "Filter" at bounding box center [284, 173] width 28 height 13
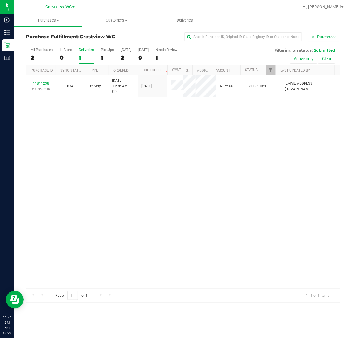
drag, startPoint x: 167, startPoint y: 172, endPoint x: 189, endPoint y: 68, distance: 106.7
click at [174, 170] on div "11811238 (315953018) N/A Delivery 8/22/2025 11:36 AM CDT 8/22/2025 $175.00 Subm…" at bounding box center [183, 181] width 314 height 213
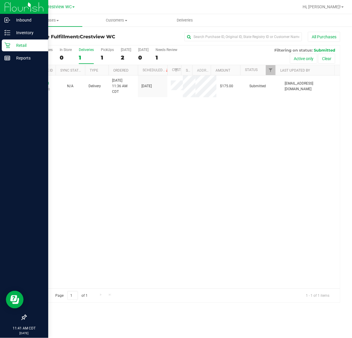
click at [27, 43] on p "Retail" at bounding box center [27, 45] width 35 height 7
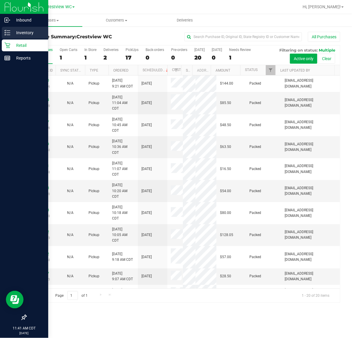
click at [29, 32] on p "Inventory" at bounding box center [27, 32] width 35 height 7
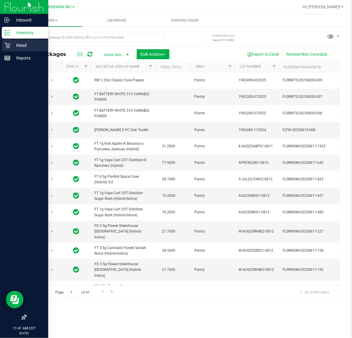
click at [12, 44] on p "Retail" at bounding box center [27, 45] width 35 height 7
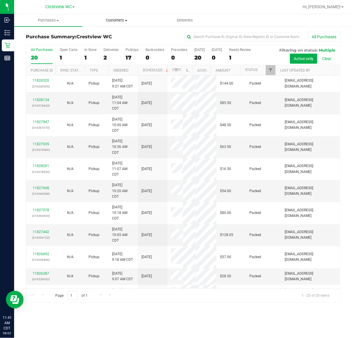
click at [123, 22] on span "Customers" at bounding box center [117, 20] width 68 height 5
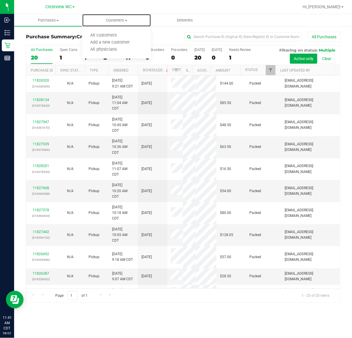
click at [118, 42] on span "Add a new customer" at bounding box center [109, 42] width 55 height 5
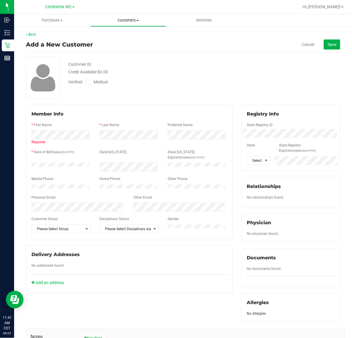
drag, startPoint x: 131, startPoint y: 11, endPoint x: 133, endPoint y: 20, distance: 9.3
click at [133, 15] on div "Crestview WC Hi, Eric! Purchases Summary of purchases Fulfillment All purchases…" at bounding box center [183, 169] width 338 height 338
click at [133, 20] on span "Customers" at bounding box center [129, 20] width 76 height 5
click at [131, 34] on span "All customers" at bounding box center [111, 35] width 42 height 5
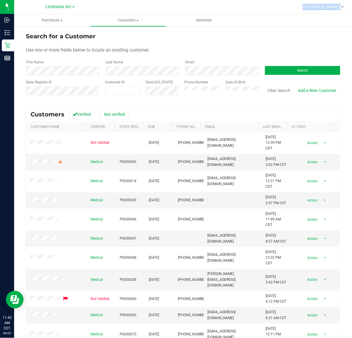
click at [260, 37] on div "Search for a Customer" at bounding box center [183, 36] width 315 height 9
click at [295, 73] on button "Search" at bounding box center [302, 70] width 75 height 9
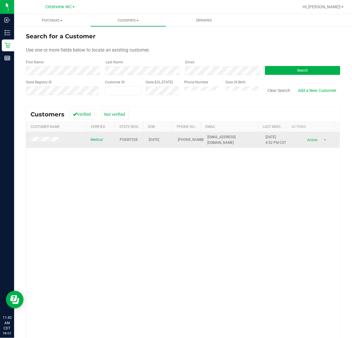
click at [44, 137] on span at bounding box center [45, 140] width 31 height 6
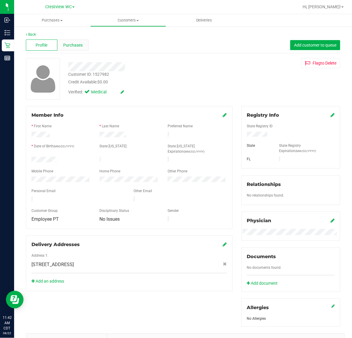
click at [79, 46] on span "Purchases" at bounding box center [72, 45] width 19 height 6
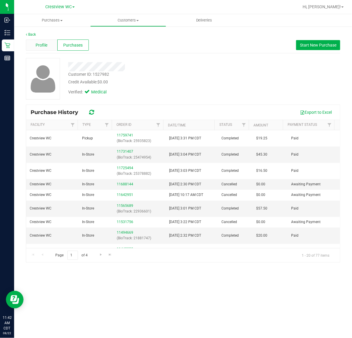
click at [49, 44] on div "Profile" at bounding box center [42, 44] width 32 height 11
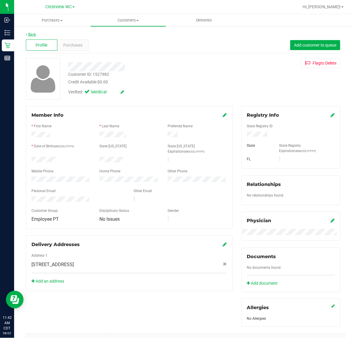
click at [31, 33] on link "Back" at bounding box center [31, 34] width 10 height 4
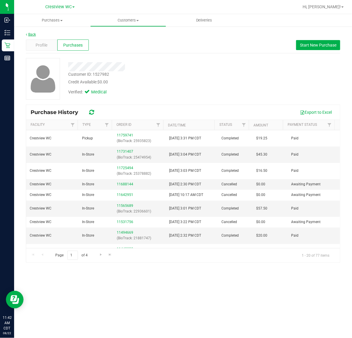
click at [33, 33] on link "Back" at bounding box center [31, 34] width 10 height 4
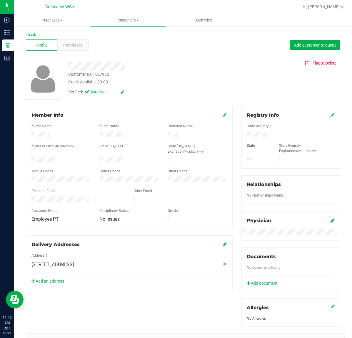
click at [32, 33] on link "Back" at bounding box center [31, 34] width 10 height 4
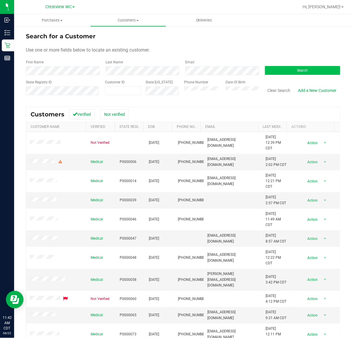
click at [299, 68] on span "Search" at bounding box center [303, 70] width 11 height 4
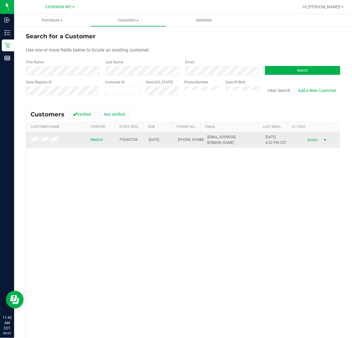
click at [323, 140] on span "select" at bounding box center [325, 140] width 5 height 5
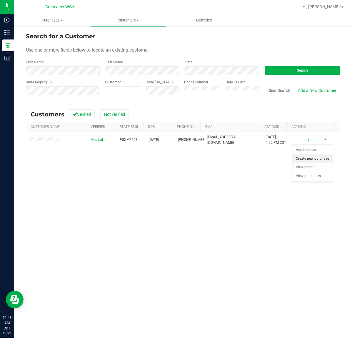
click at [304, 163] on li "Create new purchase" at bounding box center [313, 158] width 40 height 9
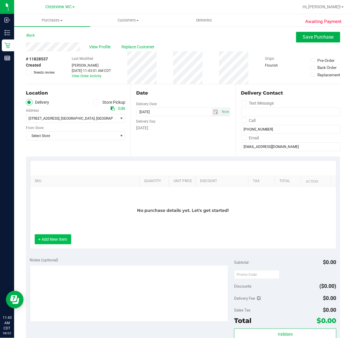
click at [57, 239] on button "+ Add New Item" at bounding box center [53, 239] width 37 height 10
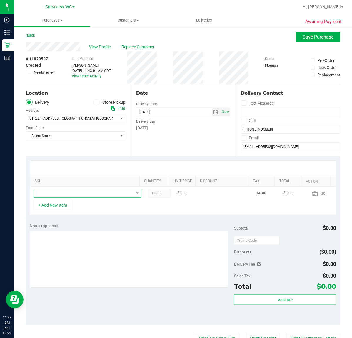
click at [122, 193] on span "NO DATA FOUND" at bounding box center [84, 193] width 100 height 8
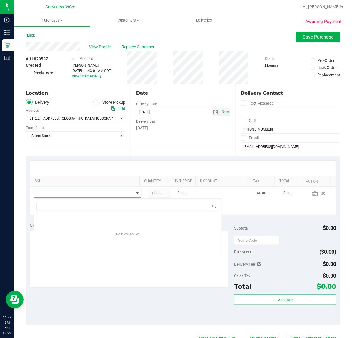
scroll to position [9, 97]
click at [54, 206] on input "aml" at bounding box center [128, 206] width 183 height 9
type input "a"
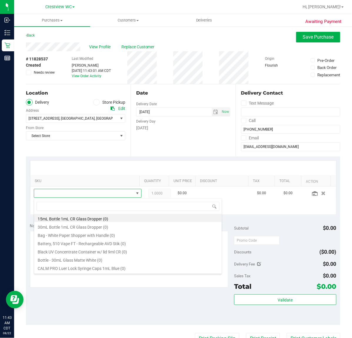
click at [75, 145] on div "Location Delivery Store Pickup Address Edit 213 cabana way , crestview , FL 325…" at bounding box center [78, 120] width 105 height 72
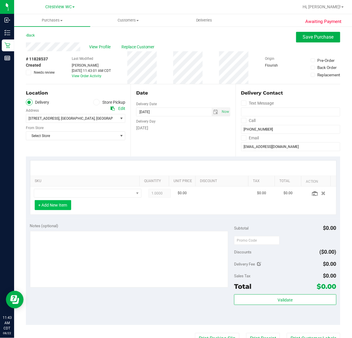
click at [57, 205] on button "+ Add New Item" at bounding box center [53, 205] width 37 height 10
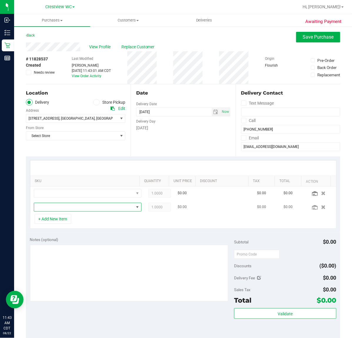
click at [57, 208] on span "NO DATA FOUND" at bounding box center [84, 207] width 100 height 8
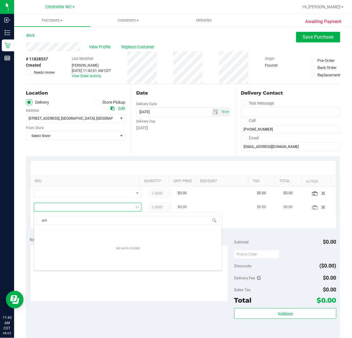
type input "a"
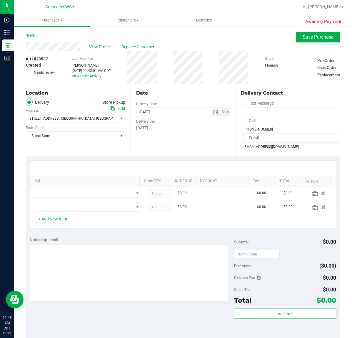
click at [85, 144] on div "Location Delivery Store Pickup Address Edit 213 cabana way , crestview , FL 325…" at bounding box center [78, 120] width 105 height 72
click at [322, 209] on icon "button" at bounding box center [324, 207] width 5 height 4
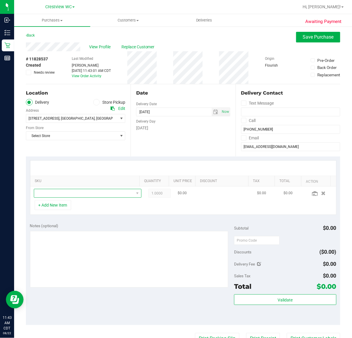
click at [134, 190] on span "NO DATA FOUND" at bounding box center [137, 193] width 7 height 8
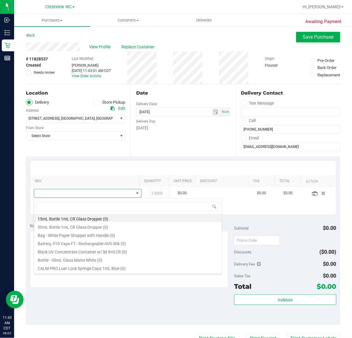
click at [97, 101] on span at bounding box center [96, 102] width 7 height 7
click at [0, 0] on input "Store Pickup" at bounding box center [0, 0] width 0 height 0
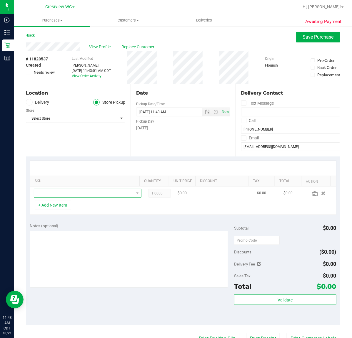
click at [122, 195] on span "NO DATA FOUND" at bounding box center [84, 193] width 100 height 8
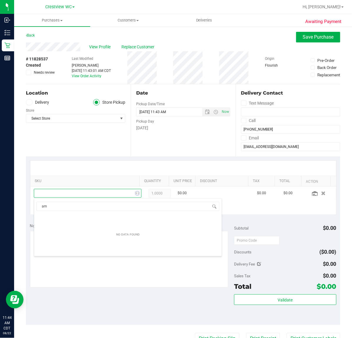
type input "a"
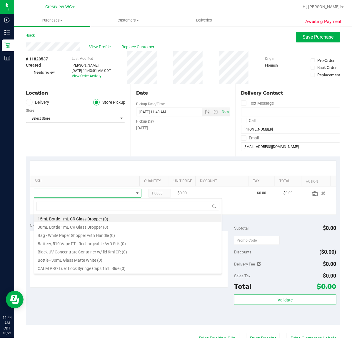
click at [111, 116] on span "Select Store" at bounding box center [72, 118] width 92 height 8
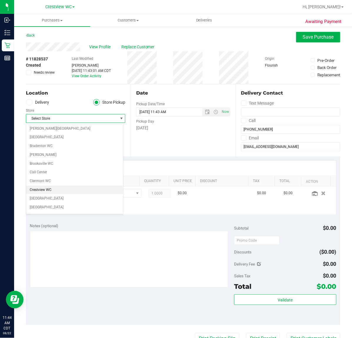
click at [48, 190] on li "Crestview WC" at bounding box center [74, 190] width 97 height 9
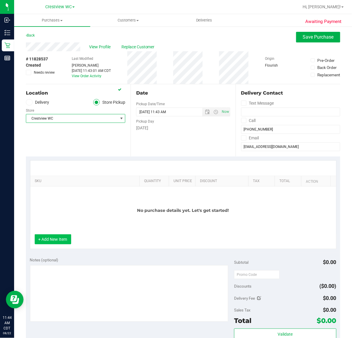
click at [70, 237] on button "+ Add New Item" at bounding box center [53, 239] width 37 height 10
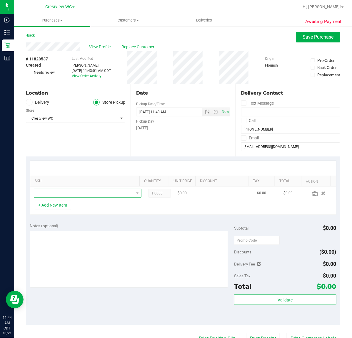
click at [77, 193] on span "NO DATA FOUND" at bounding box center [84, 193] width 100 height 8
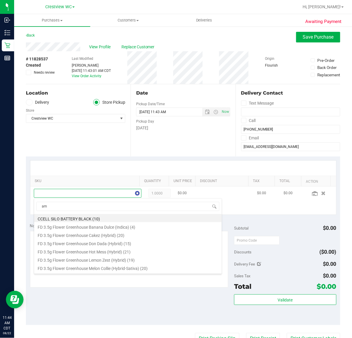
type input "aml"
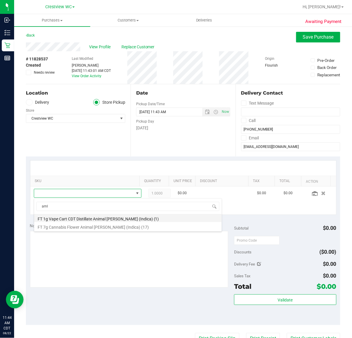
click at [112, 217] on li "FT 1g Vape Cart CDT Distillate Animal Larry (Indica) (1)" at bounding box center [128, 218] width 188 height 8
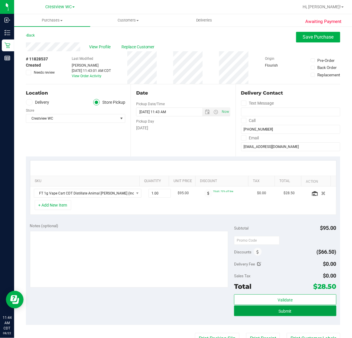
drag, startPoint x: 299, startPoint y: 311, endPoint x: 305, endPoint y: 317, distance: 8.5
click at [301, 311] on button "Submit" at bounding box center [285, 310] width 102 height 11
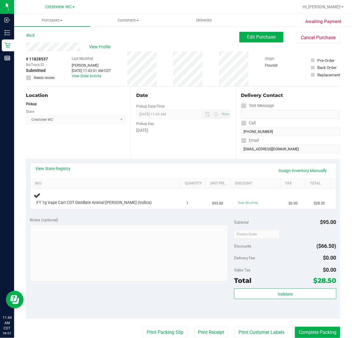
click at [98, 143] on div "Location Pickup Store Crestview WC Select Store Bonita Springs WC Boynton Beach…" at bounding box center [78, 123] width 105 height 72
click at [62, 137] on div "Location Pickup Store Crestview WC Select Store Bonita Springs WC Boynton Beach…" at bounding box center [78, 123] width 105 height 72
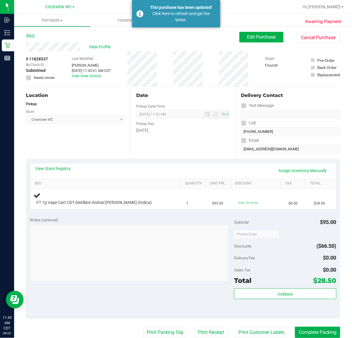
click at [31, 35] on link "Back" at bounding box center [30, 35] width 9 height 4
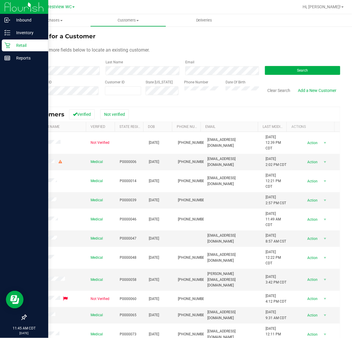
click at [25, 44] on p "Retail" at bounding box center [27, 45] width 35 height 7
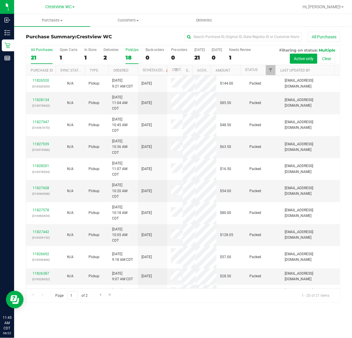
click at [136, 50] on div "PickUps" at bounding box center [132, 50] width 13 height 4
click at [0, 0] on input "PickUps 18" at bounding box center [0, 0] width 0 height 0
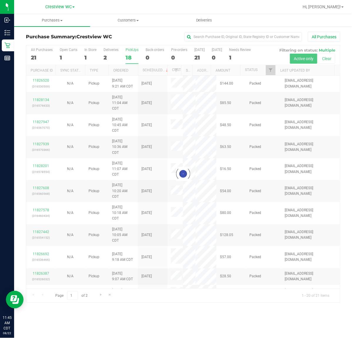
click at [136, 50] on div at bounding box center [183, 173] width 314 height 257
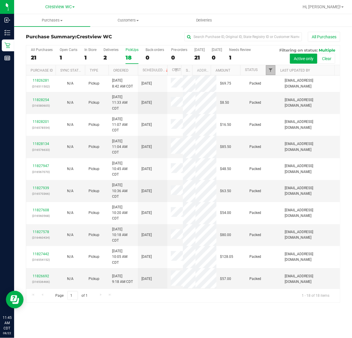
click at [271, 70] on span "Filter" at bounding box center [271, 70] width 5 height 5
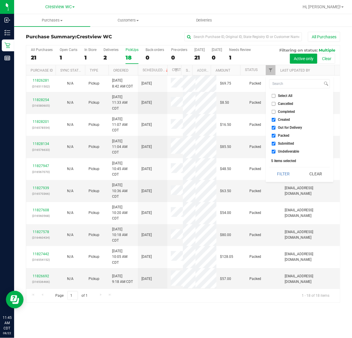
click at [274, 93] on li "Select All" at bounding box center [300, 96] width 61 height 6
click at [274, 95] on input "Select All" at bounding box center [274, 96] width 4 height 4
checkbox input "true"
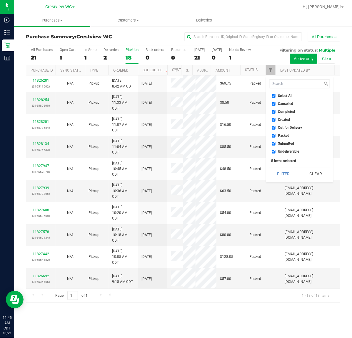
checkbox input "true"
click at [274, 95] on input "Select All" at bounding box center [274, 96] width 4 height 4
checkbox input "false"
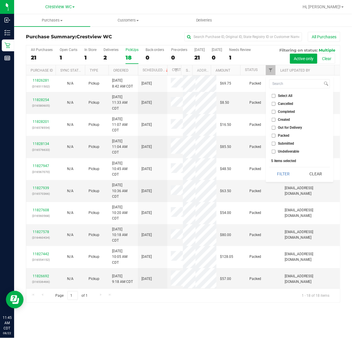
checkbox input "false"
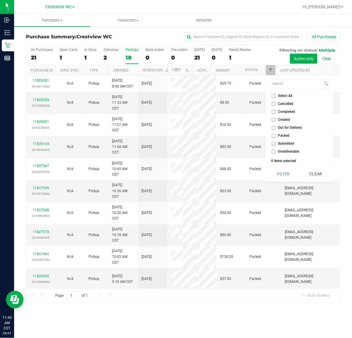
click at [274, 143] on input "Submitted" at bounding box center [274, 144] width 4 height 4
click at [270, 167] on button "Filter" at bounding box center [284, 173] width 28 height 13
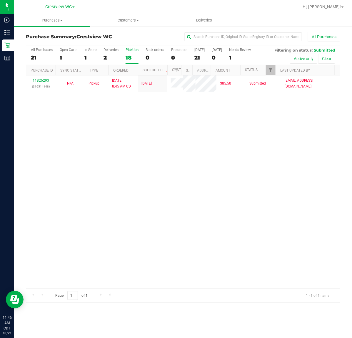
click at [237, 131] on div "11826293 (316514148) N/A Pickup 8/22/2025 8:45 AM CDT 8/22/2025 $85.50 Submitte…" at bounding box center [183, 181] width 314 height 213
click at [135, 49] on div "PickUps" at bounding box center [132, 50] width 13 height 4
click at [0, 0] on input "PickUps 1" at bounding box center [0, 0] width 0 height 0
checkbox input "true"
click at [270, 71] on span "Filter" at bounding box center [271, 70] width 5 height 5
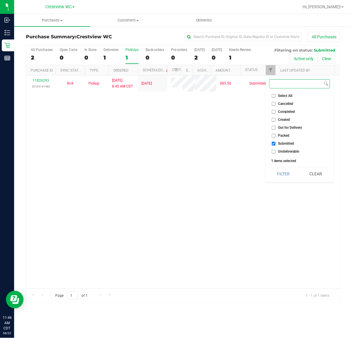
click at [270, 167] on button "Filter" at bounding box center [284, 173] width 28 height 13
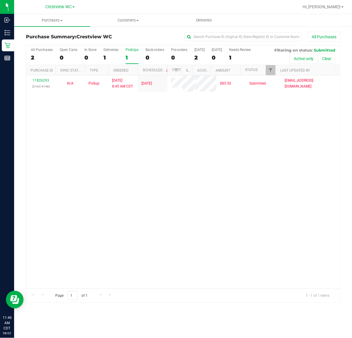
click at [226, 163] on div "11826293 (316514148) N/A Pickup 8/22/2025 8:45 AM CDT 8/22/2025 $85.50 Submitte…" at bounding box center [183, 181] width 314 height 213
click at [217, 147] on div "11826293 (316514148) N/A Pickup 8/22/2025 8:45 AM CDT 8/22/2025 $85.50 Submitte…" at bounding box center [183, 181] width 314 height 213
click at [153, 182] on div "11826293 (316514148) N/A Pickup 8/22/2025 8:45 AM CDT 8/22/2025 $85.50 Submitte…" at bounding box center [183, 181] width 314 height 213
click at [111, 158] on div "11826293 (316514148) N/A Pickup 8/22/2025 8:45 AM CDT 8/22/2025 $85.50 Submitte…" at bounding box center [183, 181] width 314 height 213
click at [150, 186] on div "11826293 (316514148) N/A Pickup 8/22/2025 8:45 AM CDT 8/22/2025 $85.50 Submitte…" at bounding box center [183, 181] width 314 height 213
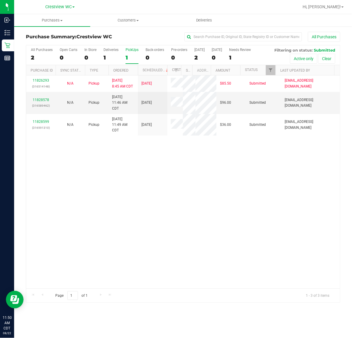
click at [203, 173] on div "11826293 (316514148) N/A Pickup 8/22/2025 8:45 AM CDT 8/22/2025 $85.50 Submitte…" at bounding box center [183, 181] width 314 height 213
click at [132, 48] on div "PickUps" at bounding box center [132, 50] width 13 height 4
click at [0, 0] on input "PickUps 1" at bounding box center [0, 0] width 0 height 0
click at [224, 211] on div "11826293 (316514148) N/A Pickup 8/22/2025 8:45 AM CDT 8/22/2025 $85.50 Submitte…" at bounding box center [183, 181] width 314 height 213
click at [142, 204] on div "11826293 (316514148) N/A Pickup 8/22/2025 8:45 AM CDT 8/22/2025 $85.50 Submitte…" at bounding box center [183, 181] width 314 height 213
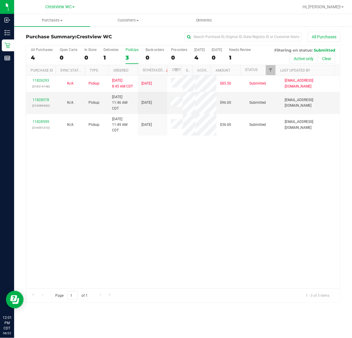
click at [94, 193] on div "11826293 (316514148) N/A Pickup 8/22/2025 8:45 AM CDT 8/22/2025 $85.50 Submitte…" at bounding box center [183, 181] width 314 height 213
click at [166, 189] on div "11826293 (316514148) N/A Pickup 8/22/2025 8:45 AM CDT 8/22/2025 $85.50 Submitte…" at bounding box center [183, 181] width 314 height 213
click at [216, 203] on div "11826293 (316514148) N/A Pickup 8/22/2025 8:45 AM CDT 8/22/2025 $85.50 Submitte…" at bounding box center [183, 181] width 314 height 213
click at [44, 102] on link "11828578" at bounding box center [41, 100] width 16 height 4
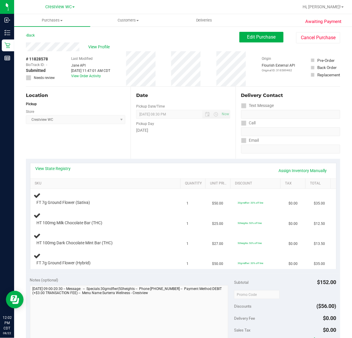
click at [70, 144] on div "Location Pickup Store Crestview WC Select Store Bonita Springs WC Boynton Beach…" at bounding box center [78, 123] width 105 height 72
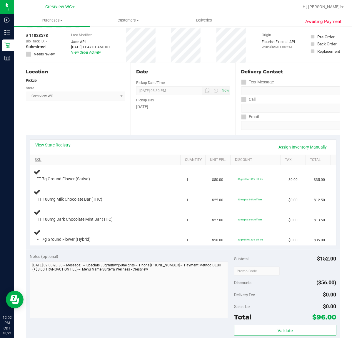
scroll to position [37, 0]
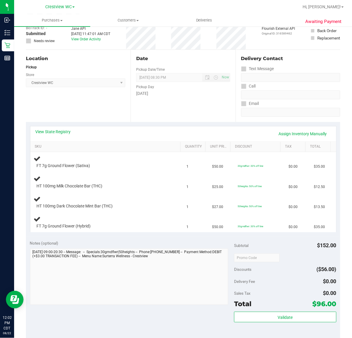
click at [105, 107] on div "Location Pickup Store Crestview WC Select Store Bonita Springs WC Boynton Beach…" at bounding box center [78, 86] width 105 height 72
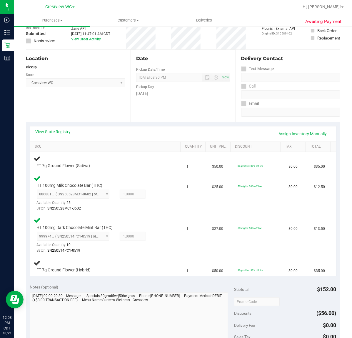
scroll to position [0, 0]
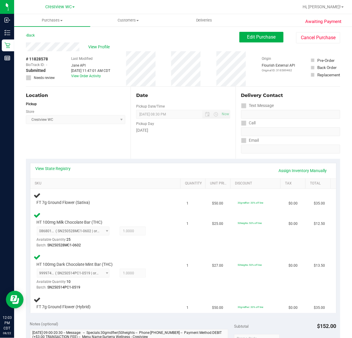
click at [93, 149] on div "Location Pickup Store Crestview WC Select Store Bonita Springs WC Boynton Beach…" at bounding box center [78, 123] width 105 height 72
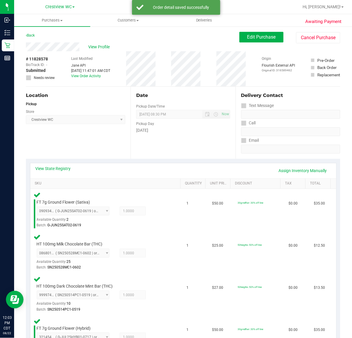
click at [115, 144] on div "Location Pickup Store Crestview WC Select Store Bonita Springs WC Boynton Beach…" at bounding box center [78, 123] width 105 height 72
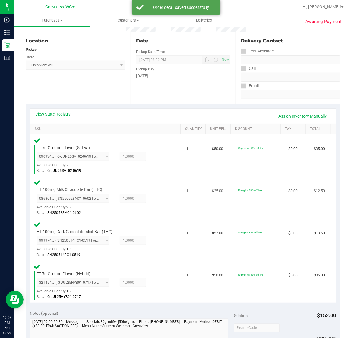
scroll to position [147, 0]
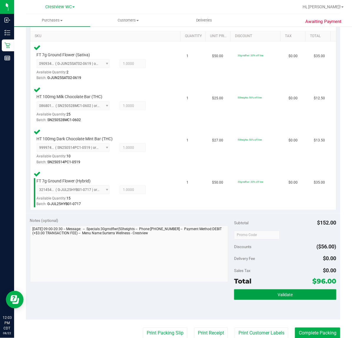
click at [284, 292] on span "Validate" at bounding box center [285, 294] width 15 height 5
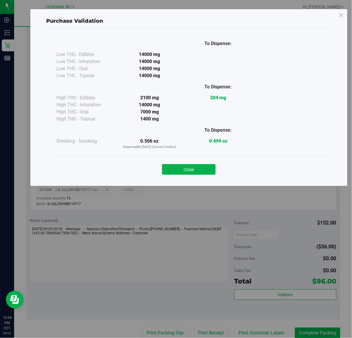
click at [191, 169] on button "Close" at bounding box center [189, 169] width 54 height 11
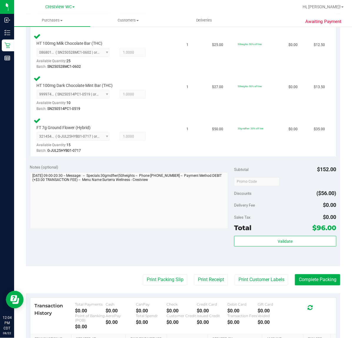
scroll to position [258, 0]
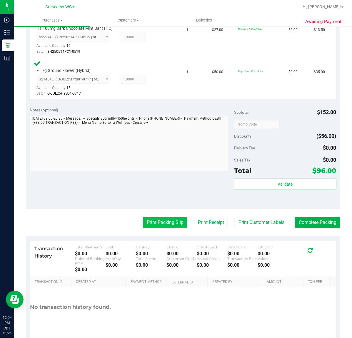
click at [167, 223] on button "Print Packing Slip" at bounding box center [165, 222] width 44 height 11
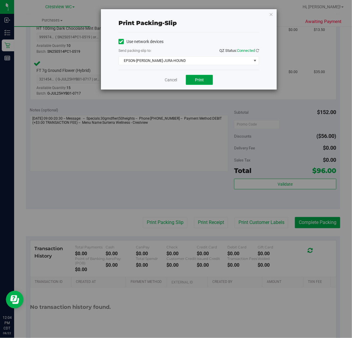
click at [204, 82] on button "Print" at bounding box center [199, 80] width 27 height 10
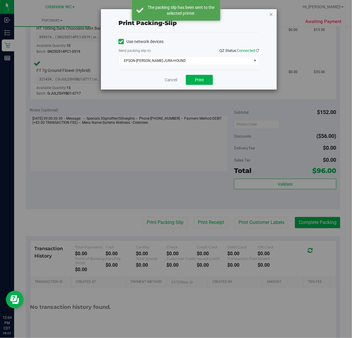
click at [272, 15] on icon "button" at bounding box center [271, 14] width 4 height 7
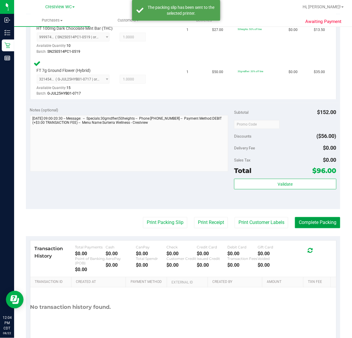
click at [321, 221] on button "Complete Packing" at bounding box center [317, 222] width 45 height 11
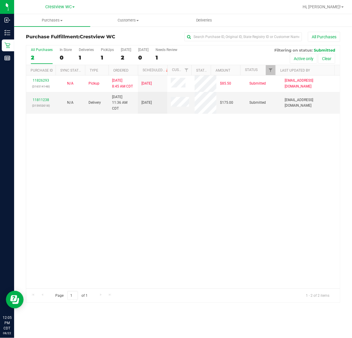
click at [265, 142] on div "11826293 (316514148) N/A Pickup 8/22/2025 8:45 AM CDT 8/22/2025 $85.50 Submitte…" at bounding box center [183, 181] width 314 height 213
click at [110, 49] on div "PickUps" at bounding box center [107, 50] width 13 height 4
click at [0, 0] on input "PickUps 1" at bounding box center [0, 0] width 0 height 0
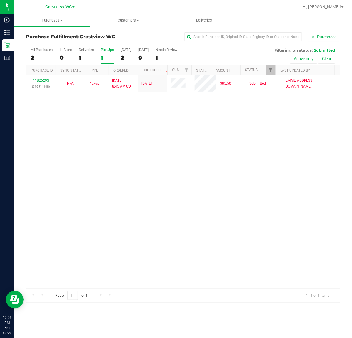
drag, startPoint x: 189, startPoint y: 144, endPoint x: 192, endPoint y: 147, distance: 3.8
click at [192, 147] on div "11826293 (316514148) N/A Pickup 8/22/2025 8:45 AM CDT 8/22/2025 $85.50 Submitte…" at bounding box center [183, 181] width 314 height 213
click at [106, 49] on div "PickUps" at bounding box center [107, 50] width 13 height 4
click at [0, 0] on input "PickUps 1" at bounding box center [0, 0] width 0 height 0
click at [271, 68] on link "Filter" at bounding box center [271, 70] width 10 height 10
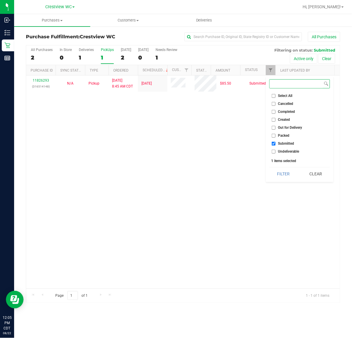
click at [270, 167] on button "Filter" at bounding box center [284, 173] width 28 height 13
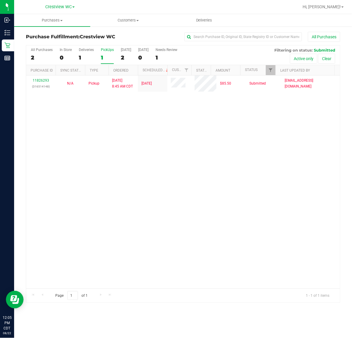
click at [220, 221] on div "11826293 (316514148) N/A Pickup 8/22/2025 8:45 AM CDT 8/22/2025 $85.50 Submitte…" at bounding box center [183, 181] width 314 height 213
click at [177, 146] on div "11826293 (316514148) N/A Pickup 8/22/2025 8:45 AM CDT 8/22/2025 $85.50 Submitte…" at bounding box center [183, 181] width 314 height 213
click at [199, 156] on div "11826293 (316514148) N/A Pickup 8/22/2025 8:45 AM CDT 8/22/2025 $85.50 Submitte…" at bounding box center [183, 181] width 314 height 213
click at [108, 50] on div "PickUps" at bounding box center [107, 50] width 13 height 4
click at [0, 0] on input "PickUps 1" at bounding box center [0, 0] width 0 height 0
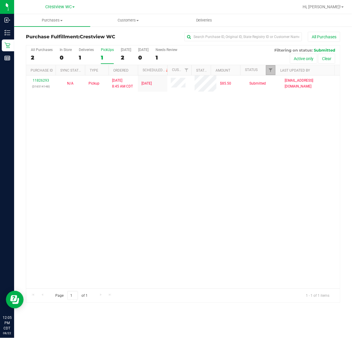
click at [273, 67] on link "Filter" at bounding box center [271, 70] width 10 height 10
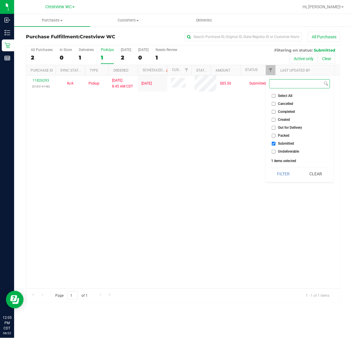
click at [270, 167] on button "Filter" at bounding box center [284, 173] width 28 height 13
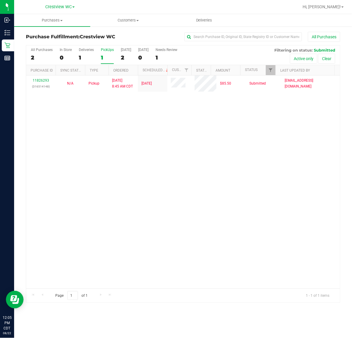
click at [198, 144] on div "11826293 (316514148) N/A Pickup 8/22/2025 8:45 AM CDT 8/22/2025 $85.50 Submitte…" at bounding box center [183, 181] width 314 height 213
click at [170, 148] on div "11826293 (316514148) N/A Pickup 8/22/2025 8:45 AM CDT 8/22/2025 $85.50 Submitte…" at bounding box center [183, 181] width 314 height 213
click at [170, 147] on div "11826293 (316514148) N/A Pickup 8/22/2025 8:45 AM CDT 8/22/2025 $85.50 Submitte…" at bounding box center [183, 181] width 314 height 213
drag, startPoint x: 125, startPoint y: 125, endPoint x: 129, endPoint y: 122, distance: 4.8
click at [129, 122] on div "11826293 (316514148) N/A Pickup 8/22/2025 8:45 AM CDT 8/22/2025 $85.50 Submitte…" at bounding box center [183, 181] width 314 height 213
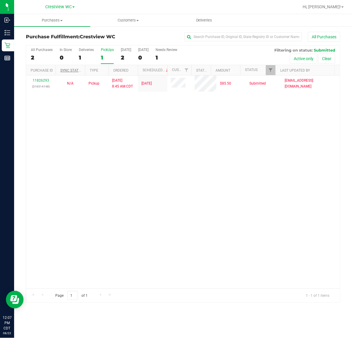
drag, startPoint x: 165, startPoint y: 120, endPoint x: 81, endPoint y: 72, distance: 96.6
click at [166, 120] on div "11826293 (316514148) N/A Pickup 8/22/2025 8:45 AM CDT 8/22/2025 $85.50 Submitte…" at bounding box center [183, 181] width 314 height 213
click at [132, 159] on div "11826293 (316514148) N/A Pickup 8/22/2025 8:45 AM CDT 8/22/2025 $85.50 Submitte…" at bounding box center [183, 181] width 314 height 213
click at [145, 140] on div "11826293 (316514148) N/A Pickup 8/22/2025 8:45 AM CDT 8/22/2025 $85.50 Submitte…" at bounding box center [183, 181] width 314 height 213
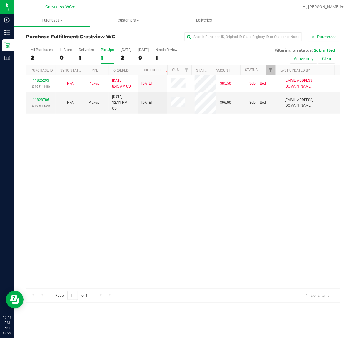
click at [183, 167] on div "11826293 (316514148) N/A Pickup 8/22/2025 8:45 AM CDT 8/22/2025 $85.50 Submitte…" at bounding box center [183, 181] width 314 height 213
click at [106, 51] on div "PickUps" at bounding box center [107, 50] width 13 height 4
click at [0, 0] on input "PickUps 1" at bounding box center [0, 0] width 0 height 0
click at [214, 150] on div "11826293 (316514148) N/A Pickup 8/22/2025 8:45 AM CDT 8/22/2025 $85.50 Submitte…" at bounding box center [183, 181] width 314 height 213
click at [273, 72] on span "Filter" at bounding box center [271, 70] width 5 height 5
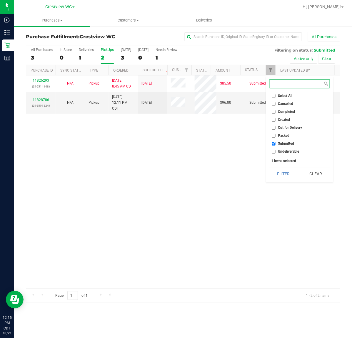
click at [270, 167] on button "Filter" at bounding box center [284, 173] width 28 height 13
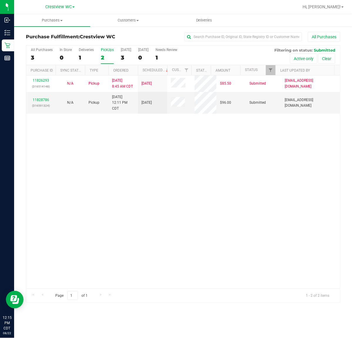
click at [199, 164] on div "11826293 (316514148) N/A Pickup 8/22/2025 8:45 AM CDT 8/22/2025 $85.50 Submitte…" at bounding box center [183, 181] width 314 height 213
click at [40, 101] on link "11828786" at bounding box center [41, 100] width 16 height 4
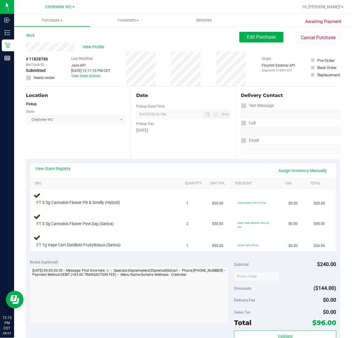
click at [86, 139] on div "Location Pickup Store Crestview WC Select Store Bonita Springs WC Boynton Beach…" at bounding box center [78, 123] width 105 height 72
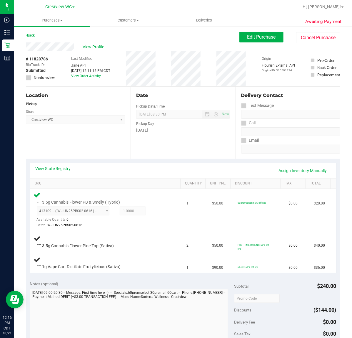
click at [159, 221] on div "4131097198926502 ( W-JUN25PBS02-0616 | orig: FLSRWGM-20250623-467 ) 41310971989…" at bounding box center [102, 216] width 131 height 21
click at [156, 227] on div "Batch: W-JUN25PBS02-0616" at bounding box center [102, 225] width 131 height 6
click at [162, 234] on td "FT 3.5g Cannabis Flower Pine Zap (Sativa)" at bounding box center [106, 242] width 153 height 22
click at [161, 223] on div "Batch: W-JUN25PBS02-0616" at bounding box center [102, 225] width 131 height 6
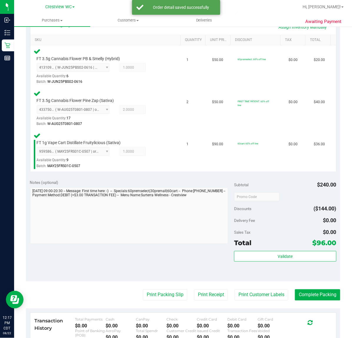
scroll to position [144, 0]
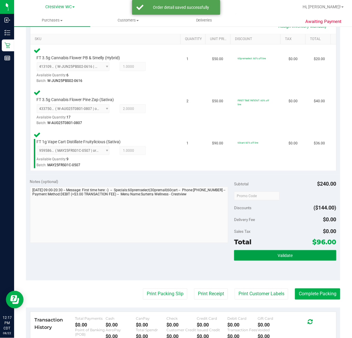
click at [296, 253] on button "Validate" at bounding box center [285, 255] width 102 height 11
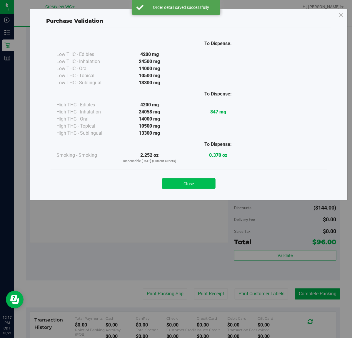
click at [196, 181] on button "Close" at bounding box center [189, 183] width 54 height 11
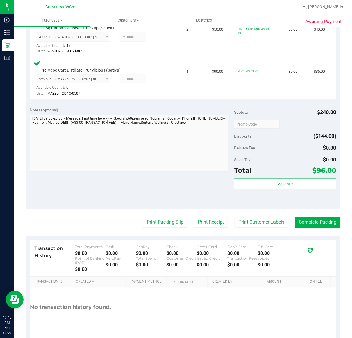
scroll to position [218, 0]
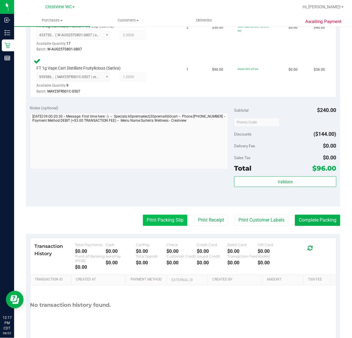
click at [162, 217] on button "Print Packing Slip" at bounding box center [165, 220] width 44 height 11
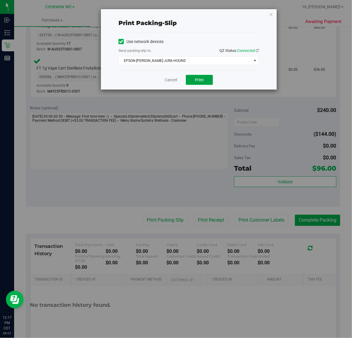
drag, startPoint x: 208, startPoint y: 80, endPoint x: 257, endPoint y: 53, distance: 55.6
click at [208, 80] on button "Print" at bounding box center [199, 80] width 27 height 10
click at [272, 14] on icon "button" at bounding box center [271, 14] width 4 height 7
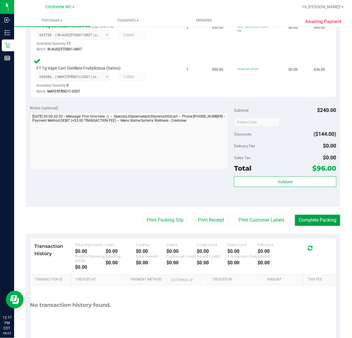
click at [322, 221] on button "Complete Packing" at bounding box center [317, 220] width 45 height 11
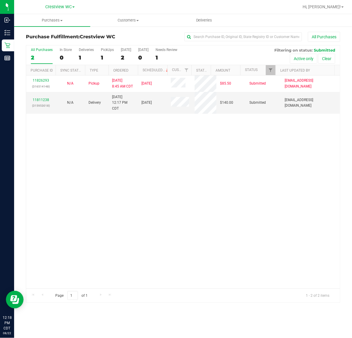
click at [129, 161] on div "11826293 (316514148) N/A Pickup 8/22/2025 8:45 AM CDT 8/22/2025 $85.50 Submitte…" at bounding box center [183, 181] width 314 height 213
click at [108, 199] on div "11826293 (316514148) N/A Pickup 8/22/2025 8:45 AM CDT 8/22/2025 $85.50 Submitte…" at bounding box center [183, 181] width 314 height 213
click at [128, 154] on div "11826293 (316514148) N/A Pickup 8/22/2025 8:45 AM CDT 8/22/2025 $85.50 Submitte…" at bounding box center [183, 181] width 314 height 213
click at [207, 178] on div "11826293 (316514148) N/A Pickup 8/22/2025 8:45 AM CDT 8/22/2025 $85.50 Submitte…" at bounding box center [183, 181] width 314 height 213
click at [41, 102] on link "11829111" at bounding box center [41, 100] width 16 height 4
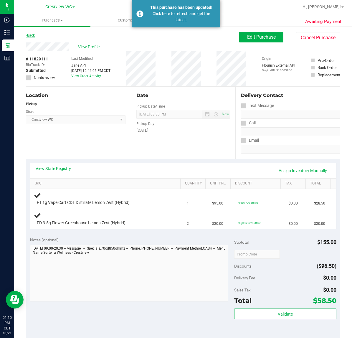
click at [34, 34] on link "Back" at bounding box center [30, 35] width 9 height 4
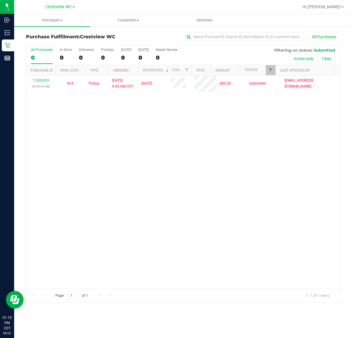
click at [202, 137] on div "11826293 (316514148) N/A Pickup 8/22/2025 8:45 AM CDT 8/22/2025 $85.50 Submitte…" at bounding box center [183, 181] width 314 height 213
click at [105, 49] on div "PickUps" at bounding box center [107, 50] width 13 height 4
click at [0, 0] on input "PickUps 1" at bounding box center [0, 0] width 0 height 0
click at [268, 72] on span "Filter" at bounding box center [270, 70] width 5 height 5
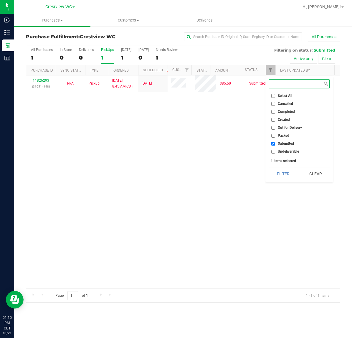
click at [269, 167] on button "Filter" at bounding box center [283, 173] width 28 height 13
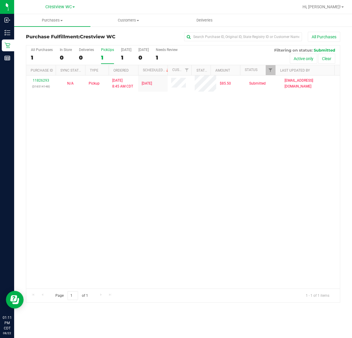
click at [205, 150] on div "11826293 (316514148) N/A Pickup 8/22/2025 8:45 AM CDT 8/22/2025 $85.50 Submitte…" at bounding box center [183, 181] width 314 height 213
click at [110, 51] on div "PickUps" at bounding box center [107, 50] width 13 height 4
click at [0, 0] on input "PickUps 1" at bounding box center [0, 0] width 0 height 0
click at [110, 50] on div "PickUps" at bounding box center [107, 50] width 13 height 4
click at [0, 0] on input "PickUps 1" at bounding box center [0, 0] width 0 height 0
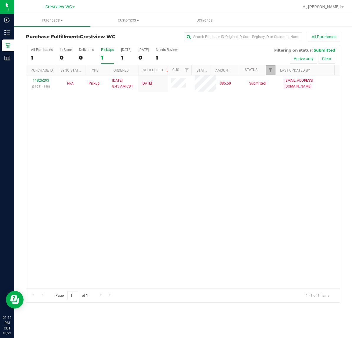
click at [269, 67] on link "Filter" at bounding box center [271, 70] width 10 height 10
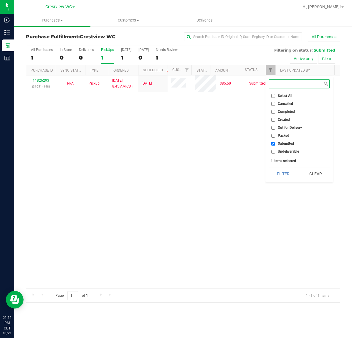
click at [269, 167] on button "Filter" at bounding box center [283, 173] width 28 height 13
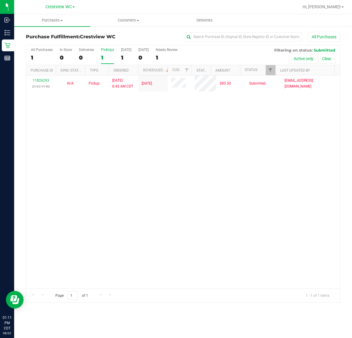
click at [238, 132] on div "11826293 (316514148) N/A Pickup 8/22/2025 8:45 AM CDT 8/22/2025 $85.50 Submitte…" at bounding box center [183, 181] width 314 height 213
click at [128, 193] on div "11826293 (316514148) N/A Pickup 8/22/2025 8:45 AM CDT 8/22/2025 $85.50 Submitte…" at bounding box center [183, 181] width 314 height 213
click at [126, 180] on div "11826293 (316514148) N/A Pickup 8/22/2025 8:45 AM CDT 8/22/2025 $85.50 Submitte…" at bounding box center [183, 181] width 314 height 213
click at [140, 130] on div "11826293 (316514148) N/A Pickup 8/22/2025 8:45 AM CDT 8/22/2025 $85.50 Submitte…" at bounding box center [183, 181] width 314 height 213
click at [183, 185] on div "11826293 (316514148) N/A Pickup 8/22/2025 8:45 AM CDT 8/22/2025 $85.50 Submitte…" at bounding box center [183, 181] width 314 height 213
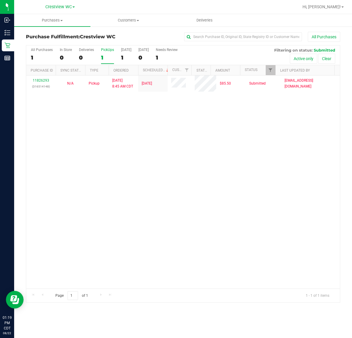
click at [245, 167] on div "11826293 (316514148) N/A Pickup 8/22/2025 8:45 AM CDT 8/22/2025 $85.50 Submitte…" at bounding box center [183, 181] width 314 height 213
click at [189, 159] on div "11826293 (316514148) N/A Pickup 8/22/2025 8:45 AM CDT 8/22/2025 $85.50 Submitte…" at bounding box center [183, 181] width 314 height 213
click at [198, 155] on div "11826293 (316514148) N/A Pickup 8/22/2025 8:45 AM CDT 8/22/2025 $85.50 Submitte…" at bounding box center [183, 181] width 314 height 213
click at [107, 51] on div "PickUps" at bounding box center [107, 50] width 13 height 4
click at [0, 0] on input "PickUps 1" at bounding box center [0, 0] width 0 height 0
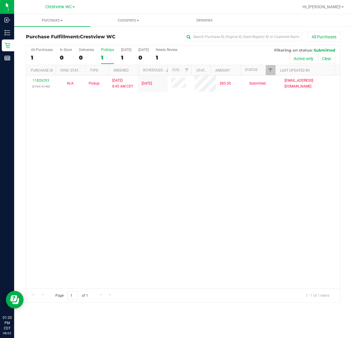
click at [107, 51] on div "PickUps" at bounding box center [107, 50] width 13 height 4
click at [0, 0] on input "PickUps 1" at bounding box center [0, 0] width 0 height 0
click at [267, 69] on link "Filter" at bounding box center [271, 70] width 10 height 10
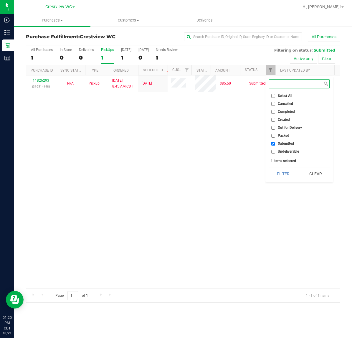
click at [269, 167] on button "Filter" at bounding box center [283, 173] width 28 height 13
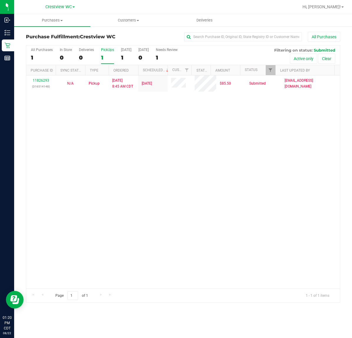
click at [231, 126] on div "11826293 (316514148) N/A Pickup 8/22/2025 8:45 AM CDT 8/22/2025 $85.50 Submitte…" at bounding box center [183, 181] width 314 height 213
click at [147, 133] on div "11826293 (316514148) N/A Pickup 8/22/2025 8:45 AM CDT 8/22/2025 $85.50 Submitte…" at bounding box center [183, 181] width 314 height 213
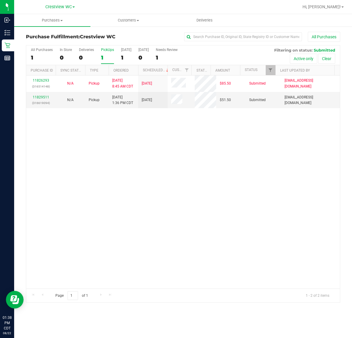
click at [194, 142] on div "11826293 (316514148) N/A Pickup 8/22/2025 8:45 AM CDT 8/22/2025 $85.50 Submitte…" at bounding box center [183, 181] width 314 height 213
click at [41, 96] on link "11829511" at bounding box center [41, 97] width 16 height 4
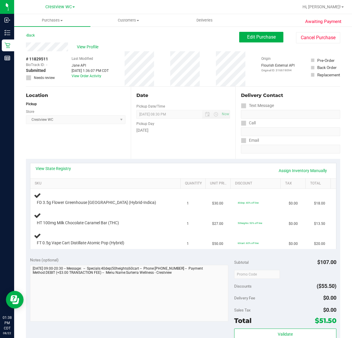
click at [95, 142] on div "Location Pickup Store Crestview WC Select Store Bonita Springs WC Boynton Beach…" at bounding box center [78, 123] width 105 height 72
click at [93, 141] on div "Location Pickup Store Crestview WC Select Store Bonita Springs WC Boynton Beach…" at bounding box center [78, 123] width 105 height 72
click at [92, 141] on div "Location Pickup Store Crestview WC Select Store Bonita Springs WC Boynton Beach…" at bounding box center [78, 123] width 105 height 72
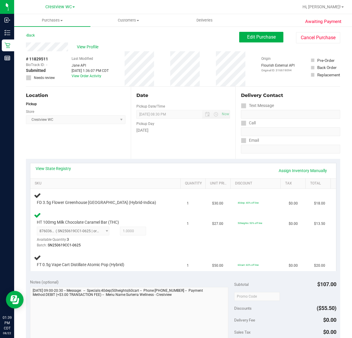
click at [72, 139] on div "Location Pickup Store Crestview WC Select Store Bonita Springs WC Boynton Beach…" at bounding box center [78, 123] width 105 height 72
click at [97, 139] on div "Location Pickup Store Crestview WC Select Store Bonita Springs WC Boynton Beach…" at bounding box center [78, 123] width 105 height 72
click at [82, 140] on div "Location Pickup Store Crestview WC Select Store Bonita Springs WC Boynton Beach…" at bounding box center [78, 123] width 105 height 72
click at [173, 232] on div "HT 100mg Milk Chocolate Caramel Bar (THC) 8760362884164242 ( SN250619CC1-0625 |…" at bounding box center [107, 229] width 146 height 37
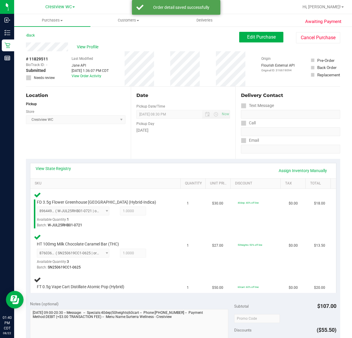
click at [102, 141] on div "Location Pickup Store Crestview WC Select Store Bonita Springs WC Boynton Beach…" at bounding box center [78, 123] width 105 height 72
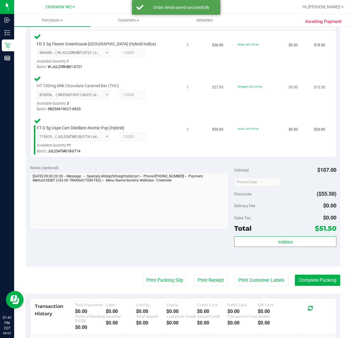
scroll to position [162, 0]
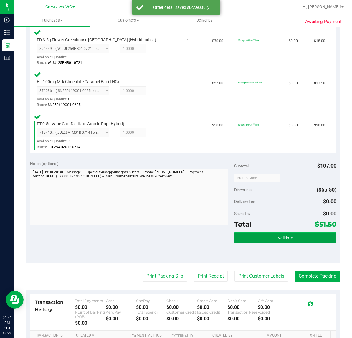
click at [273, 234] on button "Validate" at bounding box center [285, 237] width 102 height 11
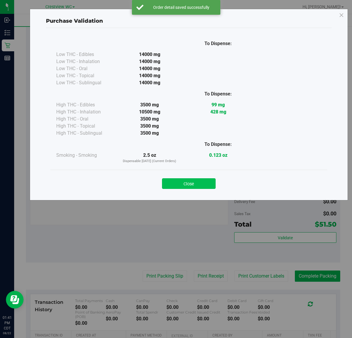
click at [198, 179] on button "Close" at bounding box center [189, 183] width 54 height 11
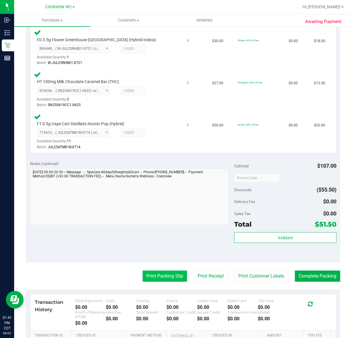
click at [173, 276] on button "Print Packing Slip" at bounding box center [165, 275] width 44 height 11
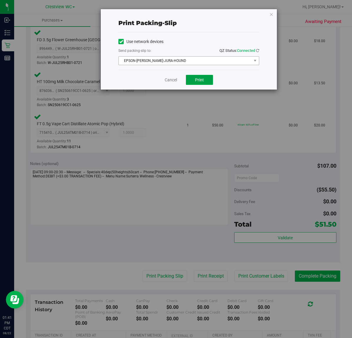
drag, startPoint x: 204, startPoint y: 81, endPoint x: 233, endPoint y: 57, distance: 37.4
click at [205, 80] on button "Print" at bounding box center [199, 80] width 27 height 10
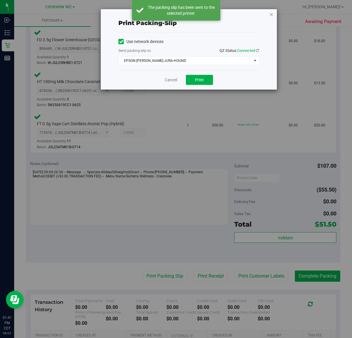
click at [272, 15] on icon "button" at bounding box center [271, 14] width 4 height 7
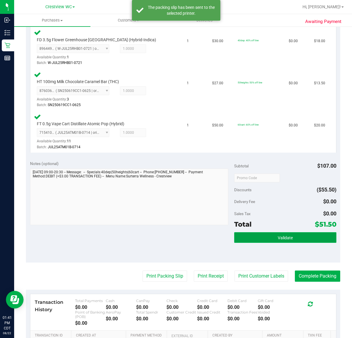
click at [293, 236] on button "Validate" at bounding box center [285, 237] width 102 height 11
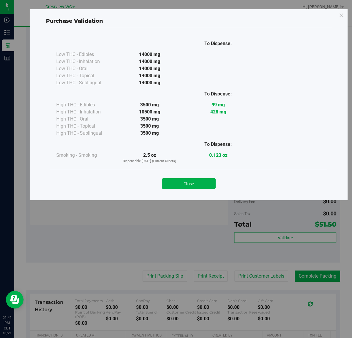
click at [199, 181] on button "Close" at bounding box center [189, 183] width 54 height 11
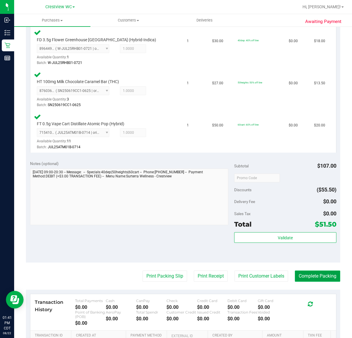
click at [319, 277] on button "Complete Packing" at bounding box center [317, 275] width 45 height 11
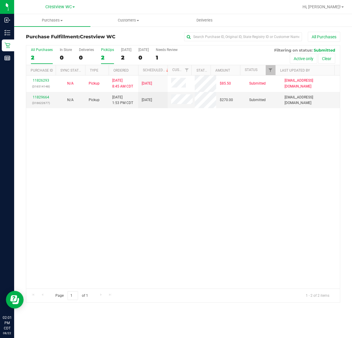
click at [110, 49] on div "PickUps" at bounding box center [107, 50] width 13 height 4
click at [0, 0] on input "PickUps 2" at bounding box center [0, 0] width 0 height 0
click at [45, 97] on link "11829664" at bounding box center [41, 97] width 16 height 4
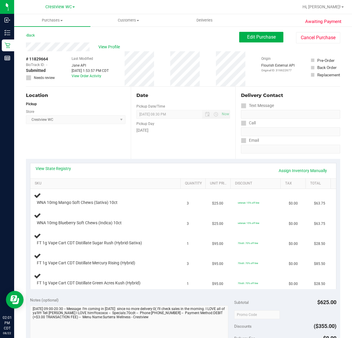
click at [86, 140] on div "Location Pickup Store Crestview WC Select Store Bonita Springs WC Boynton Beach…" at bounding box center [78, 123] width 105 height 72
click at [110, 44] on span "View Profile" at bounding box center [110, 47] width 24 height 6
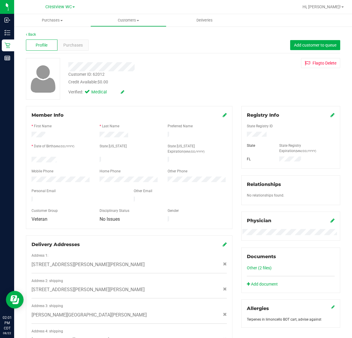
click at [27, 34] on icon at bounding box center [26, 35] width 1 height 4
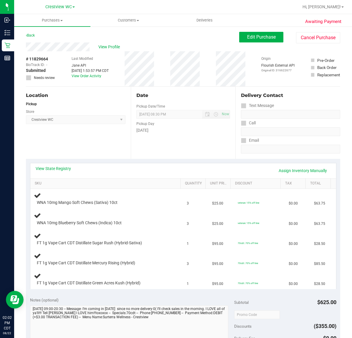
click at [188, 143] on div "Date Pickup Date/Time 08/22/2025 Now 08/22/2025 08:30 PM Now Pickup Day Friday" at bounding box center [183, 123] width 105 height 72
click at [52, 167] on link "View State Registry" at bounding box center [53, 168] width 35 height 6
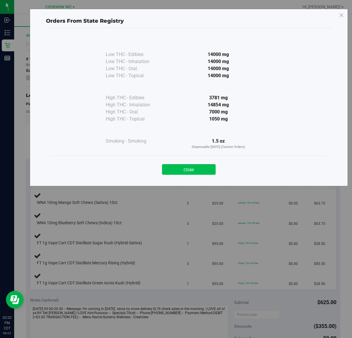
click at [190, 169] on button "Close" at bounding box center [189, 169] width 54 height 11
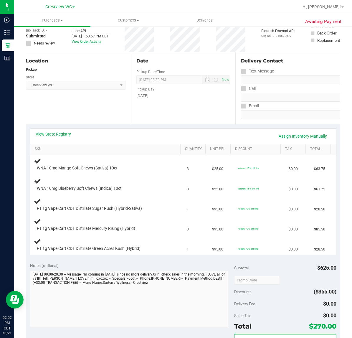
scroll to position [36, 0]
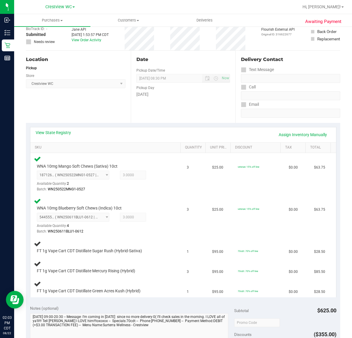
click at [86, 99] on div "Location Pickup Store Crestview WC Select Store Bonita Springs WC Boynton Beach…" at bounding box center [78, 87] width 105 height 72
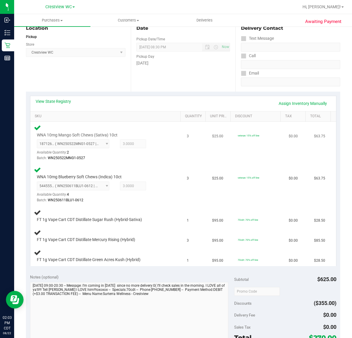
scroll to position [110, 0]
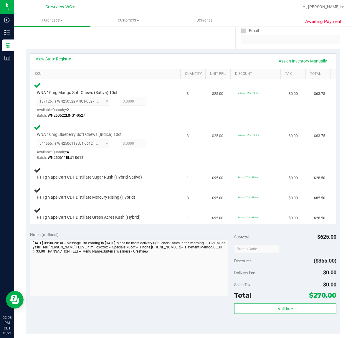
click at [160, 150] on div "5445555764796132 ( WN250611BLU1-0612 | orig: FLSRWGM-20250618-1612 ) 5445555764…" at bounding box center [102, 149] width 131 height 21
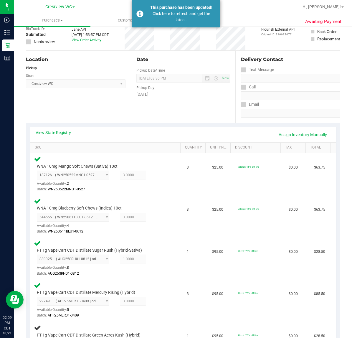
scroll to position [0, 0]
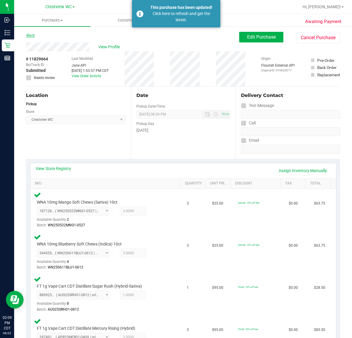
click at [30, 34] on link "Back" at bounding box center [30, 35] width 9 height 4
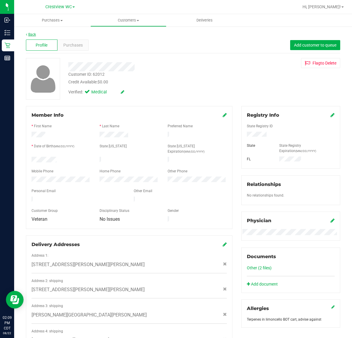
click at [31, 34] on link "Back" at bounding box center [31, 34] width 10 height 4
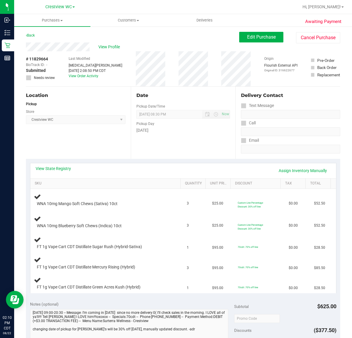
click at [90, 141] on div "Location Pickup Store Crestview WC Select Store Bonita Springs WC Boynton Beach…" at bounding box center [78, 123] width 105 height 72
click at [79, 141] on div "Location Pickup Store Crestview WC Select Store Bonita Springs WC Boynton Beach…" at bounding box center [78, 123] width 105 height 72
click at [84, 138] on div "Location Pickup Store Crestview WC Select Store Bonita Springs WC Boynton Beach…" at bounding box center [78, 123] width 105 height 72
click at [27, 35] on icon at bounding box center [26, 36] width 1 height 4
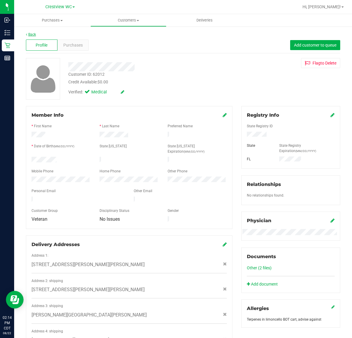
click at [32, 33] on link "Back" at bounding box center [31, 34] width 10 height 4
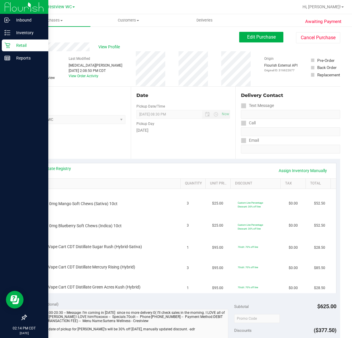
click at [7, 46] on icon at bounding box center [7, 46] width 6 height 6
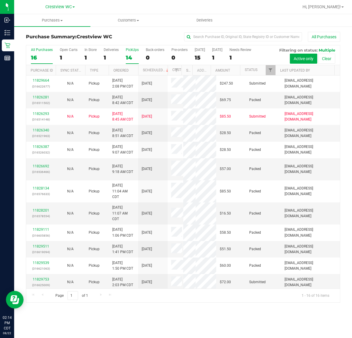
click at [130, 50] on div "PickUps" at bounding box center [132, 50] width 13 height 4
click at [269, 71] on span "Filter" at bounding box center [270, 70] width 5 height 5
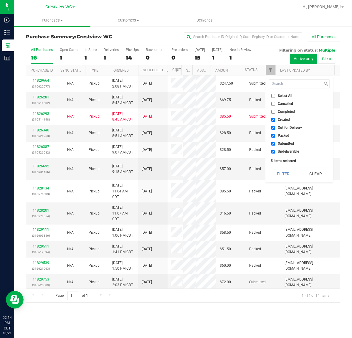
click at [274, 96] on input "Select All" at bounding box center [273, 96] width 4 height 4
checkbox input "true"
click at [274, 96] on input "Select All" at bounding box center [273, 96] width 4 height 4
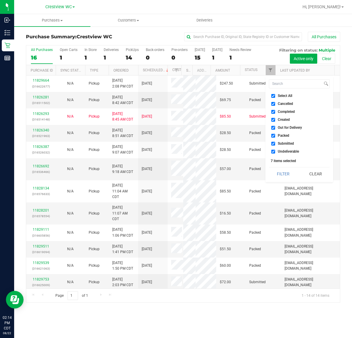
checkbox input "false"
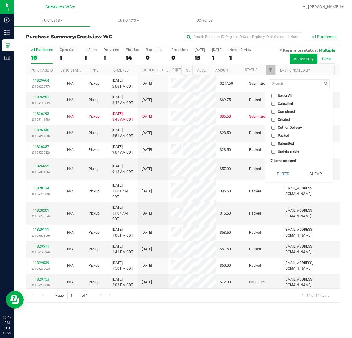
checkbox input "false"
click at [274, 142] on input "Submitted" at bounding box center [273, 144] width 4 height 4
checkbox input "true"
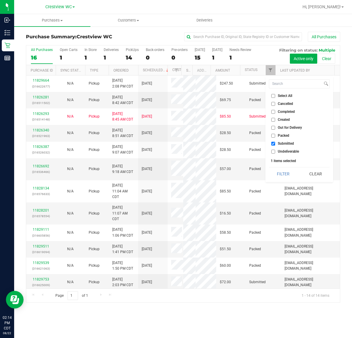
click at [269, 167] on button "Filter" at bounding box center [283, 173] width 28 height 13
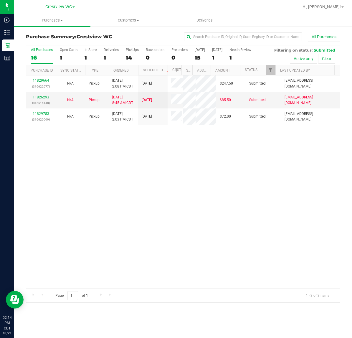
click at [239, 190] on div "11829664 (316622677) N/A Pickup 8/22/2025 2:08 PM CDT 8/23/2025 $247.50 Submitt…" at bounding box center [183, 181] width 314 height 213
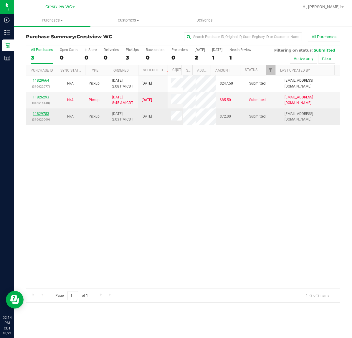
click at [47, 116] on link "11829753" at bounding box center [41, 114] width 16 height 4
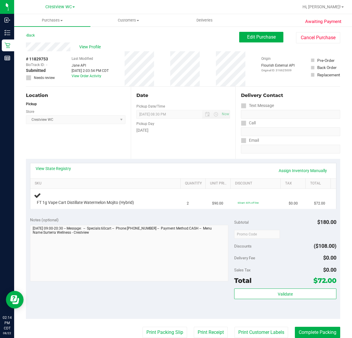
click at [92, 135] on div "Location Pickup Store Crestview WC Select Store Bonita Springs WC Boynton Beach…" at bounding box center [78, 123] width 105 height 72
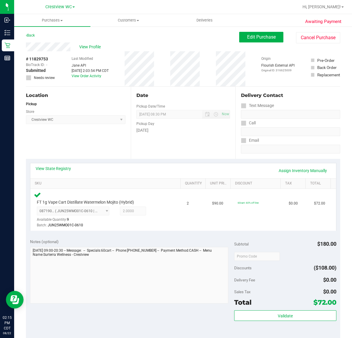
click at [96, 137] on div "Location Pickup Store Crestview WC Select Store Bonita Springs WC Boynton Beach…" at bounding box center [78, 123] width 105 height 72
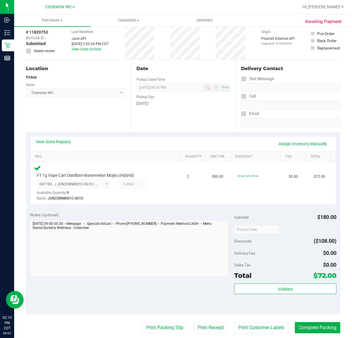
scroll to position [29, 0]
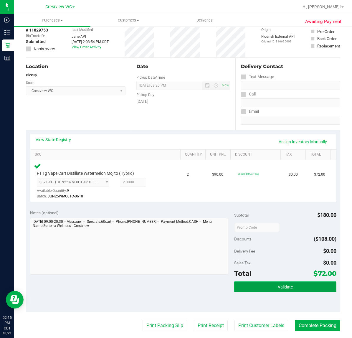
click at [282, 284] on span "Validate" at bounding box center [285, 286] width 15 height 5
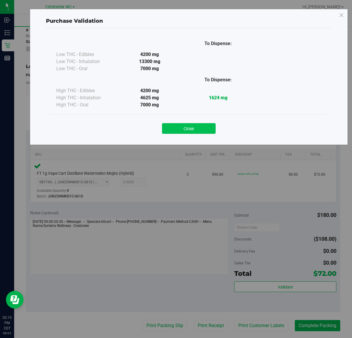
click at [188, 131] on button "Close" at bounding box center [189, 128] width 54 height 11
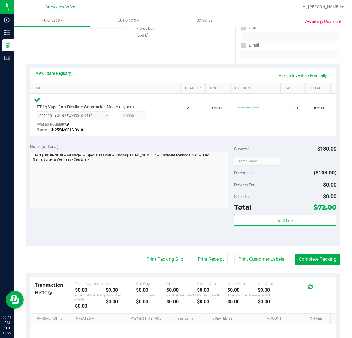
scroll to position [101, 0]
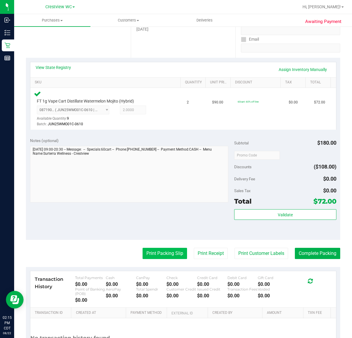
click at [160, 255] on button "Print Packing Slip" at bounding box center [165, 253] width 44 height 11
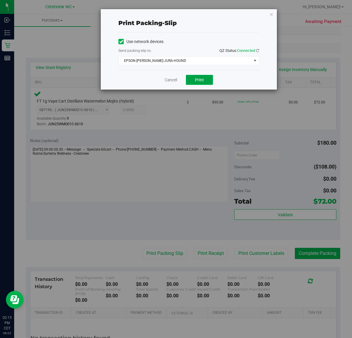
click at [199, 80] on span "Print" at bounding box center [199, 79] width 9 height 5
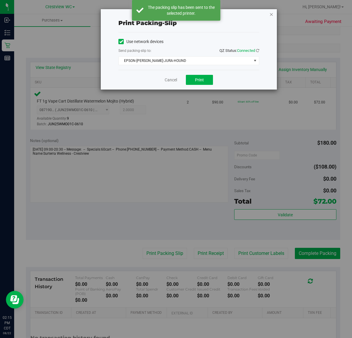
click at [273, 14] on icon "button" at bounding box center [271, 14] width 4 height 7
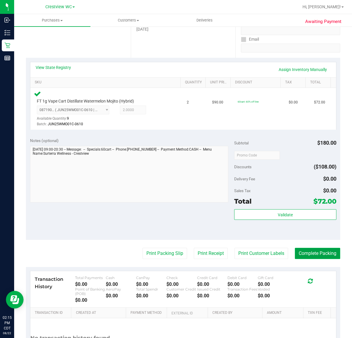
click at [317, 253] on button "Complete Packing" at bounding box center [317, 253] width 45 height 11
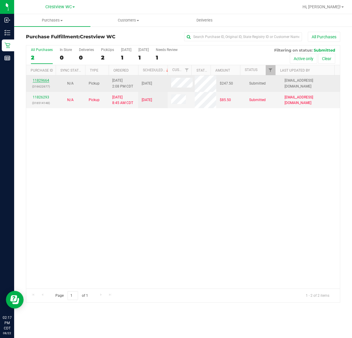
click at [44, 82] on link "11829664" at bounding box center [41, 80] width 16 height 4
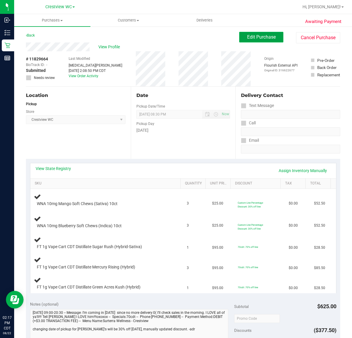
click at [261, 38] on span "Edit Purchase" at bounding box center [261, 37] width 29 height 6
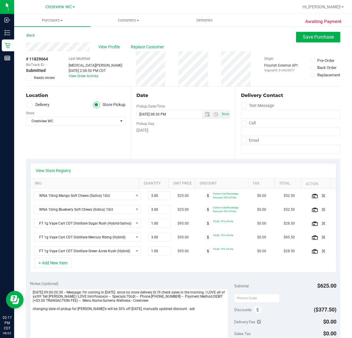
click at [30, 77] on span at bounding box center [28, 77] width 5 height 5
click at [0, 0] on input "Needs review" at bounding box center [0, 0] width 0 height 0
click at [304, 37] on span "Save Purchase" at bounding box center [318, 37] width 31 height 6
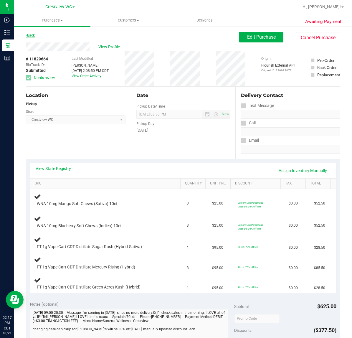
click at [31, 34] on link "Back" at bounding box center [30, 35] width 9 height 4
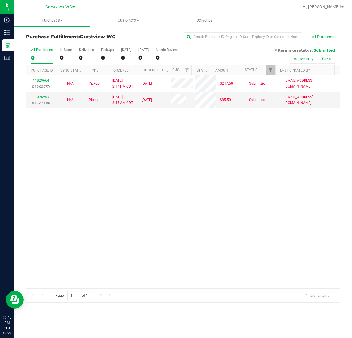
click at [283, 155] on div "11829664 (316622677) N/A Pickup 8/22/2025 2:17 PM CDT 8/23/2025 $247.50 Submitt…" at bounding box center [183, 181] width 314 height 213
click at [200, 161] on div "11829664 (316622677) N/A Pickup 8/22/2025 2:17 PM CDT 8/23/2025 $247.50 Submitt…" at bounding box center [183, 181] width 314 height 213
drag, startPoint x: 96, startPoint y: 164, endPoint x: 102, endPoint y: 163, distance: 6.6
click at [100, 165] on div "11829664 (316622677) N/A Pickup 8/22/2025 2:17 PM CDT 8/23/2025 $247.50 Submitt…" at bounding box center [183, 181] width 314 height 213
click at [166, 177] on div "11829664 (316622677) N/A Pickup 8/22/2025 2:17 PM CDT 8/23/2025 $247.50 Submitt…" at bounding box center [183, 181] width 314 height 213
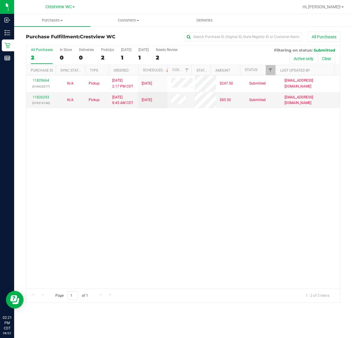
click at [228, 173] on div "11829664 (316622677) N/A Pickup 8/22/2025 2:17 PM CDT 8/23/2025 $247.50 Submitt…" at bounding box center [183, 181] width 314 height 213
drag, startPoint x: 201, startPoint y: 168, endPoint x: 186, endPoint y: 158, distance: 18.2
click at [201, 168] on div "11829664 (316622677) N/A Pickup 8/22/2025 2:17 PM CDT 8/23/2025 $247.50 Submitt…" at bounding box center [183, 181] width 314 height 213
click at [105, 50] on div "PickUps" at bounding box center [107, 50] width 13 height 4
click at [0, 0] on input "PickUps 2" at bounding box center [0, 0] width 0 height 0
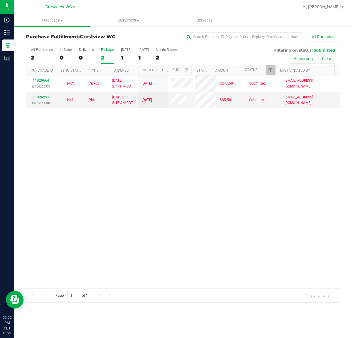
click at [213, 244] on div "11829664 (316622677) N/A Pickup 8/22/2025 2:17 PM CDT 8/23/2025 $247.50 Submitt…" at bounding box center [183, 181] width 314 height 213
click at [114, 162] on div "11829664 (316622677) N/A Pickup 8/22/2025 2:17 PM CDT 8/23/2025 $247.50 Submitt…" at bounding box center [183, 181] width 314 height 213
click at [206, 189] on div "11829664 (316622677) N/A Pickup 8/22/2025 2:17 PM CDT 8/23/2025 $247.50 Submitt…" at bounding box center [183, 181] width 314 height 213
click at [109, 50] on div "PickUps" at bounding box center [107, 50] width 13 height 4
click at [0, 0] on input "PickUps 2" at bounding box center [0, 0] width 0 height 0
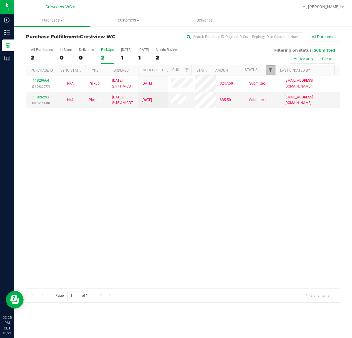
click at [270, 69] on span "Filter" at bounding box center [270, 70] width 5 height 5
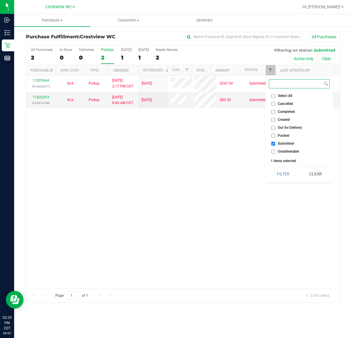
click at [269, 167] on button "Filter" at bounding box center [283, 173] width 28 height 13
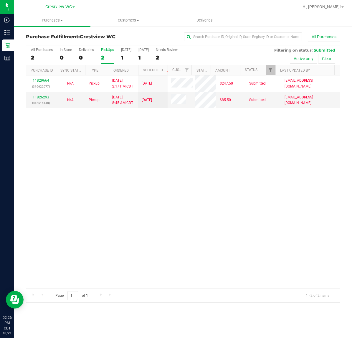
click at [171, 164] on div "11829664 (316622677) N/A Pickup 8/22/2025 2:17 PM CDT 8/23/2025 $247.50 Submitt…" at bounding box center [183, 181] width 314 height 213
click at [217, 182] on div "11829664 (316622677) N/A Pickup 8/22/2025 2:17 PM CDT 8/23/2025 $247.50 Submitt…" at bounding box center [183, 181] width 314 height 213
click at [105, 50] on div "PickUps" at bounding box center [107, 50] width 13 height 4
click at [0, 0] on input "PickUps 2" at bounding box center [0, 0] width 0 height 0
click at [267, 68] on link "Filter" at bounding box center [271, 70] width 10 height 10
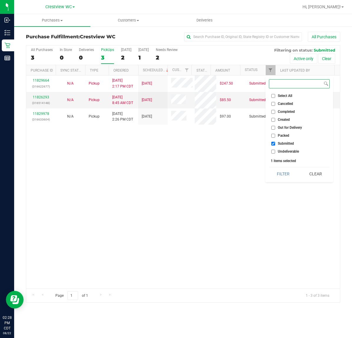
click at [269, 167] on button "Filter" at bounding box center [283, 173] width 28 height 13
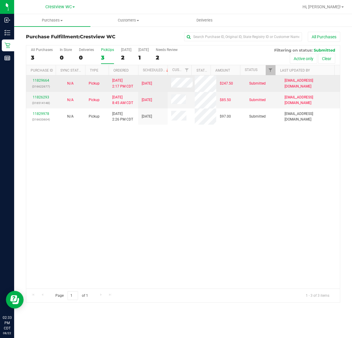
drag, startPoint x: 189, startPoint y: 189, endPoint x: 157, endPoint y: 89, distance: 104.9
click at [190, 189] on div "11829664 (316622677) N/A Pickup 8/22/2025 2:17 PM CDT 8/23/2025 $247.50 Submitt…" at bounding box center [183, 181] width 314 height 213
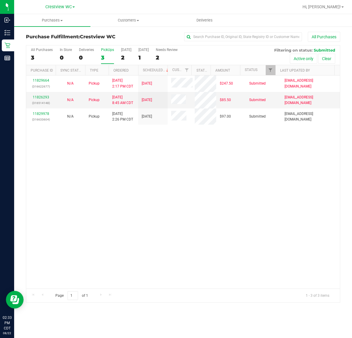
click at [107, 48] on div "PickUps" at bounding box center [107, 50] width 13 height 4
click at [0, 0] on input "PickUps 3" at bounding box center [0, 0] width 0 height 0
click at [108, 50] on div "PickUps" at bounding box center [107, 50] width 13 height 4
click at [0, 0] on input "PickUps 3" at bounding box center [0, 0] width 0 height 0
click at [183, 160] on div "11829664 (316622677) N/A Pickup 8/22/2025 2:17 PM CDT 8/23/2025 $247.50 Submitt…" at bounding box center [183, 181] width 314 height 213
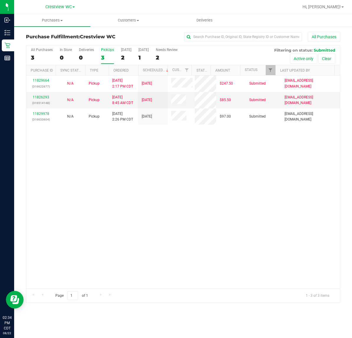
click at [102, 50] on div "PickUps" at bounding box center [107, 50] width 13 height 4
click at [0, 0] on input "PickUps 3" at bounding box center [0, 0] width 0 height 0
click at [270, 70] on span "Filter" at bounding box center [270, 70] width 5 height 5
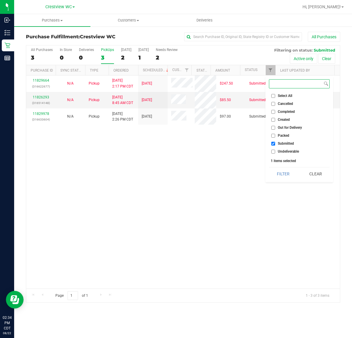
click at [269, 167] on button "Filter" at bounding box center [283, 173] width 28 height 13
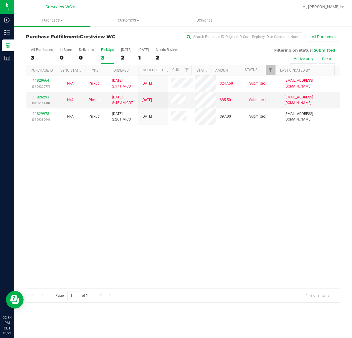
click at [156, 168] on div "11829664 (316622677) N/A Pickup 8/22/2025 2:17 PM CDT 8/23/2025 $247.50 Submitt…" at bounding box center [183, 181] width 314 height 213
click at [143, 158] on div "11829664 (316622677) N/A Pickup 8/22/2025 2:17 PM CDT 8/23/2025 $247.50 Submitt…" at bounding box center [183, 181] width 314 height 213
click at [125, 193] on div "11829664 (316622677) N/A Pickup 8/22/2025 2:17 PM CDT 8/23/2025 $247.50 Submitt…" at bounding box center [183, 181] width 314 height 213
click at [121, 190] on div "11829664 (316622677) N/A Pickup 8/22/2025 2:17 PM CDT 8/23/2025 $247.50 Submitt…" at bounding box center [183, 181] width 314 height 213
click at [110, 49] on div "PickUps" at bounding box center [107, 50] width 13 height 4
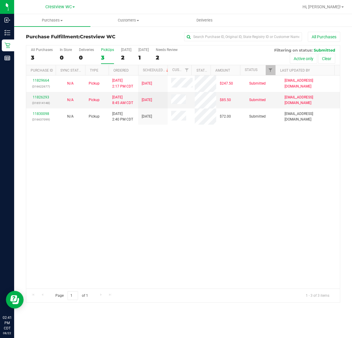
click at [0, 0] on input "PickUps 3" at bounding box center [0, 0] width 0 height 0
click at [220, 188] on div "11829664 (316622677) N/A Pickup 8/22/2025 2:17 PM CDT 8/23/2025 $247.50 Submitt…" at bounding box center [183, 181] width 314 height 213
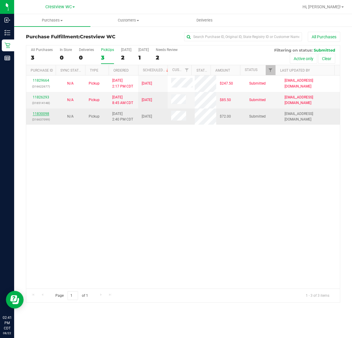
click at [39, 113] on link "11830098" at bounding box center [41, 114] width 16 height 4
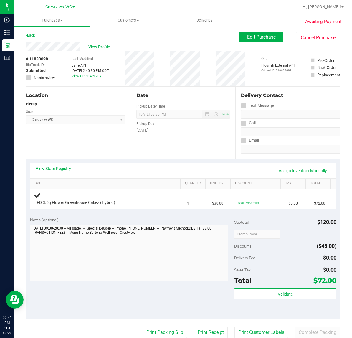
click at [71, 138] on div "Location Pickup Store Crestview WC Select Store Bonita Springs WC Boynton Beach…" at bounding box center [78, 123] width 105 height 72
click at [99, 136] on div "Location Pickup Store Crestview WC Select Store Bonita Springs WC Boynton Beach…" at bounding box center [78, 123] width 105 height 72
click at [62, 167] on link "View State Registry" at bounding box center [53, 168] width 35 height 6
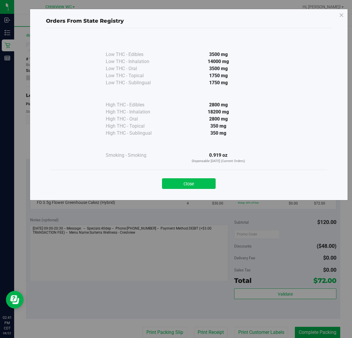
click at [192, 182] on button "Close" at bounding box center [189, 183] width 54 height 11
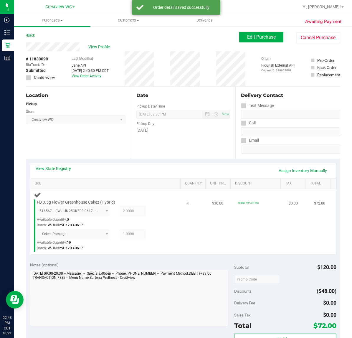
click at [185, 230] on td "4" at bounding box center [196, 221] width 26 height 65
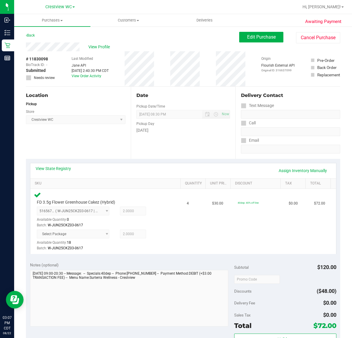
click at [97, 141] on div "Location Pickup Store Crestview WC Select Store Bonita Springs WC Boynton Beach…" at bounding box center [78, 123] width 105 height 72
click at [93, 143] on div "Location Pickup Store Crestview WC Select Store Bonita Springs WC Boynton Beach…" at bounding box center [78, 123] width 105 height 72
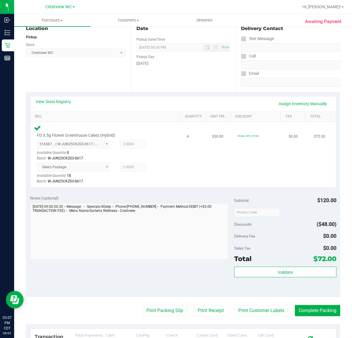
scroll to position [178, 0]
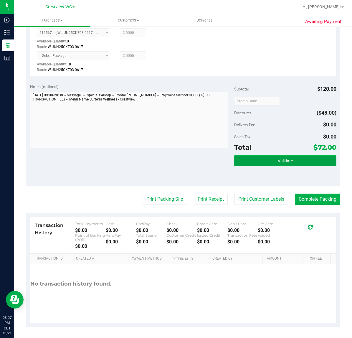
click at [281, 160] on span "Validate" at bounding box center [285, 160] width 15 height 5
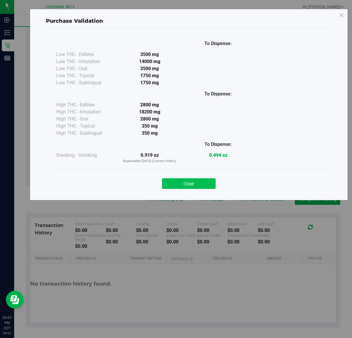
click at [196, 181] on button "Close" at bounding box center [189, 183] width 54 height 11
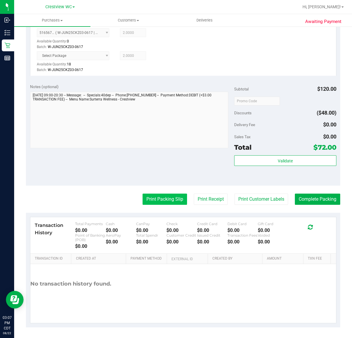
click at [168, 199] on button "Print Packing Slip" at bounding box center [165, 198] width 44 height 11
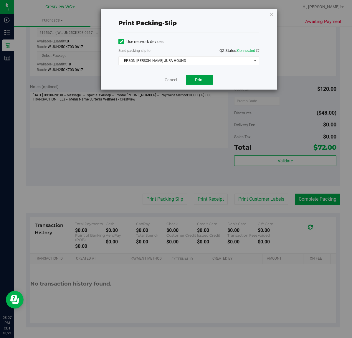
click at [208, 80] on button "Print" at bounding box center [199, 80] width 27 height 10
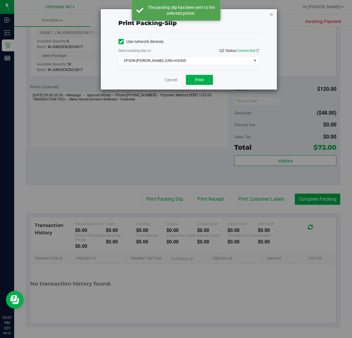
click at [271, 13] on icon "button" at bounding box center [271, 14] width 4 height 7
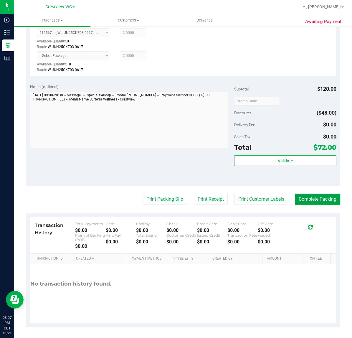
click at [327, 195] on button "Complete Packing" at bounding box center [317, 198] width 45 height 11
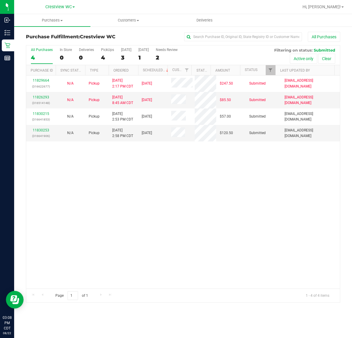
click at [214, 188] on div "11829664 (316622677) N/A Pickup 8/22/2025 2:17 PM CDT 8/23/2025 $247.50 Submitt…" at bounding box center [183, 181] width 314 height 213
click at [112, 51] on div "PickUps" at bounding box center [107, 50] width 13 height 4
click at [0, 0] on input "PickUps 4" at bounding box center [0, 0] width 0 height 0
click at [262, 202] on div "11829664 (316622677) N/A Pickup 8/22/2025 2:17 PM CDT 8/23/2025 $247.50 Submitt…" at bounding box center [183, 181] width 314 height 213
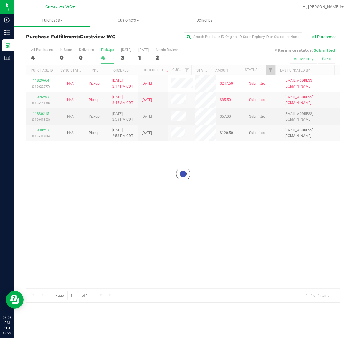
click at [40, 114] on div at bounding box center [183, 173] width 314 height 257
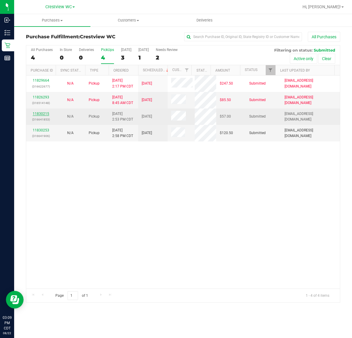
click at [41, 114] on link "11830215" at bounding box center [41, 114] width 16 height 4
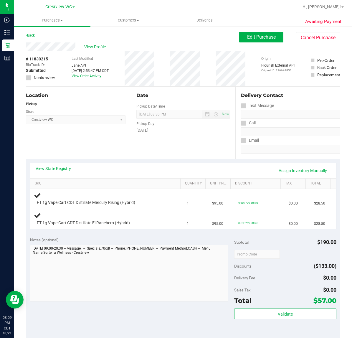
click at [61, 141] on div "Location Pickup Store Crestview WC Select Store Bonita Springs WC Boynton Beach…" at bounding box center [78, 123] width 105 height 72
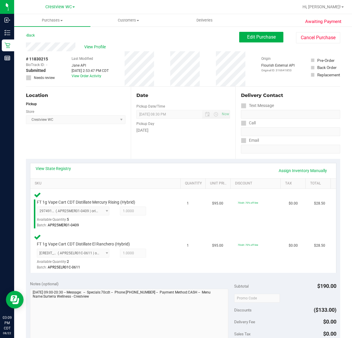
click at [95, 135] on div "Location Pickup Store Crestview WC Select Store Bonita Springs WC Boynton Beach…" at bounding box center [78, 123] width 105 height 72
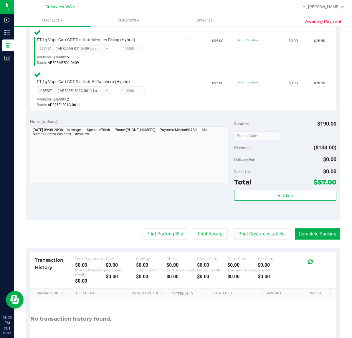
scroll to position [164, 0]
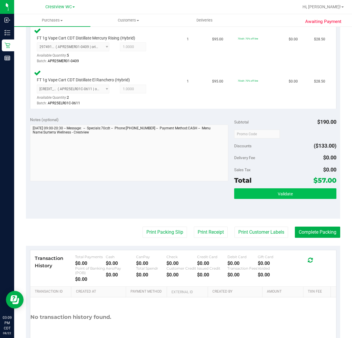
click at [283, 191] on span "Validate" at bounding box center [285, 193] width 15 height 5
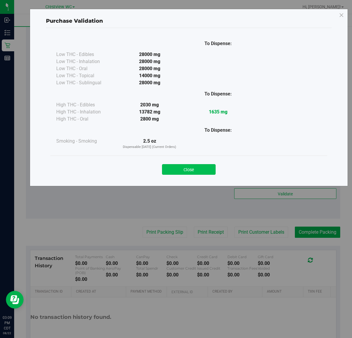
click at [189, 170] on button "Close" at bounding box center [189, 169] width 54 height 11
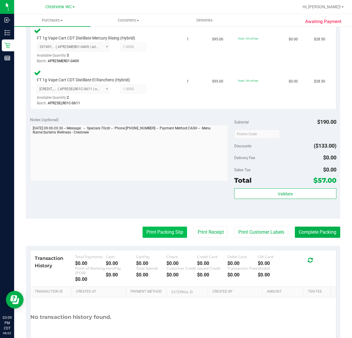
click at [158, 232] on button "Print Packing Slip" at bounding box center [165, 231] width 44 height 11
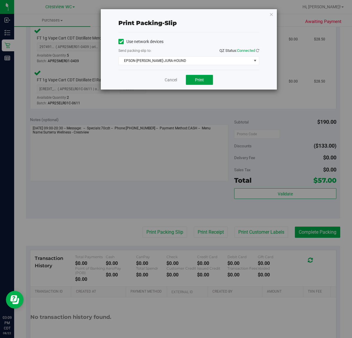
click at [202, 81] on span "Print" at bounding box center [199, 79] width 9 height 5
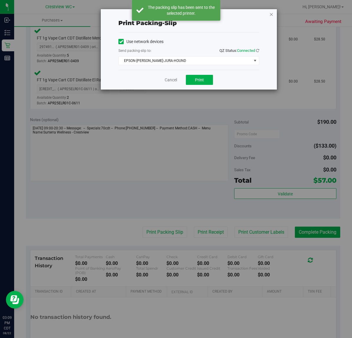
click at [271, 14] on icon "button" at bounding box center [271, 14] width 4 height 7
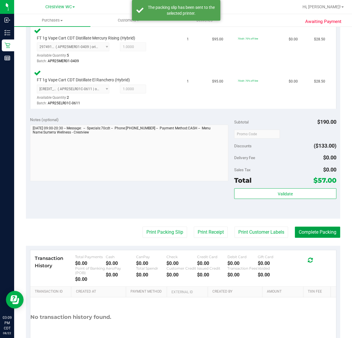
click at [317, 231] on button "Complete Packing" at bounding box center [317, 231] width 45 height 11
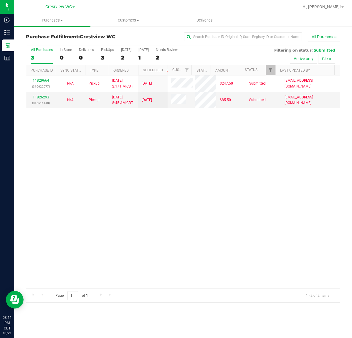
click at [192, 185] on div "11829664 (316622677) N/A Pickup 8/22/2025 2:17 PM CDT 8/23/2025 $247.50 Submitt…" at bounding box center [183, 181] width 314 height 213
drag, startPoint x: 100, startPoint y: 49, endPoint x: 103, endPoint y: 41, distance: 8.6
click at [101, 47] on div "All Purchases 3 In Store 0 Deliveries 0 PickUps 3 Today 2 Tomorrow 1 Needs Revi…" at bounding box center [183, 47] width 314 height 5
click at [106, 53] on label "PickUps 3" at bounding box center [107, 56] width 13 height 16
click at [0, 0] on input "PickUps 3" at bounding box center [0, 0] width 0 height 0
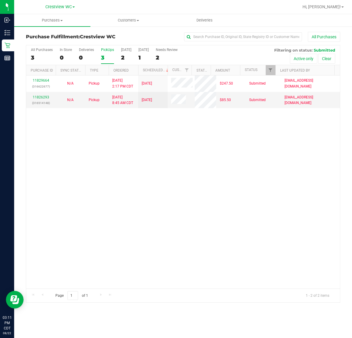
click at [106, 50] on div "PickUps" at bounding box center [107, 50] width 13 height 4
click at [0, 0] on input "PickUps 3" at bounding box center [0, 0] width 0 height 0
click at [177, 183] on div "11829664 (316622677) N/A Pickup 8/22/2025 2:17 PM CDT 8/23/2025 $247.50 Submitt…" at bounding box center [183, 181] width 314 height 213
click at [155, 175] on div "11829664 (316622677) N/A Pickup 8/22/2025 2:17 PM CDT 8/23/2025 $247.50 Submitt…" at bounding box center [183, 181] width 314 height 213
click at [153, 173] on div "11829664 (316622677) N/A Pickup 8/22/2025 2:17 PM CDT 8/23/2025 $247.50 Submitt…" at bounding box center [183, 181] width 314 height 213
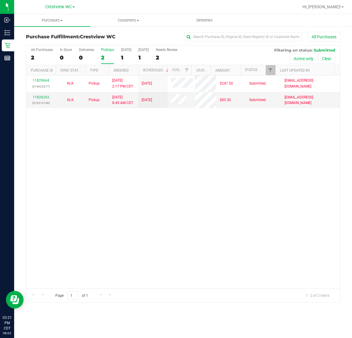
click at [181, 175] on div "11829664 (316622677) N/A Pickup 8/22/2025 2:17 PM CDT 8/23/2025 $247.50 Submitt…" at bounding box center [183, 181] width 314 height 213
click at [193, 140] on div "11829664 (316622677) N/A Pickup 8/22/2025 2:17 PM CDT 8/23/2025 $247.50 Submitt…" at bounding box center [183, 181] width 314 height 213
click at [251, 161] on div "11829664 (316622677) N/A Pickup 8/22/2025 2:17 PM CDT 8/23/2025 $247.50 Submitt…" at bounding box center [183, 181] width 314 height 213
click at [178, 161] on div "11829664 (316622677) N/A Pickup 8/22/2025 2:17 PM CDT 8/23/2025 $247.50 Submitt…" at bounding box center [183, 181] width 314 height 213
click at [138, 186] on div "11829664 (316622677) N/A Pickup 8/22/2025 2:17 PM CDT 8/23/2025 $247.50 Submitt…" at bounding box center [183, 181] width 314 height 213
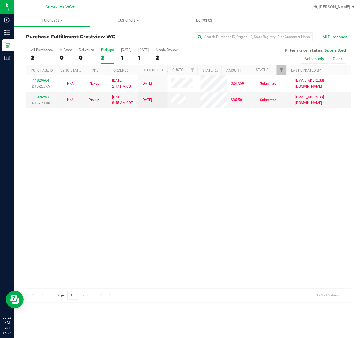
click at [146, 155] on div "11829664 (316622677) N/A Pickup 8/22/2025 2:17 PM CDT 8/23/2025 $247.50 Submitt…" at bounding box center [188, 181] width 325 height 213
click at [161, 175] on div "11829664 (316622677) N/A Pickup 8/22/2025 2:17 PM CDT 8/23/2025 $247.50 Submitt…" at bounding box center [188, 181] width 325 height 213
click at [70, 194] on div "11829664 (316622677) N/A Pickup 8/22/2025 2:17 PM CDT 8/23/2025 $247.50 Submitt…" at bounding box center [188, 181] width 325 height 213
click at [95, 148] on div "11829664 (316622677) N/A Pickup 8/22/2025 2:17 PM CDT 8/23/2025 $247.50 Submitt…" at bounding box center [188, 181] width 325 height 213
click at [163, 208] on div "11829664 (316622677) N/A Pickup 8/22/2025 2:17 PM CDT 8/23/2025 $247.50 Submitt…" at bounding box center [188, 181] width 325 height 213
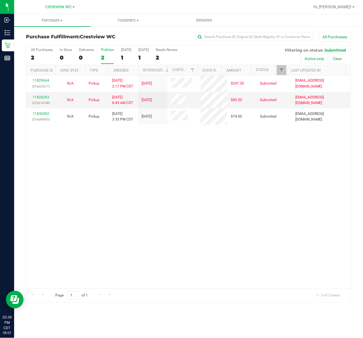
click at [254, 174] on div "11829664 (316622677) N/A Pickup 8/22/2025 2:17 PM CDT 8/23/2025 $247.50 Submitt…" at bounding box center [188, 181] width 325 height 213
click at [106, 49] on div "PickUps" at bounding box center [107, 50] width 13 height 4
click at [0, 0] on input "PickUps 2" at bounding box center [0, 0] width 0 height 0
click at [106, 49] on div "PickUps" at bounding box center [107, 50] width 13 height 4
click at [0, 0] on input "PickUps 2" at bounding box center [0, 0] width 0 height 0
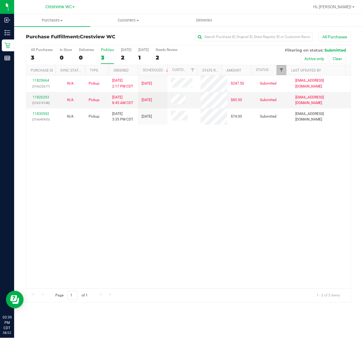
click at [283, 70] on span "Filter" at bounding box center [281, 70] width 5 height 5
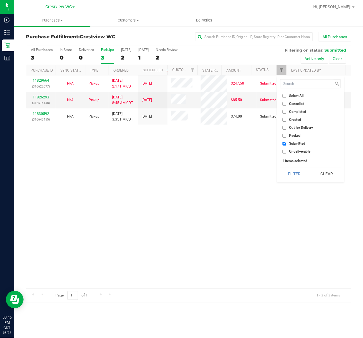
checkbox input "true"
drag, startPoint x: 146, startPoint y: 169, endPoint x: 143, endPoint y: 143, distance: 25.8
click at [146, 168] on div "11829664 (316622677) N/A Pickup 8/22/2025 2:17 PM CDT 8/23/2025 $247.50 Submitt…" at bounding box center [188, 181] width 325 height 213
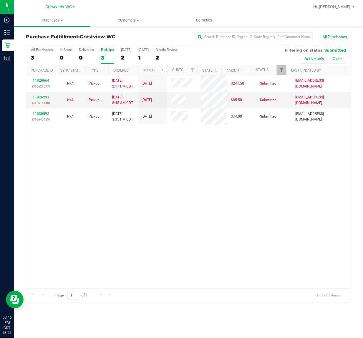
click at [125, 192] on div "11829664 (316622677) N/A Pickup 8/22/2025 2:17 PM CDT 8/23/2025 $247.50 Submitt…" at bounding box center [188, 181] width 325 height 213
click at [127, 183] on div "11829664 (316622677) N/A Pickup 8/22/2025 2:17 PM CDT 8/23/2025 $247.50 Submitt…" at bounding box center [188, 181] width 325 height 213
drag, startPoint x: 222, startPoint y: 198, endPoint x: 226, endPoint y: 198, distance: 4.4
click at [226, 198] on div "11829664 (316622677) N/A Pickup 8/22/2025 2:17 PM CDT 8/23/2025 $247.50 Submitt…" at bounding box center [188, 181] width 325 height 213
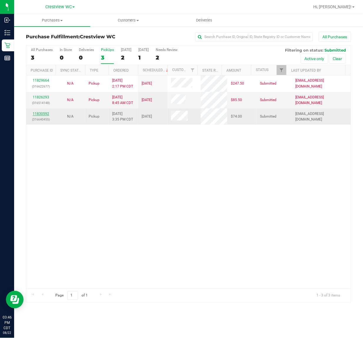
click at [44, 113] on link "11830592" at bounding box center [41, 114] width 16 height 4
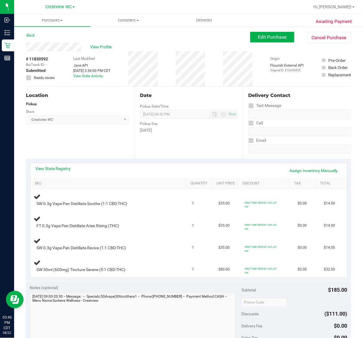
click at [110, 135] on div "Location Pickup Store Crestview WC Select Store Bonita Springs WC Boynton Beach…" at bounding box center [80, 123] width 108 height 72
click at [77, 133] on div "Location Pickup Store Crestview WC Select Store Bonita Springs WC Boynton Beach…" at bounding box center [80, 123] width 108 height 72
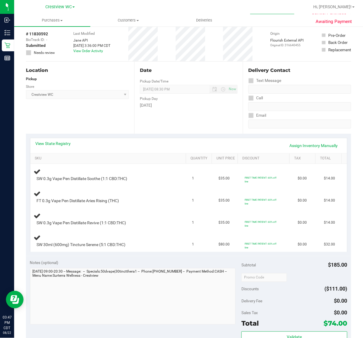
scroll to position [37, 0]
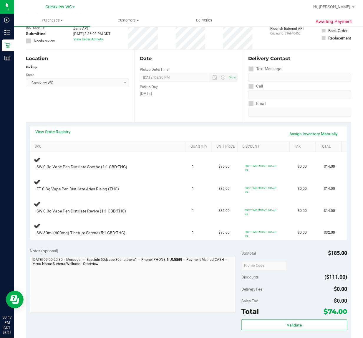
click at [112, 100] on div "Location Pickup Store Crestview WC Select Store Bonita Springs WC Boynton Beach…" at bounding box center [80, 86] width 108 height 72
click at [95, 105] on div "Location Pickup Store Crestview WC Select Store Bonita Springs WC Boynton Beach…" at bounding box center [80, 86] width 108 height 72
click at [88, 103] on div "Location Pickup Store Crestview WC Select Store Bonita Springs WC Boynton Beach…" at bounding box center [80, 86] width 108 height 72
click at [87, 103] on div "Location Pickup Store Crestview WC Select Store Bonita Springs WC Boynton Beach…" at bounding box center [80, 86] width 108 height 72
click at [105, 106] on div "Location Pickup Store Crestview WC Select Store Bonita Springs WC Boynton Beach…" at bounding box center [80, 86] width 108 height 72
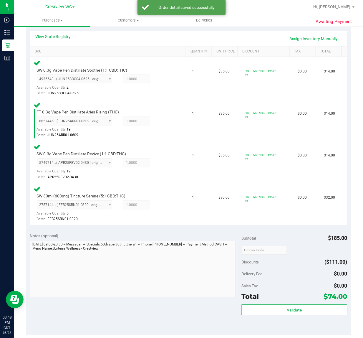
scroll to position [167, 0]
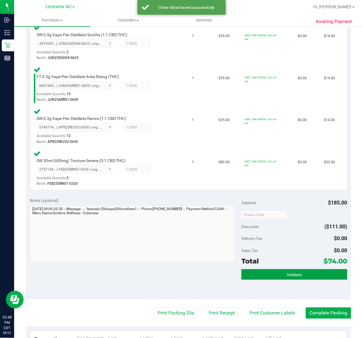
click at [287, 274] on span "Validate" at bounding box center [294, 274] width 15 height 5
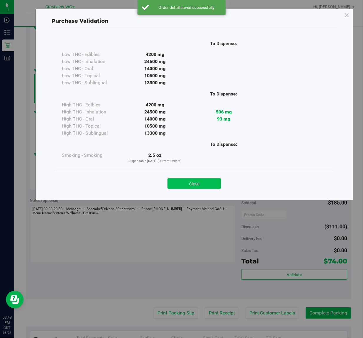
click at [196, 186] on button "Close" at bounding box center [195, 183] width 54 height 11
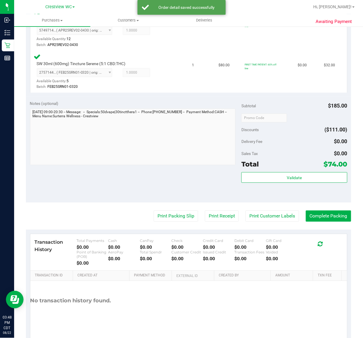
scroll to position [280, 0]
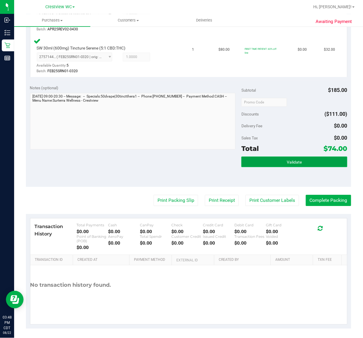
click at [298, 160] on button "Validate" at bounding box center [294, 161] width 106 height 11
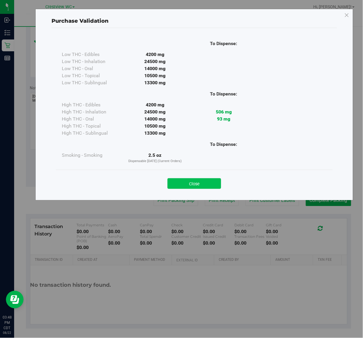
click at [201, 181] on button "Close" at bounding box center [195, 183] width 54 height 11
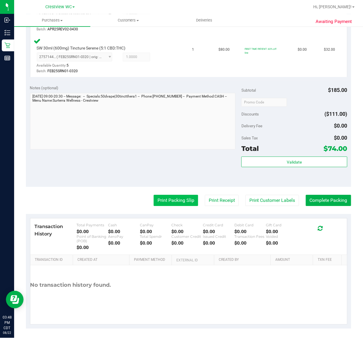
click at [174, 199] on button "Print Packing Slip" at bounding box center [176, 200] width 44 height 11
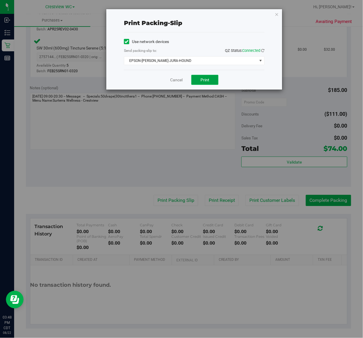
click at [205, 80] on span "Print" at bounding box center [205, 79] width 9 height 5
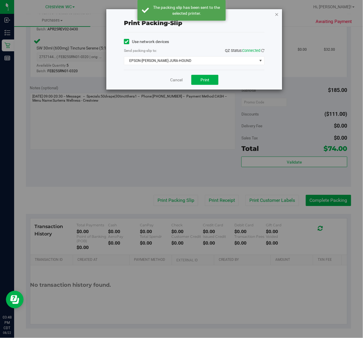
click at [277, 14] on icon "button" at bounding box center [277, 14] width 4 height 7
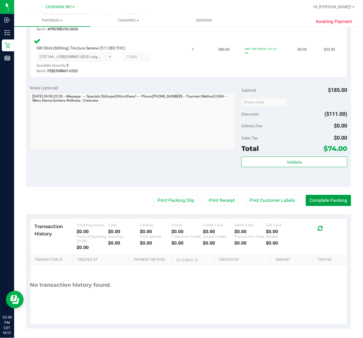
click at [334, 200] on button "Complete Packing" at bounding box center [328, 200] width 45 height 11
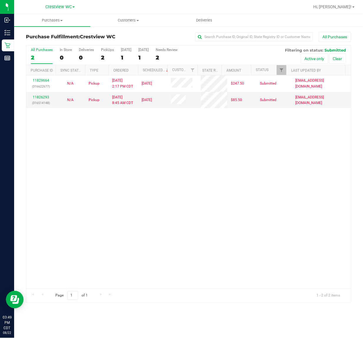
click at [146, 165] on div "11829664 (316622677) N/A Pickup 8/22/2025 2:17 PM CDT 8/23/2025 $247.50 Submitt…" at bounding box center [188, 181] width 325 height 213
click at [109, 49] on div "PickUps" at bounding box center [107, 50] width 13 height 4
click at [0, 0] on input "PickUps 2" at bounding box center [0, 0] width 0 height 0
click at [280, 69] on span "Filter" at bounding box center [281, 70] width 5 height 5
click at [159, 168] on div "11829664 (316622677) N/A Pickup 8/22/2025 2:17 PM CDT 8/23/2025 $247.50 Submitt…" at bounding box center [188, 181] width 325 height 213
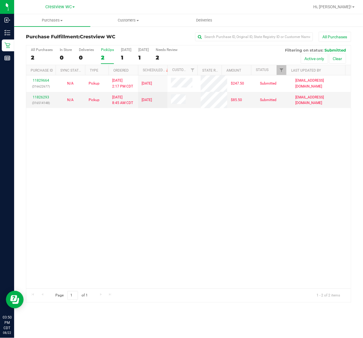
click at [102, 49] on div "PickUps" at bounding box center [107, 50] width 13 height 4
click at [0, 0] on input "PickUps 2" at bounding box center [0, 0] width 0 height 0
click at [180, 223] on div "11829664 (316622677) N/A Pickup 8/22/2025 2:17 PM CDT 8/23/2025 $247.50 Submitt…" at bounding box center [188, 181] width 325 height 213
drag, startPoint x: 220, startPoint y: 190, endPoint x: 245, endPoint y: 198, distance: 26.5
click at [220, 190] on div "11829664 (316622677) N/A Pickup 8/22/2025 2:17 PM CDT 8/23/2025 $247.50 Submitt…" at bounding box center [188, 181] width 325 height 213
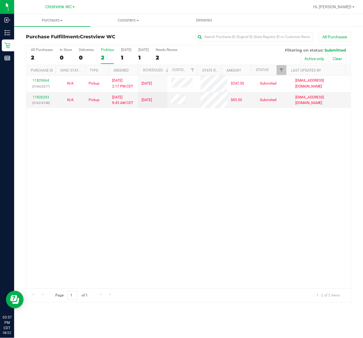
click at [110, 49] on div "PickUps" at bounding box center [107, 50] width 13 height 4
click at [0, 0] on input "PickUps 2" at bounding box center [0, 0] width 0 height 0
click at [283, 70] on span "Filter" at bounding box center [281, 70] width 5 height 5
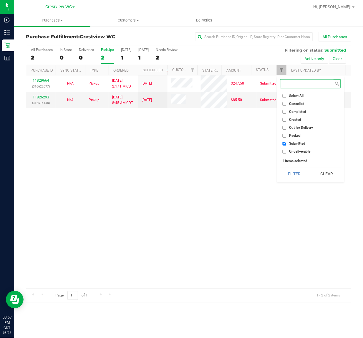
click at [280, 167] on button "Filter" at bounding box center [294, 173] width 28 height 13
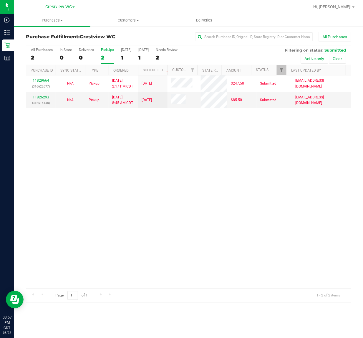
click at [208, 198] on div "11829664 (316622677) N/A Pickup 8/22/2025 2:17 PM CDT 8/23/2025 $247.50 Submitt…" at bounding box center [188, 181] width 325 height 213
click at [217, 167] on div "11829664 (316622677) N/A Pickup 8/22/2025 2:17 PM CDT 8/23/2025 $247.50 Submitt…" at bounding box center [188, 181] width 325 height 213
click at [110, 49] on div "PickUps" at bounding box center [107, 50] width 13 height 4
click at [0, 0] on input "PickUps 2" at bounding box center [0, 0] width 0 height 0
click at [110, 49] on div "PickUps" at bounding box center [107, 50] width 13 height 4
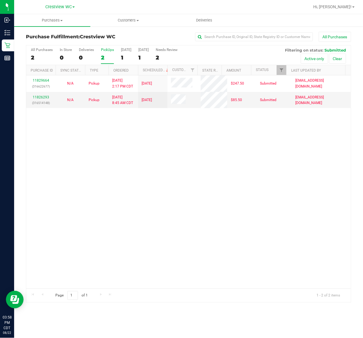
click at [0, 0] on input "PickUps 2" at bounding box center [0, 0] width 0 height 0
click at [110, 49] on div "PickUps" at bounding box center [107, 50] width 13 height 4
click at [0, 0] on input "PickUps 2" at bounding box center [0, 0] width 0 height 0
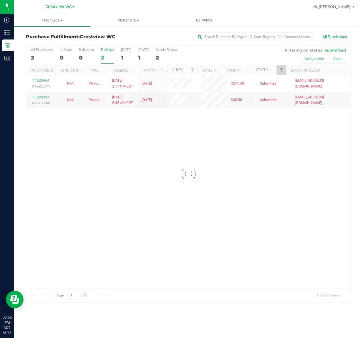
checkbox input "true"
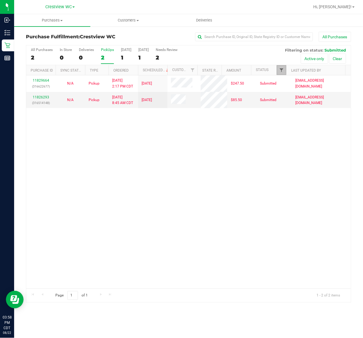
click at [282, 71] on span "Filter" at bounding box center [281, 70] width 5 height 5
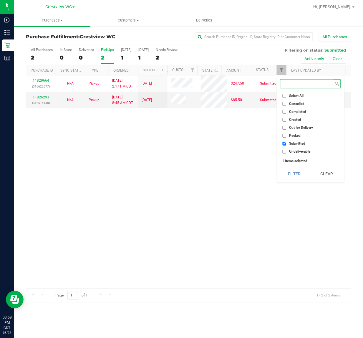
click at [280, 167] on button "Filter" at bounding box center [294, 173] width 28 height 13
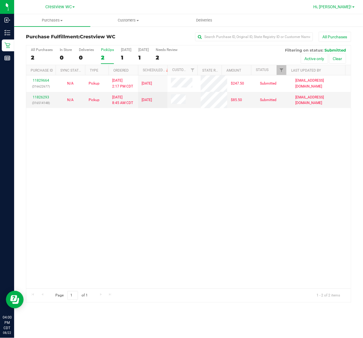
click at [352, 6] on link "Hi, [PERSON_NAME]!" at bounding box center [334, 7] width 46 height 6
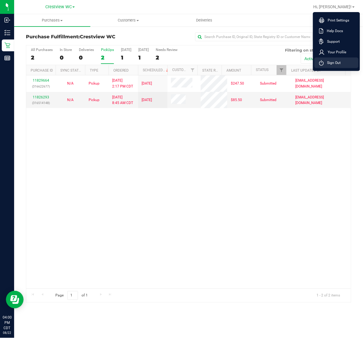
click at [339, 62] on span "Sign Out" at bounding box center [332, 63] width 17 height 6
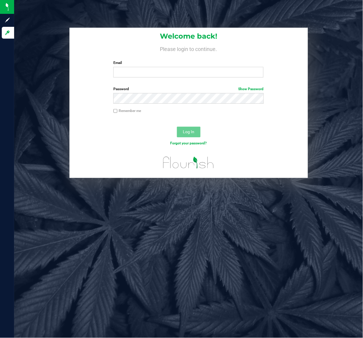
click at [220, 270] on div "Welcome back! Please login to continue. Email Required Please format your email…" at bounding box center [188, 169] width 349 height 338
click at [131, 76] on input "Email" at bounding box center [188, 72] width 150 height 11
type input "mknutson@liveparallel.com"
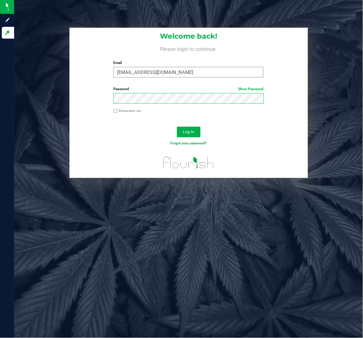
click at [177, 127] on button "Log In" at bounding box center [189, 132] width 24 height 11
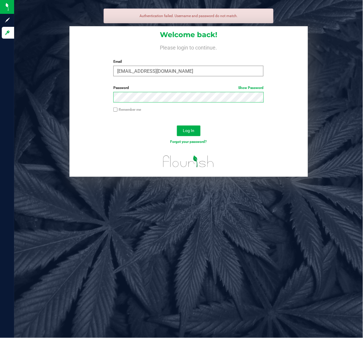
click at [177, 125] on button "Log In" at bounding box center [189, 130] width 24 height 11
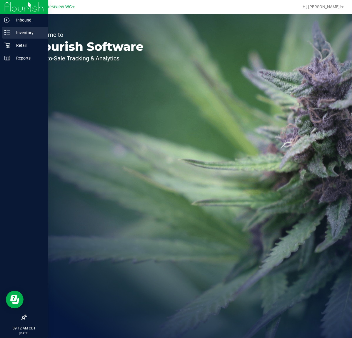
click at [31, 33] on p "Inventory" at bounding box center [27, 32] width 35 height 7
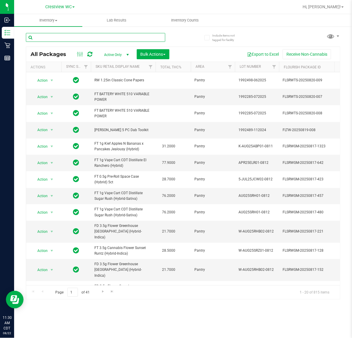
click at [63, 37] on input "text" at bounding box center [96, 37] width 140 height 9
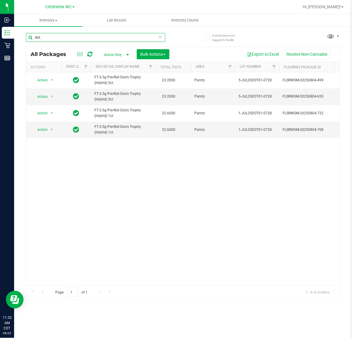
click at [53, 36] on input "dot" at bounding box center [96, 37] width 140 height 9
type input "d"
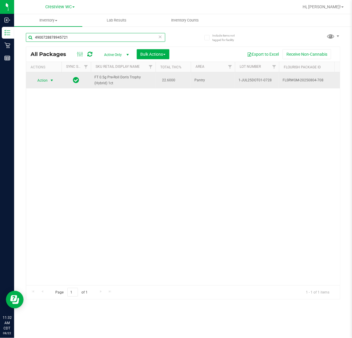
type input "4900728878945721"
click at [51, 76] on td "Action Action Edit attributes Global inventory Locate package Package audit log…" at bounding box center [43, 80] width 35 height 16
click at [53, 80] on span "select" at bounding box center [51, 80] width 5 height 5
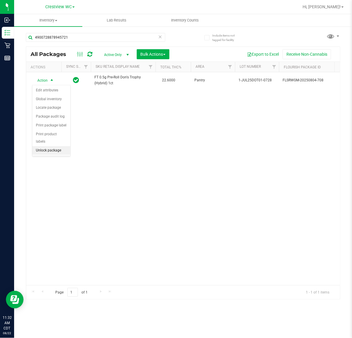
click at [48, 146] on li "Unlock package" at bounding box center [51, 150] width 38 height 9
type input "4"
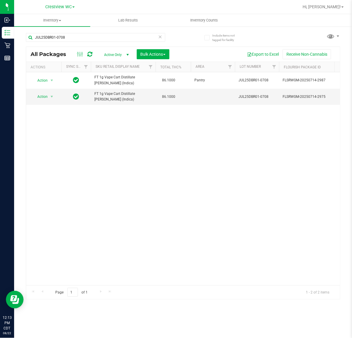
type input "JUL25DBR01-0708"
type input "J"
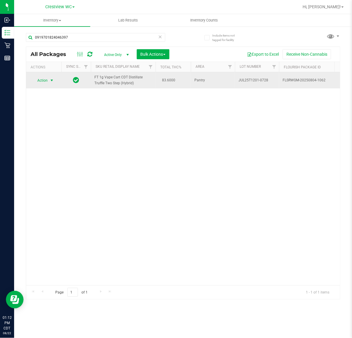
type input "0919701824046397"
click at [54, 80] on span "select" at bounding box center [51, 80] width 7 height 8
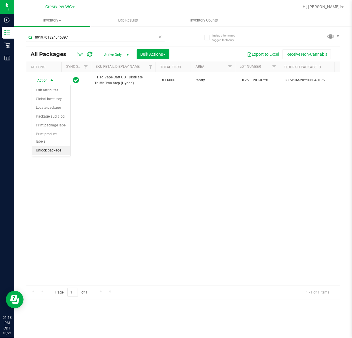
click at [52, 146] on li "Unlock package" at bounding box center [51, 150] width 38 height 9
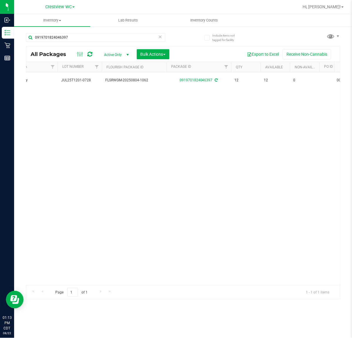
scroll to position [0, 178]
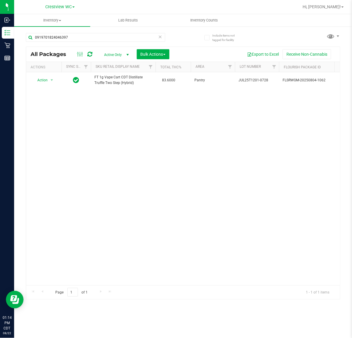
click at [169, 150] on div "Action Action Create package Edit attributes Global inventory Locate package Lo…" at bounding box center [183, 178] width 314 height 213
click at [85, 39] on input "0919701824046397" at bounding box center [96, 37] width 140 height 9
type input "0"
type input "0919701824046397"
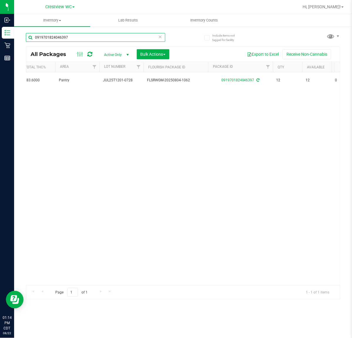
scroll to position [0, 135]
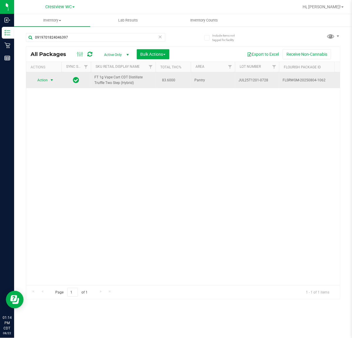
click at [51, 79] on span "select" at bounding box center [51, 80] width 5 height 5
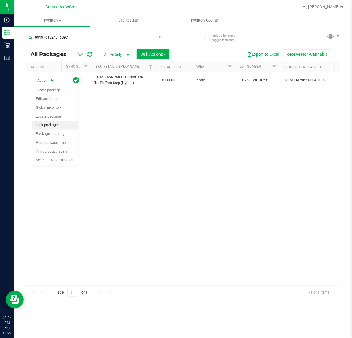
click at [54, 124] on li "Lock package" at bounding box center [55, 125] width 46 height 9
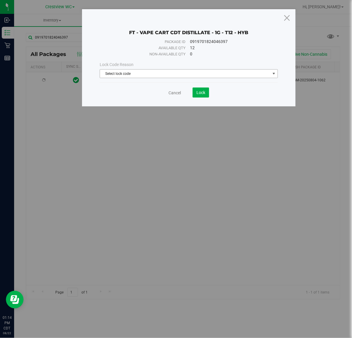
click at [177, 76] on span "Select lock code" at bounding box center [185, 73] width 170 height 8
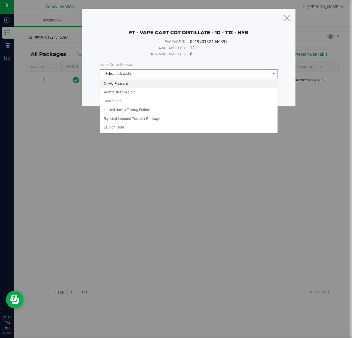
click at [129, 84] on li "Newly Received" at bounding box center [189, 84] width 178 height 9
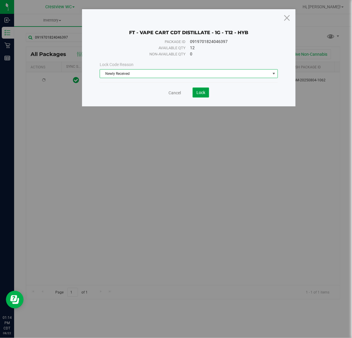
click at [201, 93] on span "Lock" at bounding box center [201, 92] width 9 height 5
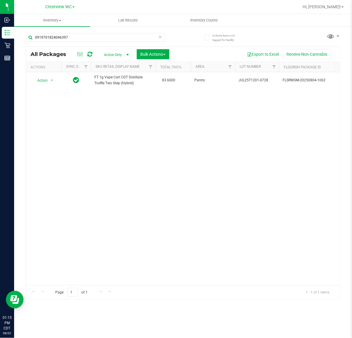
click at [304, 138] on div "Action Action Edit attributes Global inventory Locate package Package audit log…" at bounding box center [183, 178] width 314 height 213
click at [79, 37] on input "0919701824046397" at bounding box center [96, 37] width 140 height 9
type input "0"
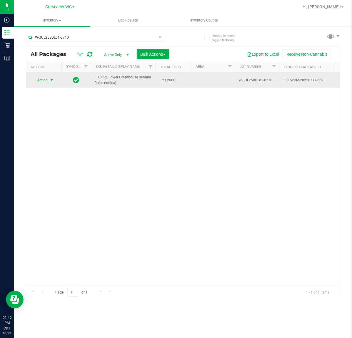
click at [47, 80] on span "Action" at bounding box center [40, 80] width 16 height 8
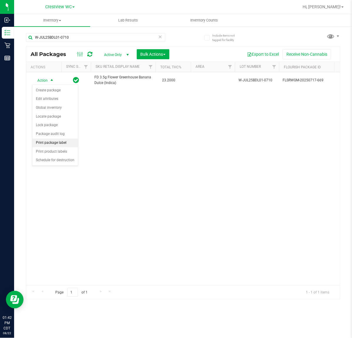
click at [56, 144] on li "Print package label" at bounding box center [55, 142] width 46 height 9
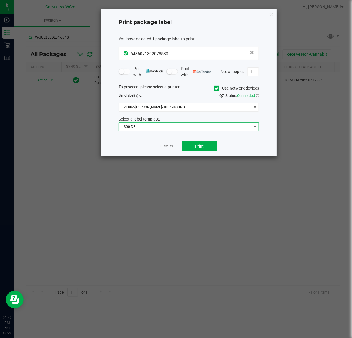
click at [189, 125] on span "300 DPI" at bounding box center [185, 127] width 133 height 8
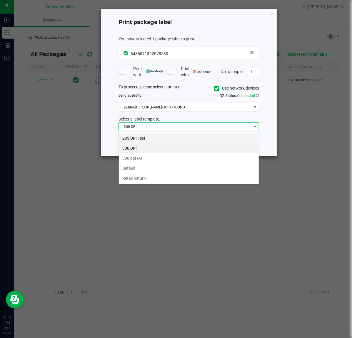
scroll to position [9, 140]
click at [138, 138] on li "203 DPI Test" at bounding box center [189, 138] width 140 height 10
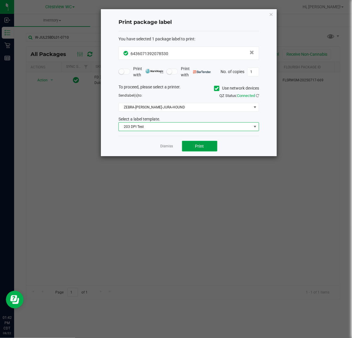
click at [207, 147] on button "Print" at bounding box center [199, 146] width 35 height 11
click at [271, 14] on icon "button" at bounding box center [271, 14] width 4 height 7
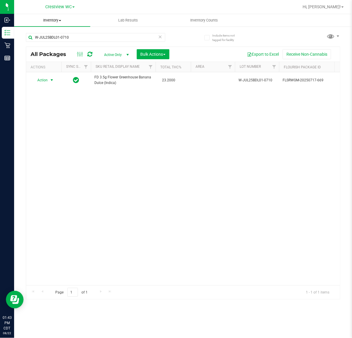
click at [85, 25] on uib-tab-heading "Inventory All packages All inventory Waste log Create inventory" at bounding box center [52, 20] width 76 height 12
click at [108, 154] on div "Action Action Create package Edit attributes Global inventory Locate package Lo…" at bounding box center [183, 178] width 314 height 213
click at [80, 39] on input "W-JUL25BDL01-0710" at bounding box center [96, 37] width 140 height 9
type input "W"
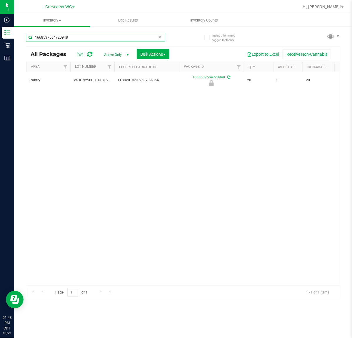
scroll to position [0, 57]
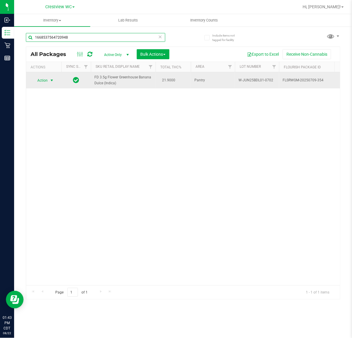
type input "1668537564720948"
click at [54, 79] on span "select" at bounding box center [51, 80] width 7 height 8
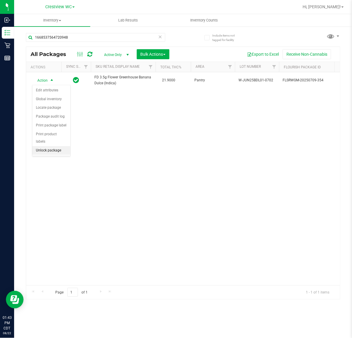
click at [57, 146] on li "Unlock package" at bounding box center [51, 150] width 38 height 9
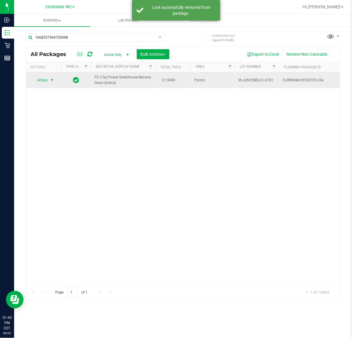
click at [52, 78] on span "select" at bounding box center [51, 80] width 5 height 5
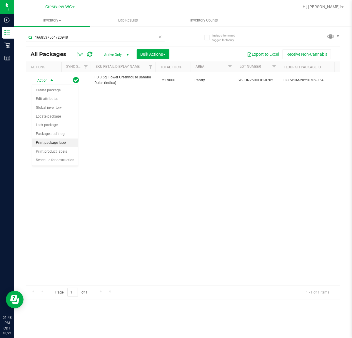
click at [64, 143] on li "Print package label" at bounding box center [55, 142] width 46 height 9
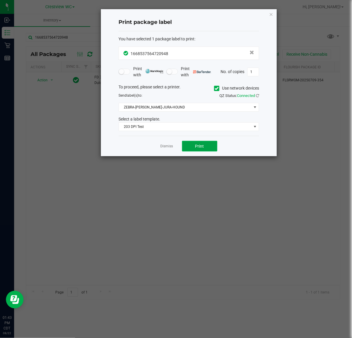
click at [211, 148] on button "Print" at bounding box center [199, 146] width 35 height 11
click at [272, 15] on icon "button" at bounding box center [271, 14] width 4 height 7
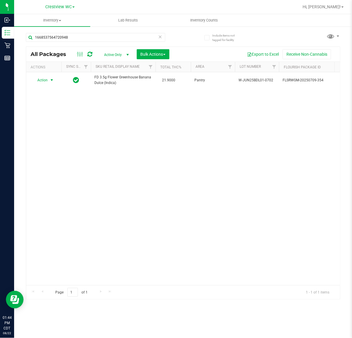
click at [266, 110] on div "Action Action Create package Edit attributes Global inventory Locate package Lo…" at bounding box center [183, 178] width 314 height 213
type input "1"
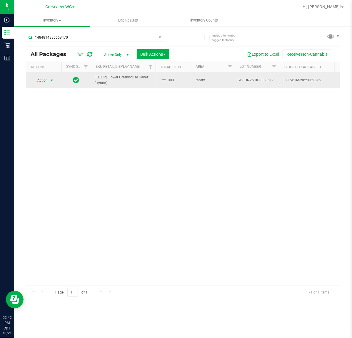
type input "1484814886668470"
click at [53, 79] on span "select" at bounding box center [51, 80] width 5 height 5
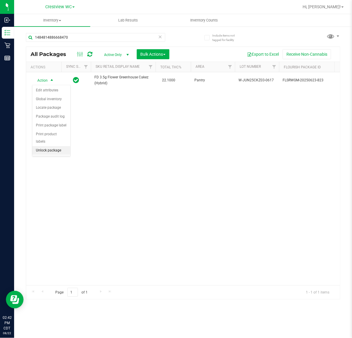
click at [58, 146] on li "Unlock package" at bounding box center [51, 150] width 38 height 9
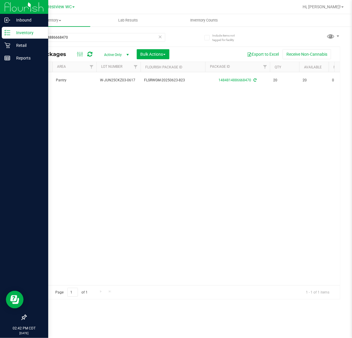
scroll to position [0, 208]
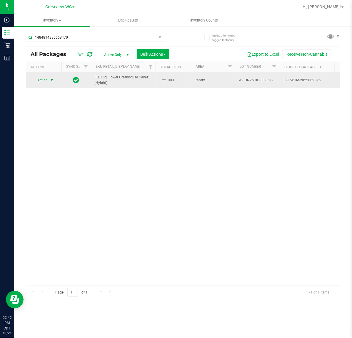
click at [49, 78] on span "select" at bounding box center [51, 80] width 7 height 8
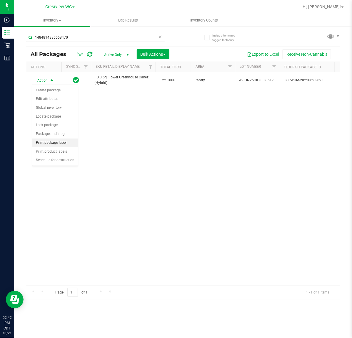
click at [66, 144] on li "Print package label" at bounding box center [55, 142] width 46 height 9
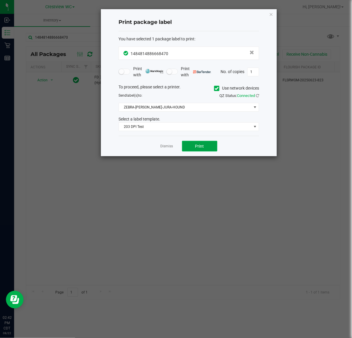
click at [212, 146] on button "Print" at bounding box center [199, 146] width 35 height 11
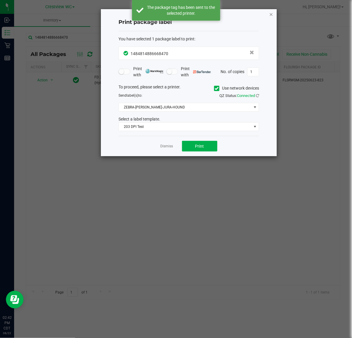
click at [273, 11] on icon "button" at bounding box center [271, 14] width 4 height 7
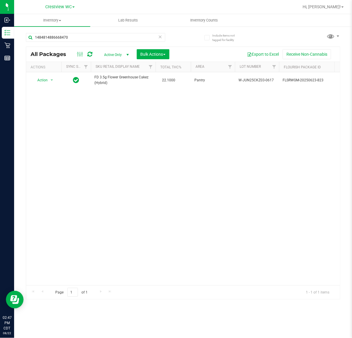
click at [291, 123] on div "Action Action Create package Edit attributes Global inventory Locate package Lo…" at bounding box center [183, 178] width 314 height 213
